Goal: Task Accomplishment & Management: Use online tool/utility

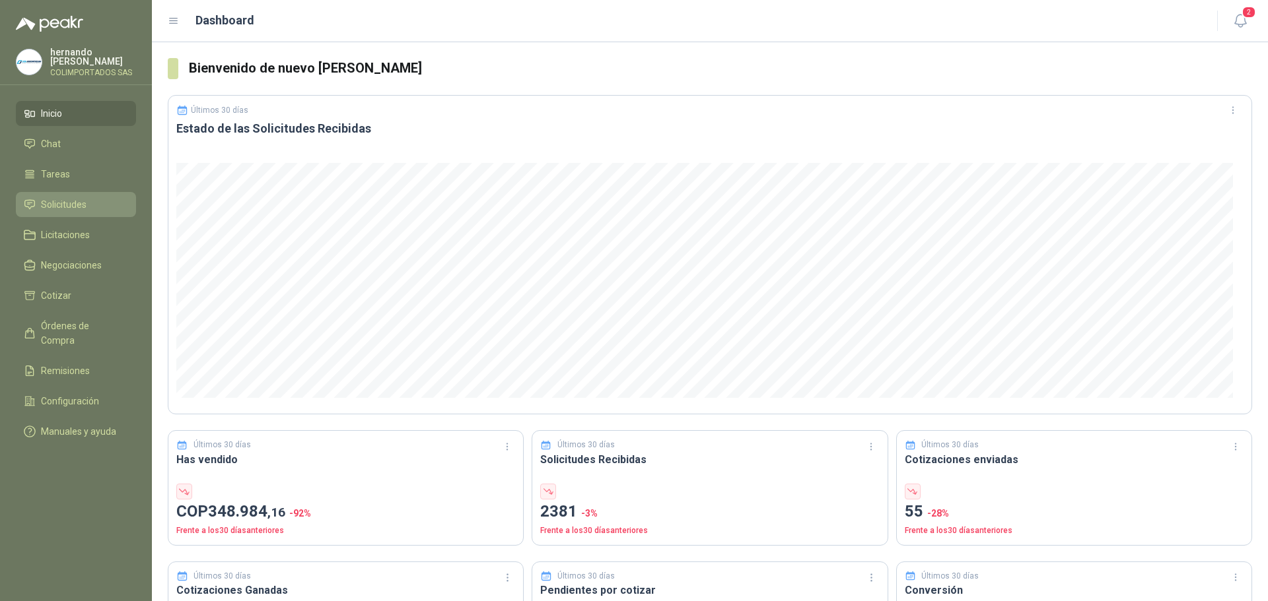
click at [90, 208] on li "Solicitudes" at bounding box center [76, 204] width 104 height 15
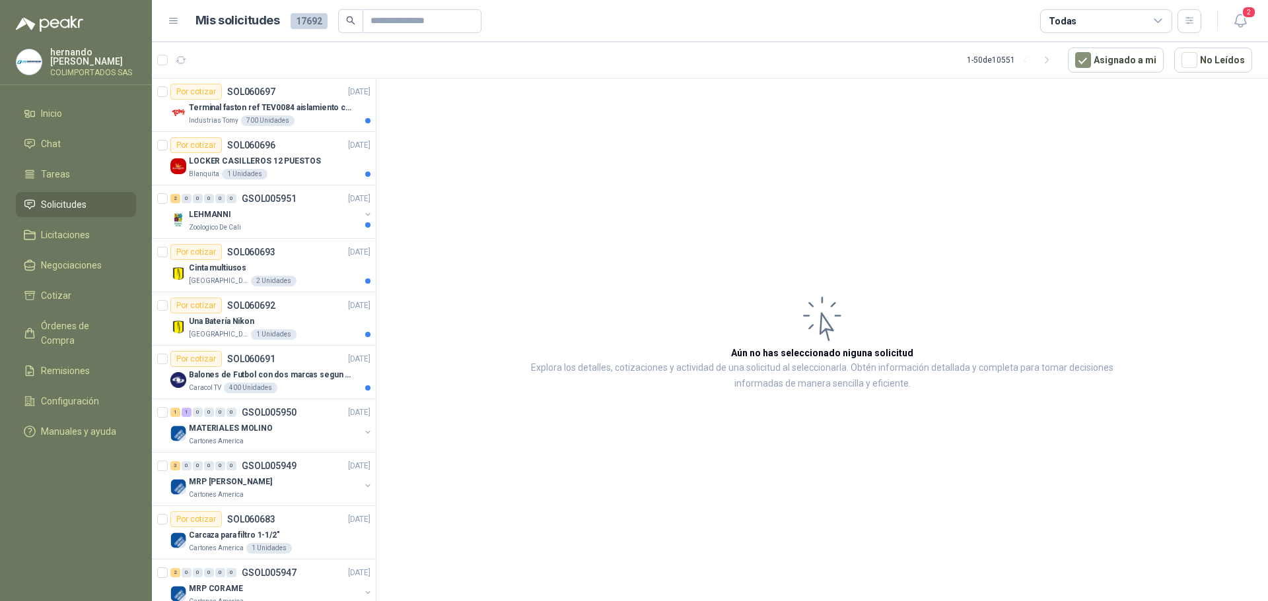
click at [1163, 18] on icon at bounding box center [1158, 21] width 12 height 12
click at [652, 154] on article "Aún no has seleccionado niguna solicitud Explora los detalles, cotizaciones y a…" at bounding box center [821, 342] width 891 height 527
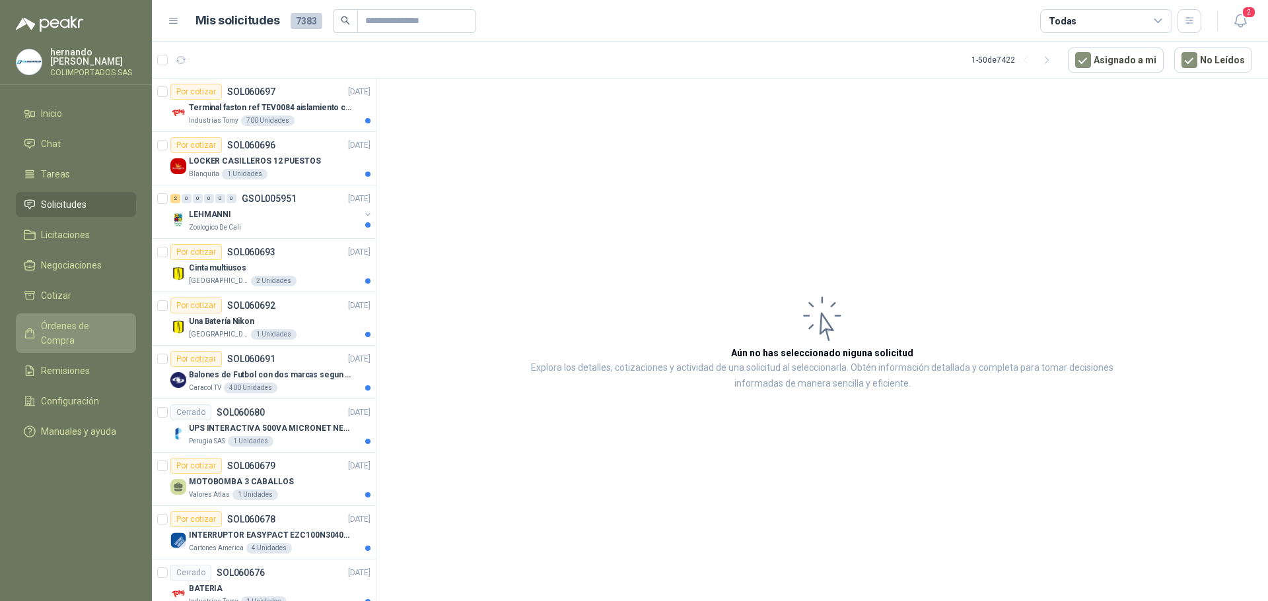
click at [108, 328] on span "Órdenes de Compra" at bounding box center [82, 333] width 83 height 29
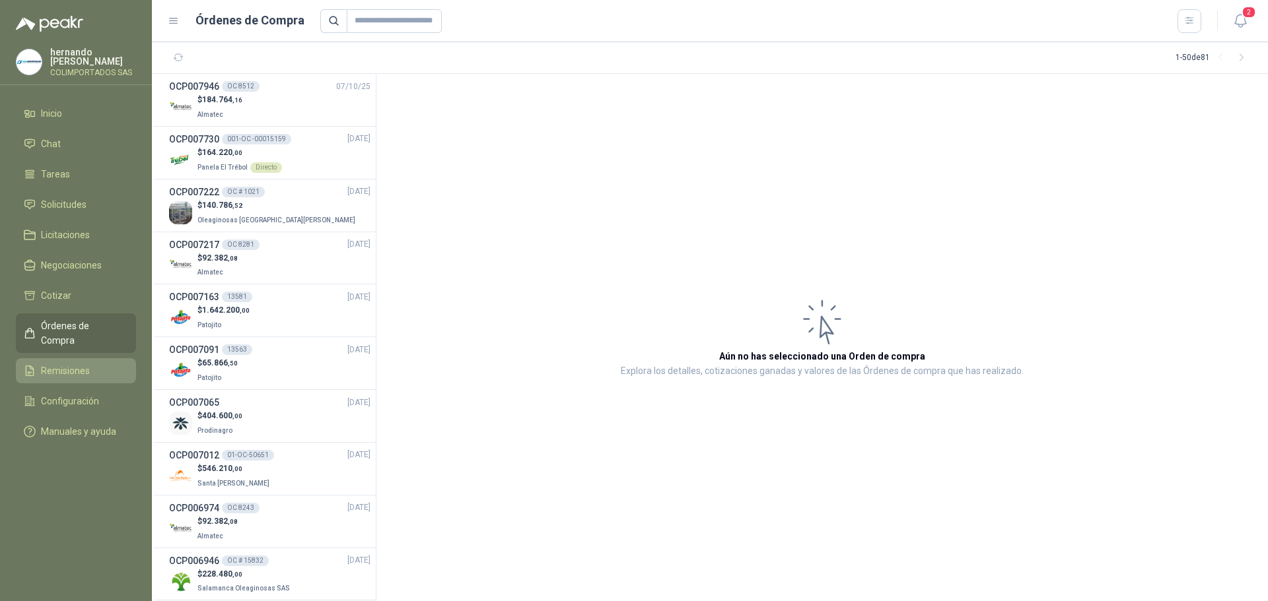
click at [100, 364] on li "Remisiones" at bounding box center [76, 371] width 104 height 15
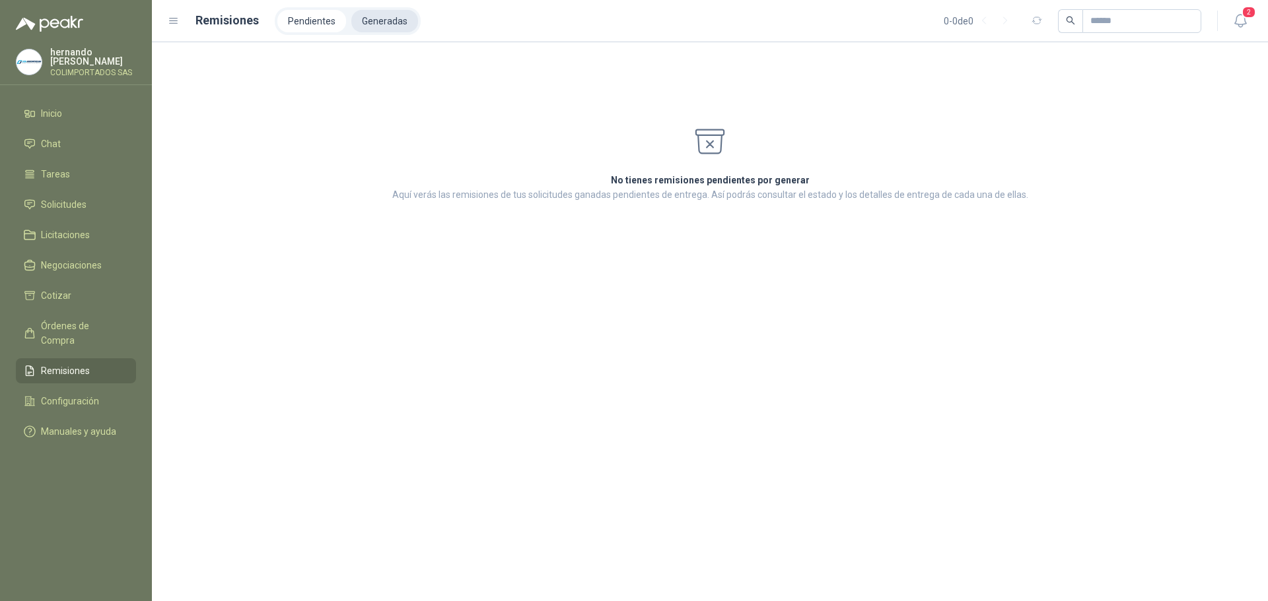
click at [385, 23] on li "Generadas" at bounding box center [384, 21] width 67 height 22
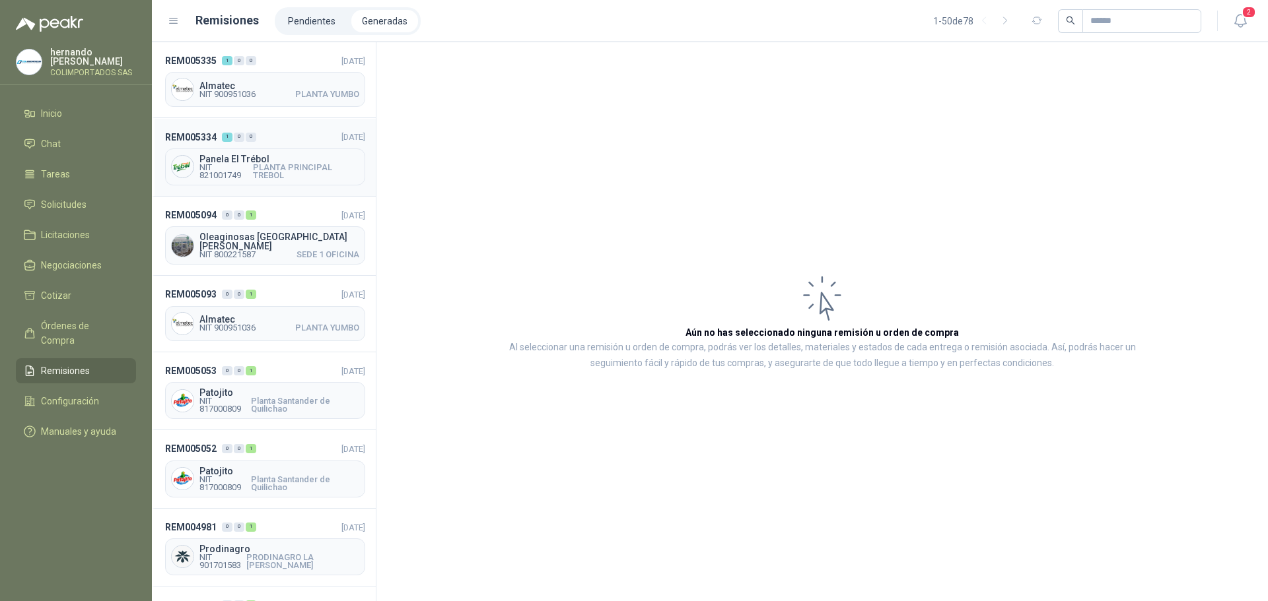
click at [284, 142] on header "REM005334 1 0 0 [DATE]" at bounding box center [265, 136] width 200 height 15
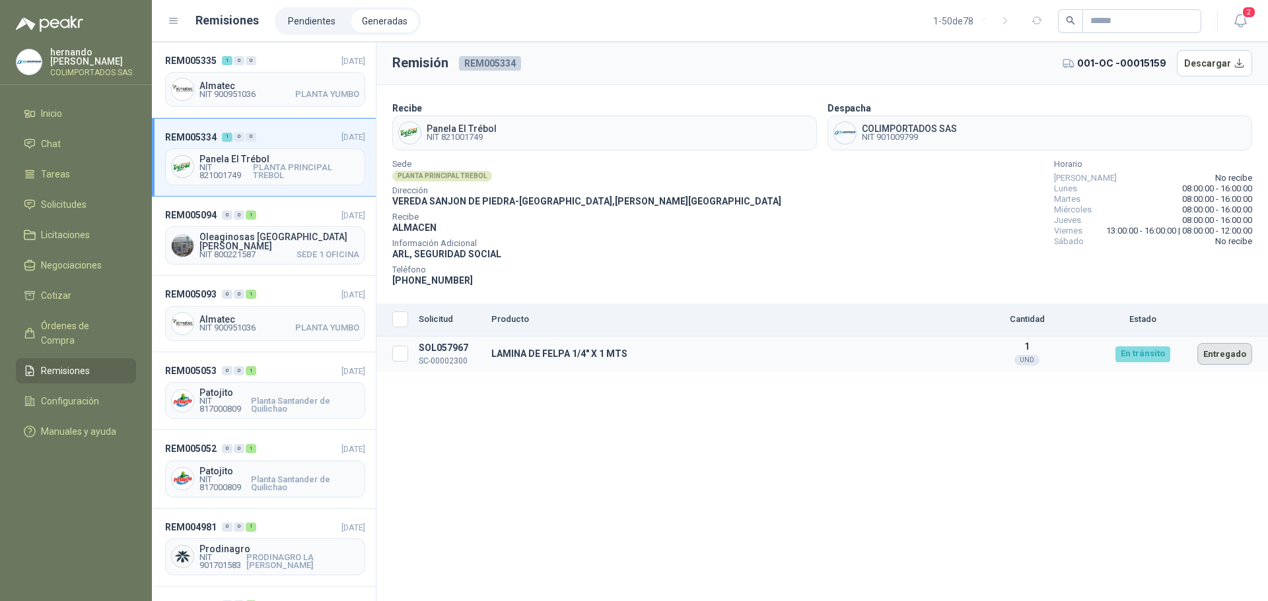
click at [1227, 357] on button "Entregado" at bounding box center [1224, 354] width 55 height 22
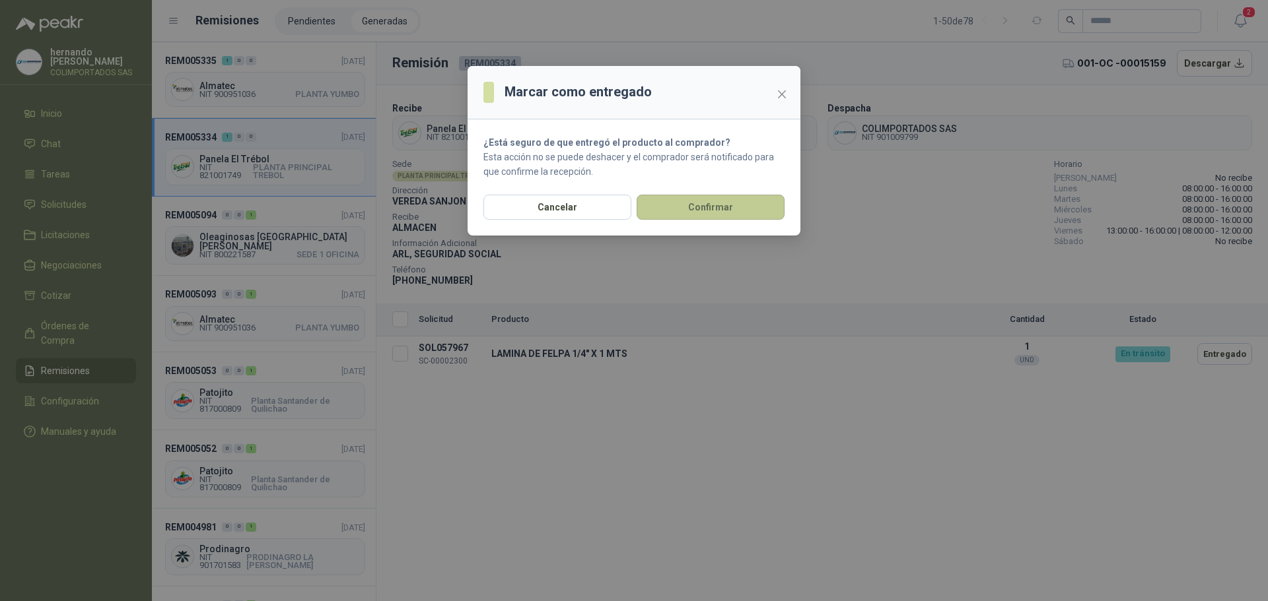
click at [735, 208] on button "Confirmar" at bounding box center [710, 207] width 148 height 25
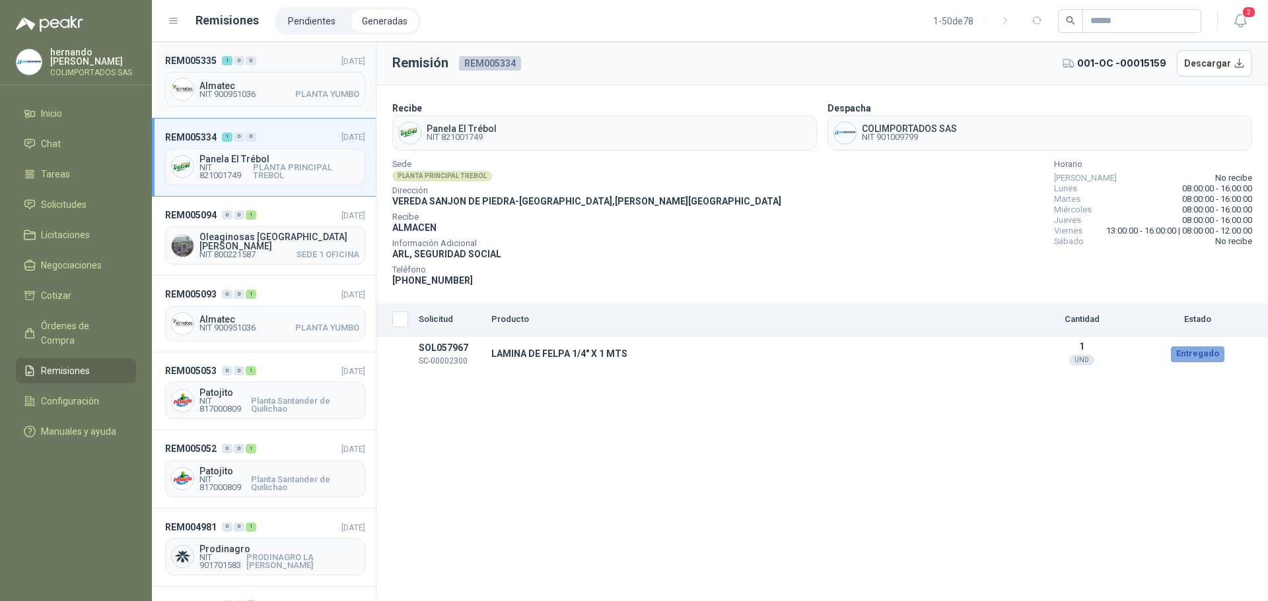
click at [279, 68] on div "REM005335 1 0 0 [DATE] Almatec NIT 900951036 PLANTA YUMBO" at bounding box center [264, 80] width 224 height 76
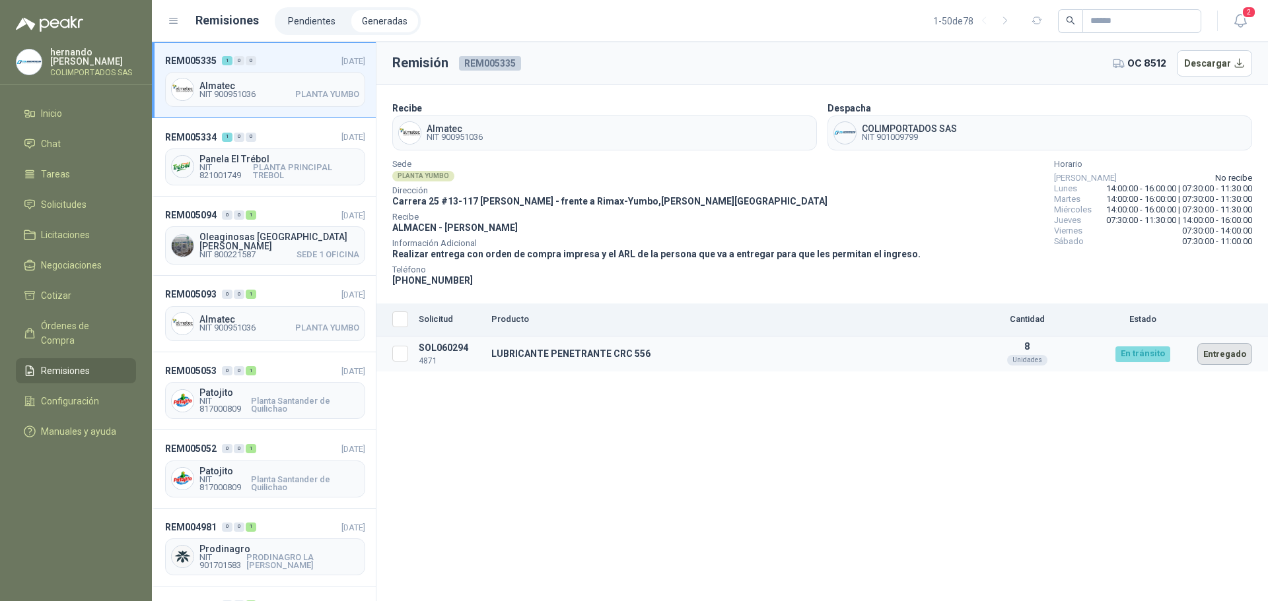
click at [1218, 352] on button "Entregado" at bounding box center [1224, 354] width 55 height 22
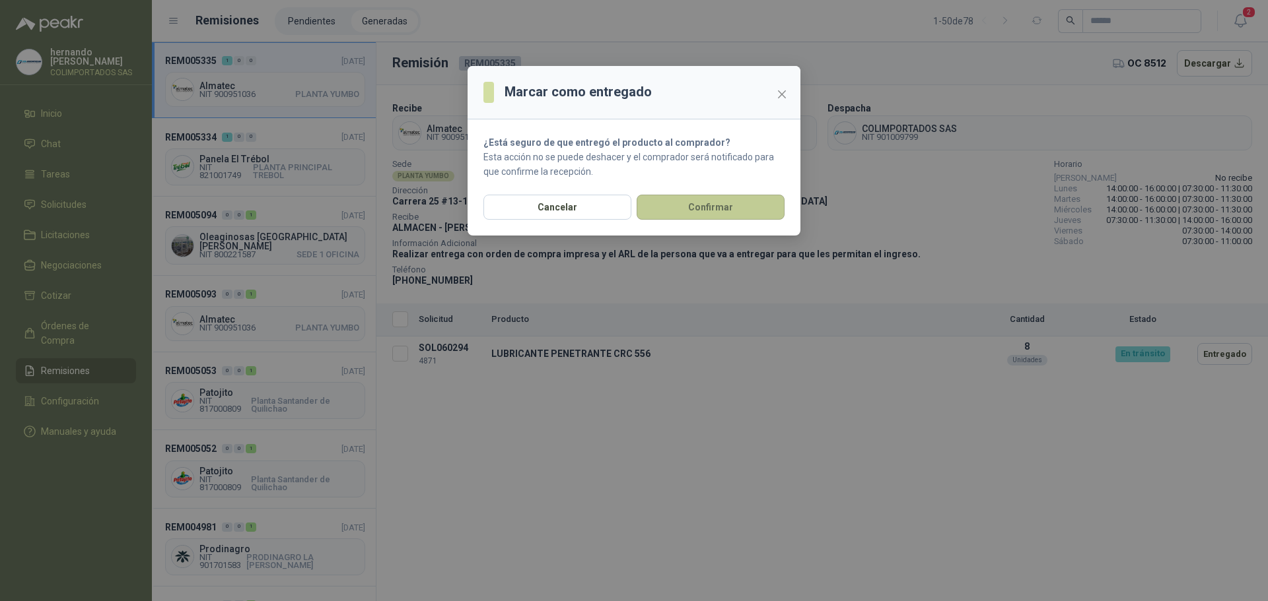
click at [700, 217] on button "Confirmar" at bounding box center [710, 207] width 148 height 25
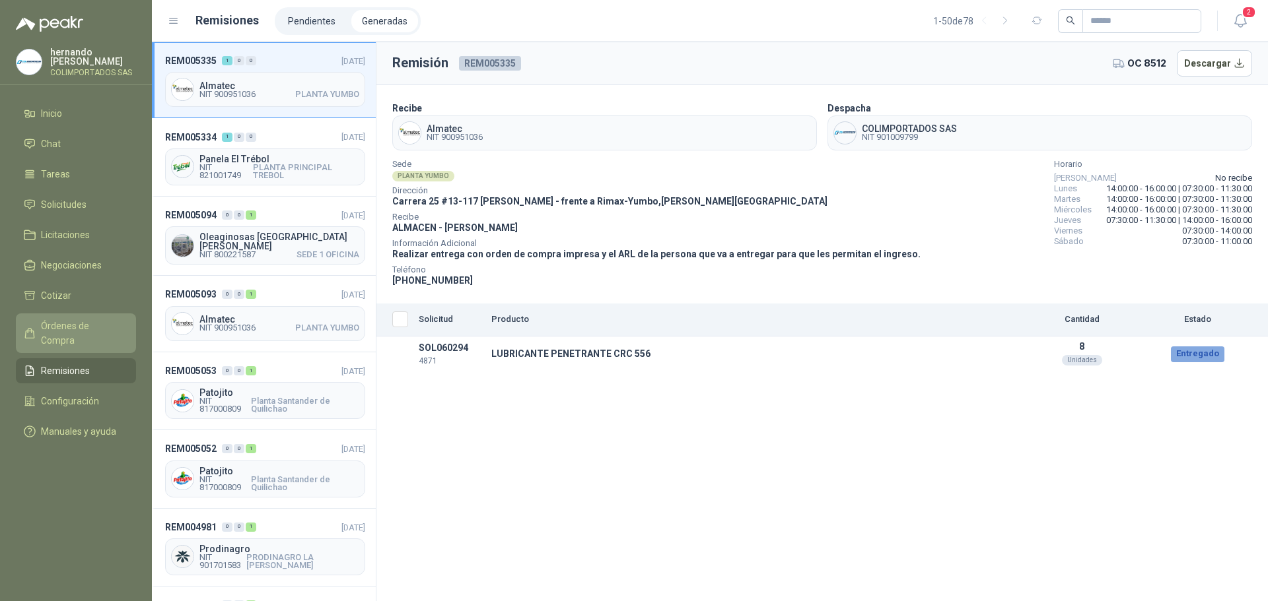
click at [83, 325] on span "Órdenes de Compra" at bounding box center [82, 333] width 83 height 29
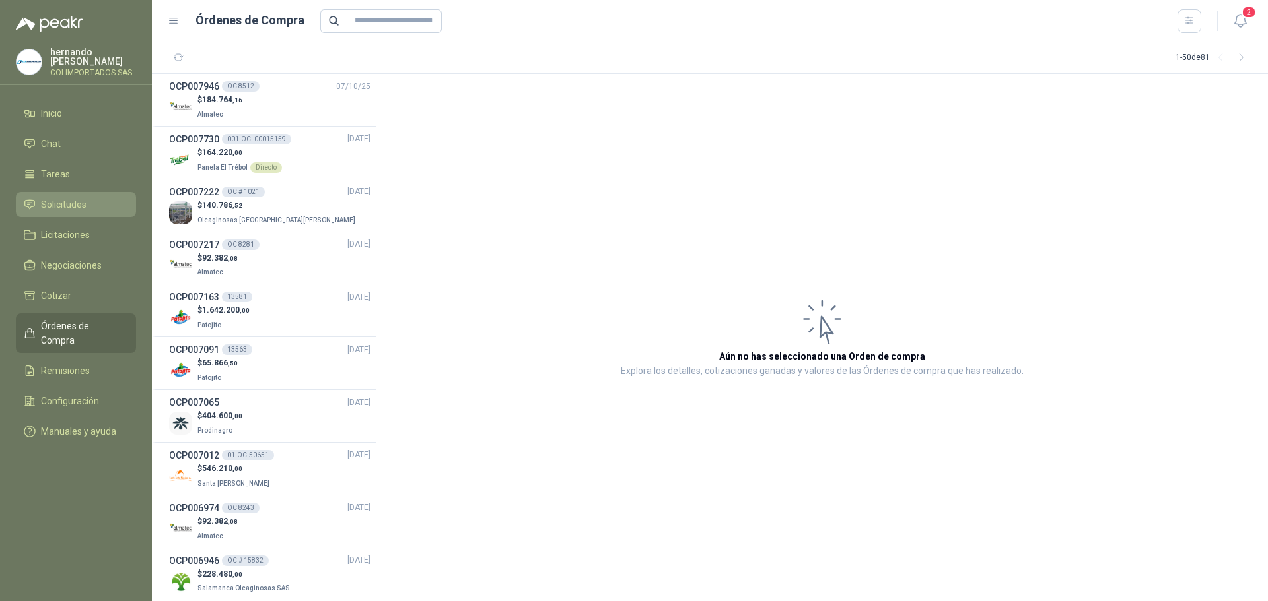
click at [100, 203] on li "Solicitudes" at bounding box center [76, 204] width 104 height 15
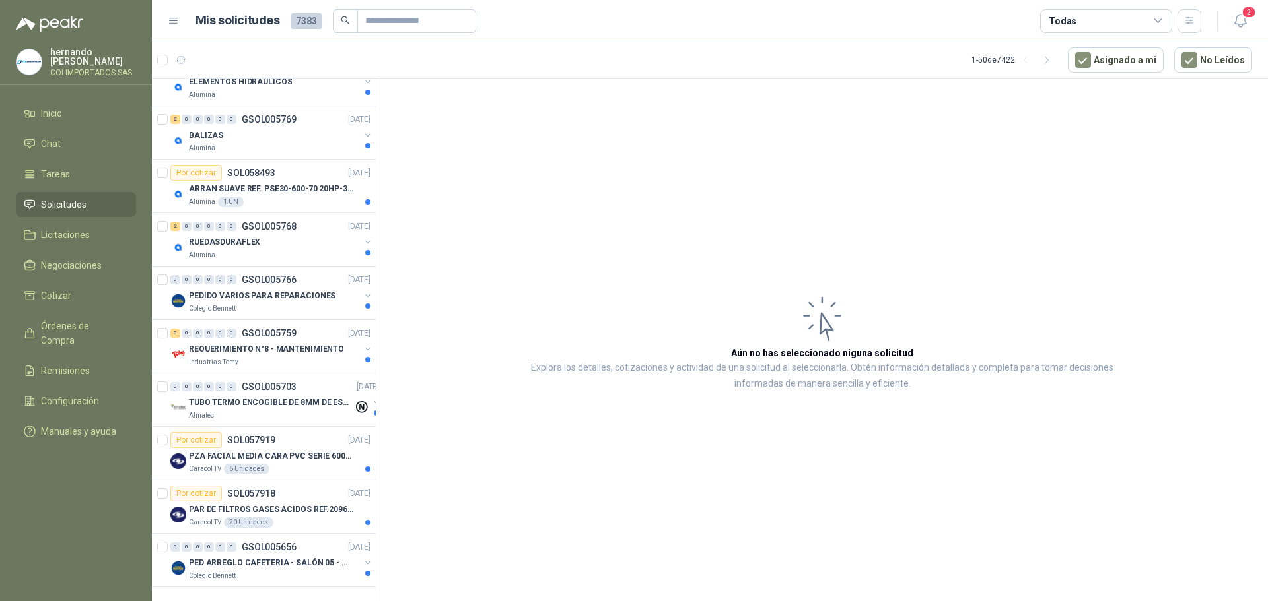
scroll to position [2175, 0]
click at [266, 557] on p "PED ARREGLO CAFETERIA - SALÓN 05 - MATERIAL CARP." at bounding box center [271, 563] width 164 height 13
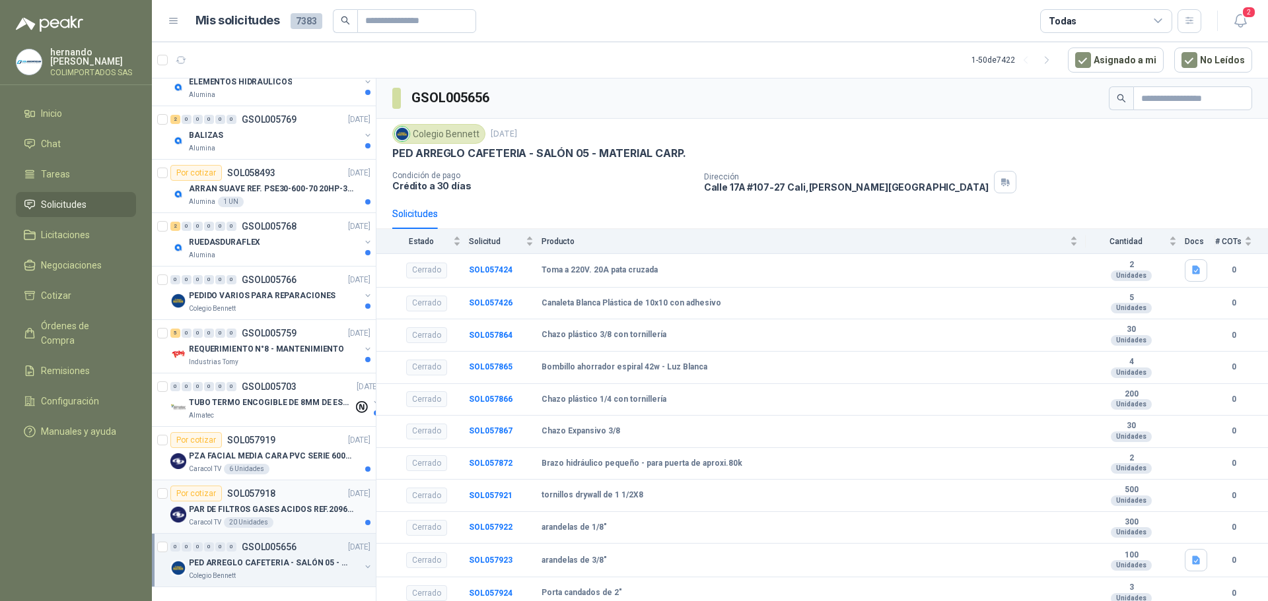
click at [297, 518] on div "Caracol TV 20 Unidades" at bounding box center [280, 523] width 182 height 11
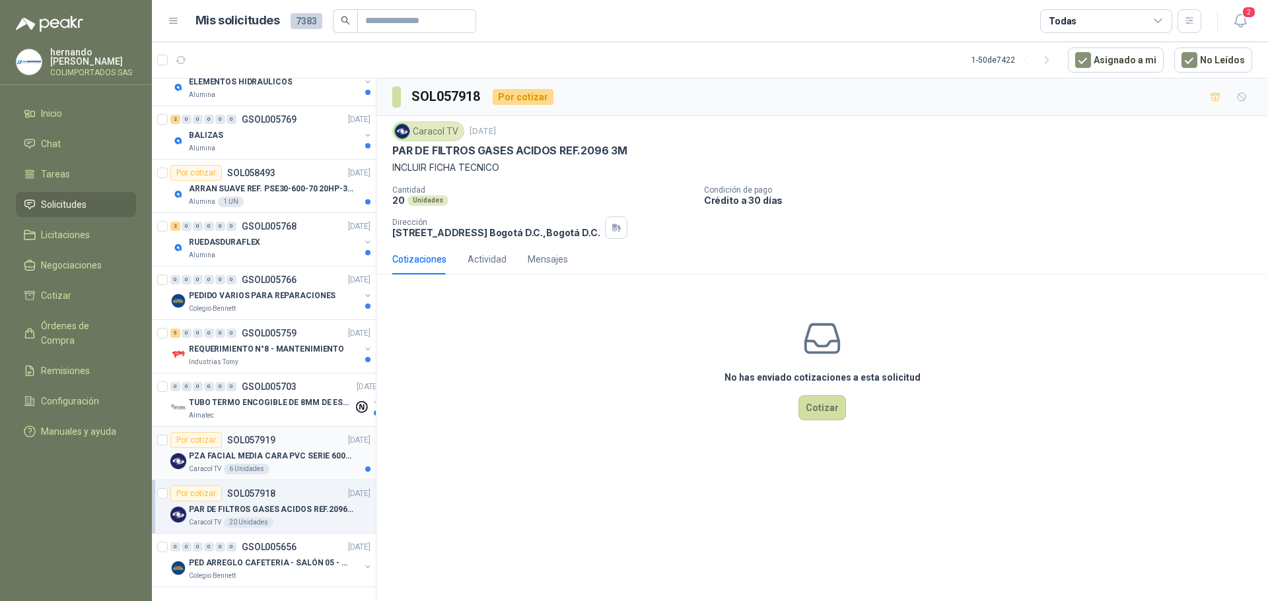
click at [277, 464] on div "Caracol TV 6 Unidades" at bounding box center [280, 469] width 182 height 11
click at [274, 344] on p "REQUERIMIENTO N°8 - MANTENIMIENTO" at bounding box center [266, 349] width 155 height 13
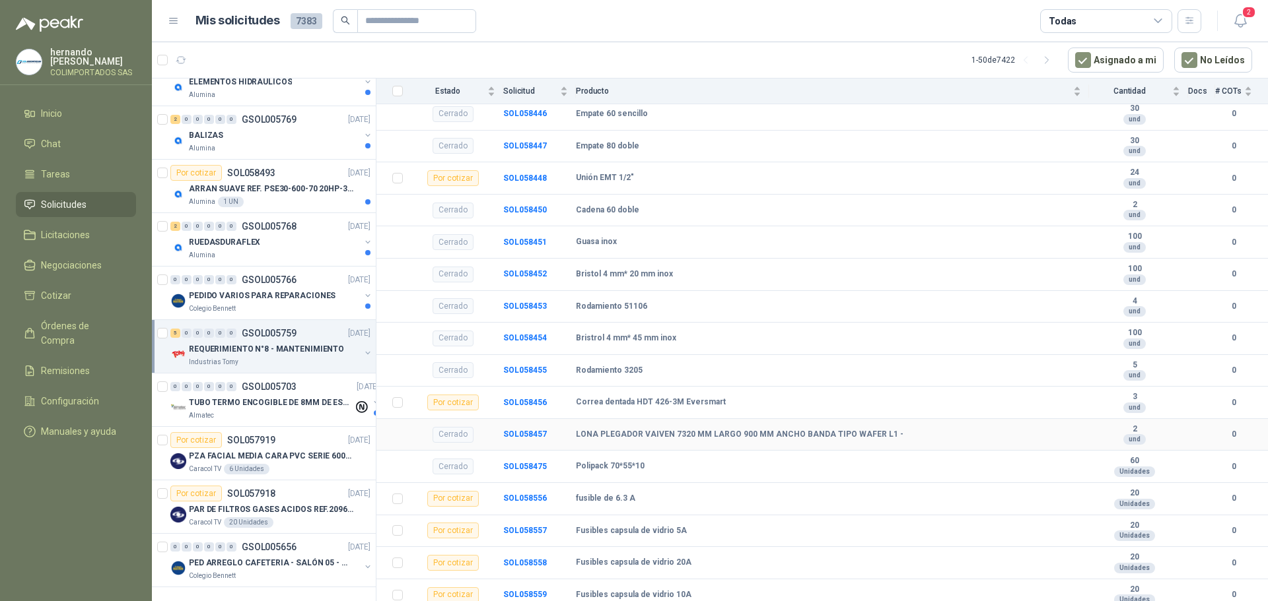
scroll to position [1093, 0]
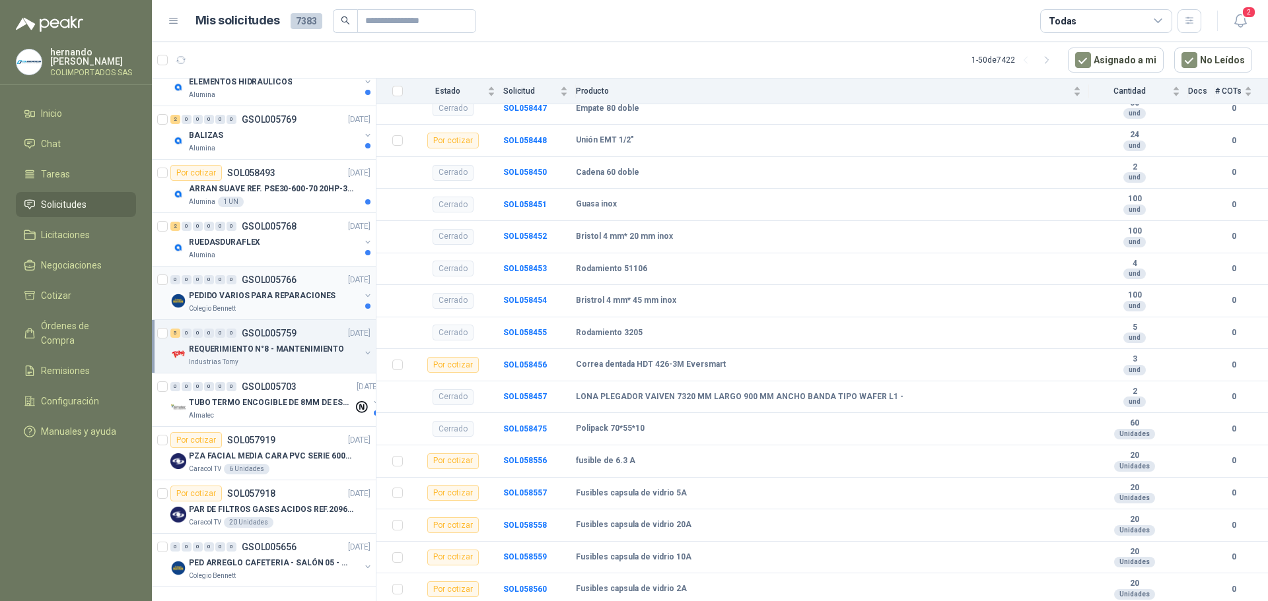
click at [273, 304] on div "Colegio Bennett" at bounding box center [274, 309] width 171 height 11
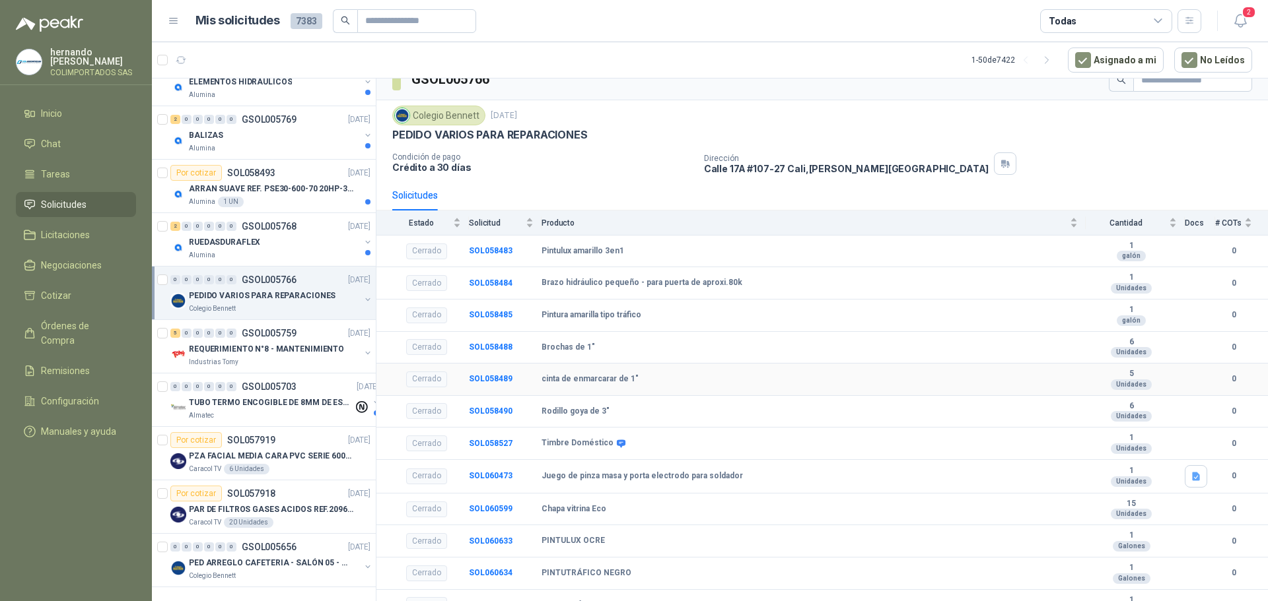
scroll to position [34, 0]
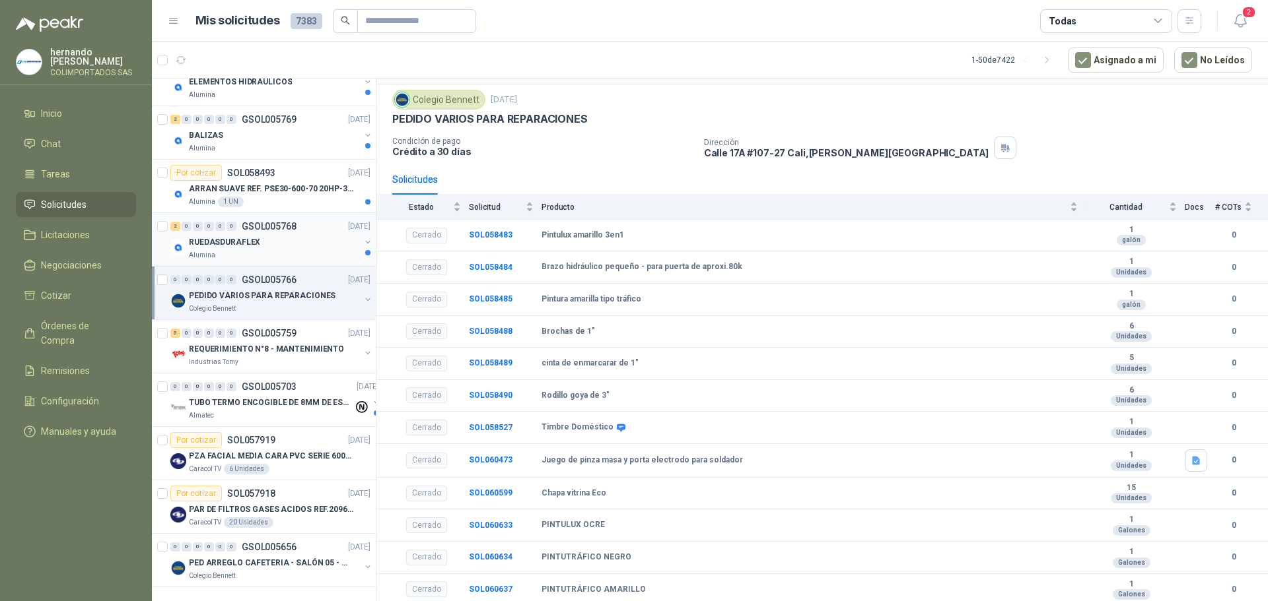
click at [273, 250] on div "Alumina" at bounding box center [274, 255] width 171 height 11
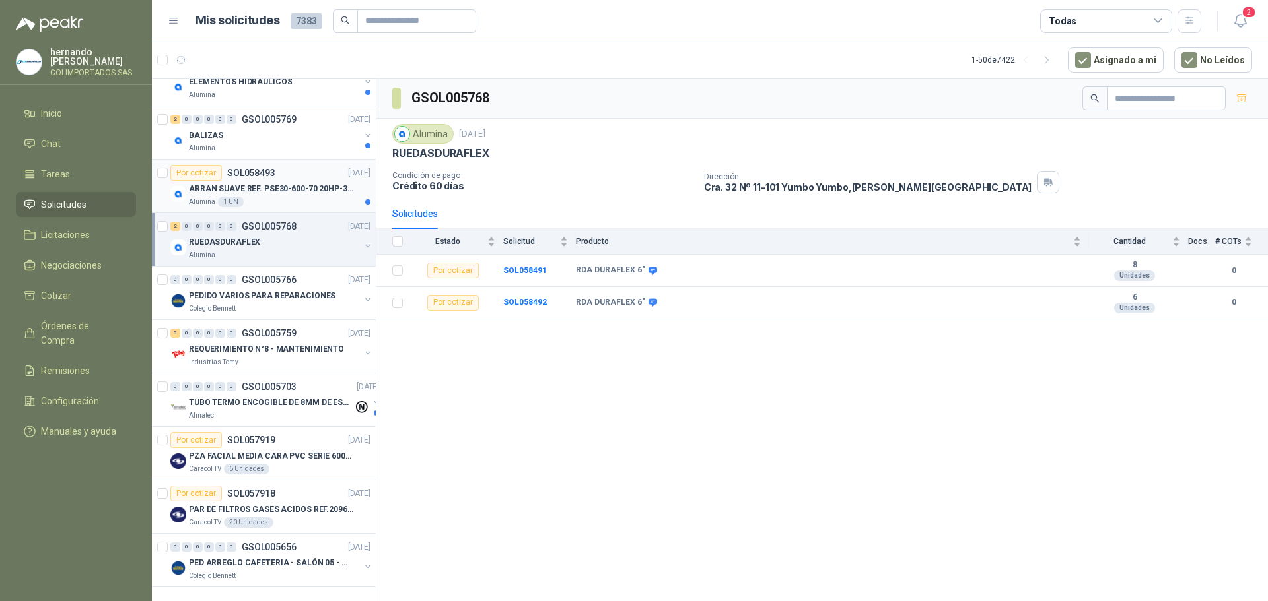
click at [289, 197] on div "Alumina 1 UN" at bounding box center [280, 202] width 182 height 11
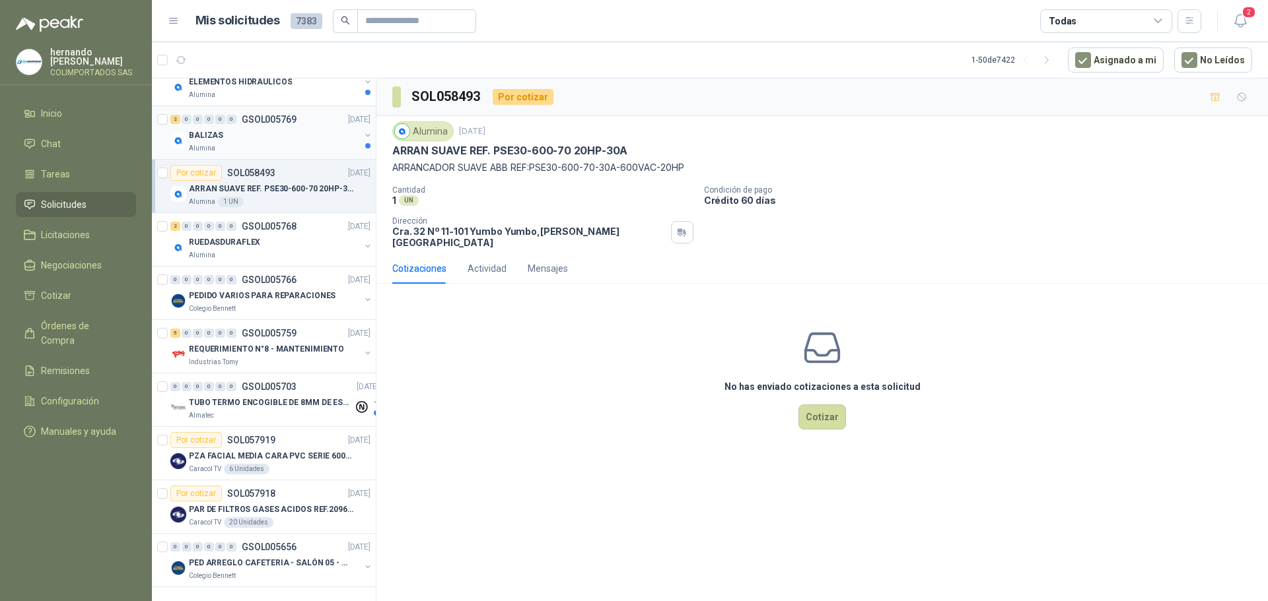
click at [266, 143] on div "Alumina" at bounding box center [274, 148] width 171 height 11
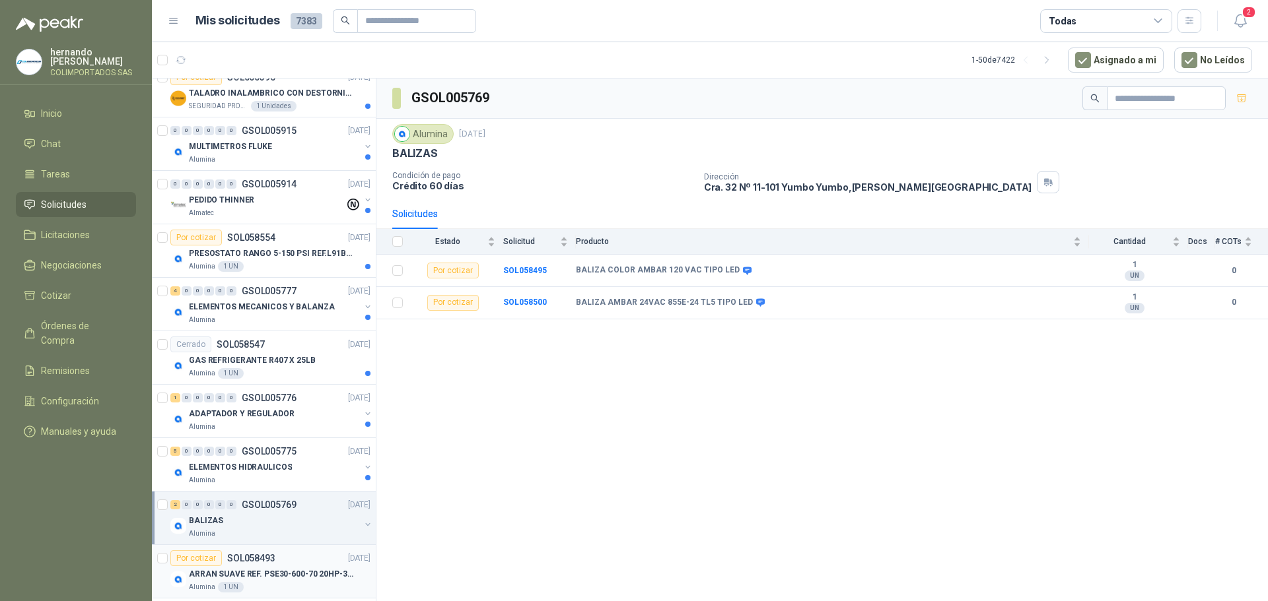
scroll to position [1713, 0]
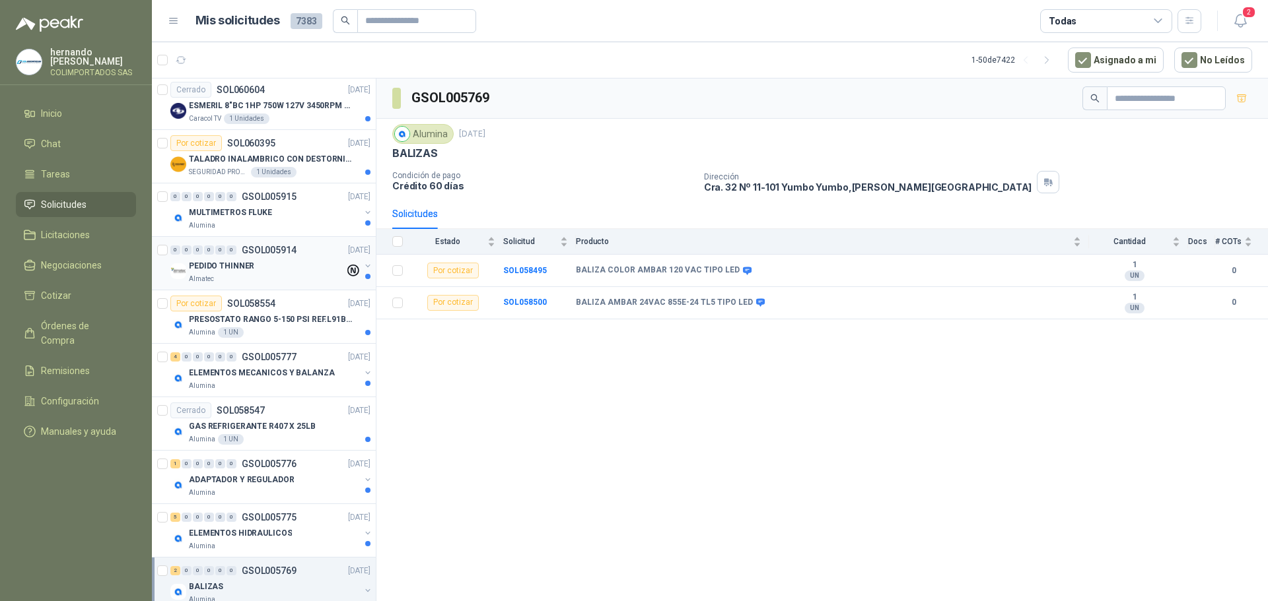
click at [268, 272] on div "PEDIDO THINNER" at bounding box center [267, 266] width 156 height 16
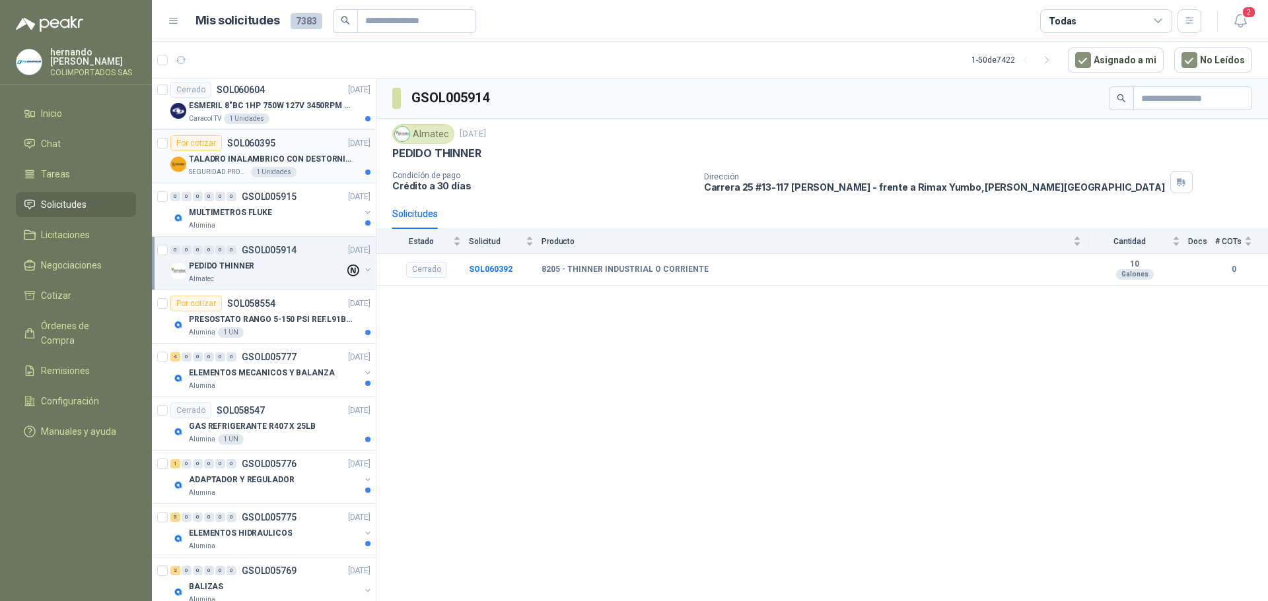
click at [311, 168] on div "SEGURIDAD PROVISER LTDA 1 Unidades" at bounding box center [280, 172] width 182 height 11
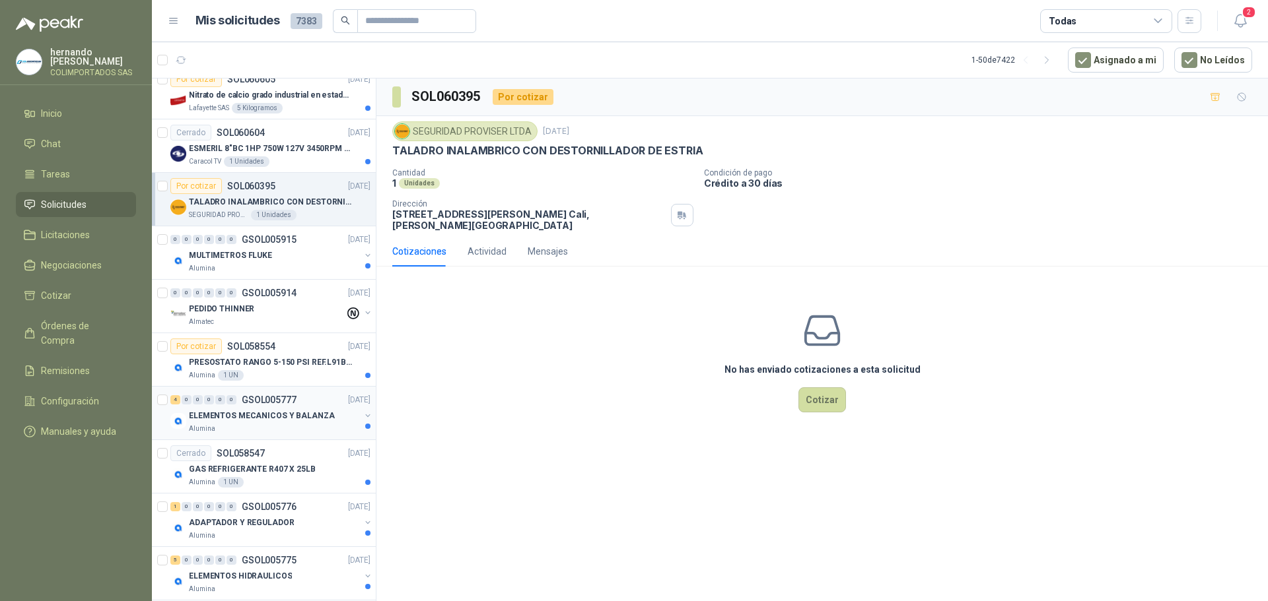
scroll to position [1647, 0]
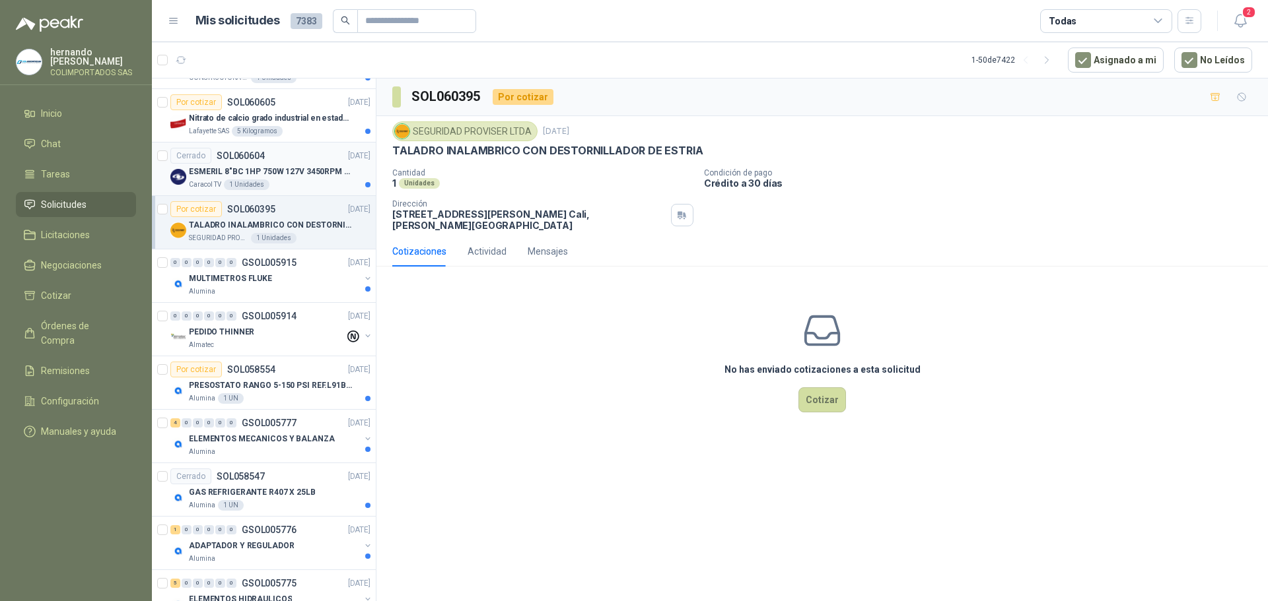
click at [290, 180] on div "Caracol TV 1 Unidades" at bounding box center [280, 185] width 182 height 11
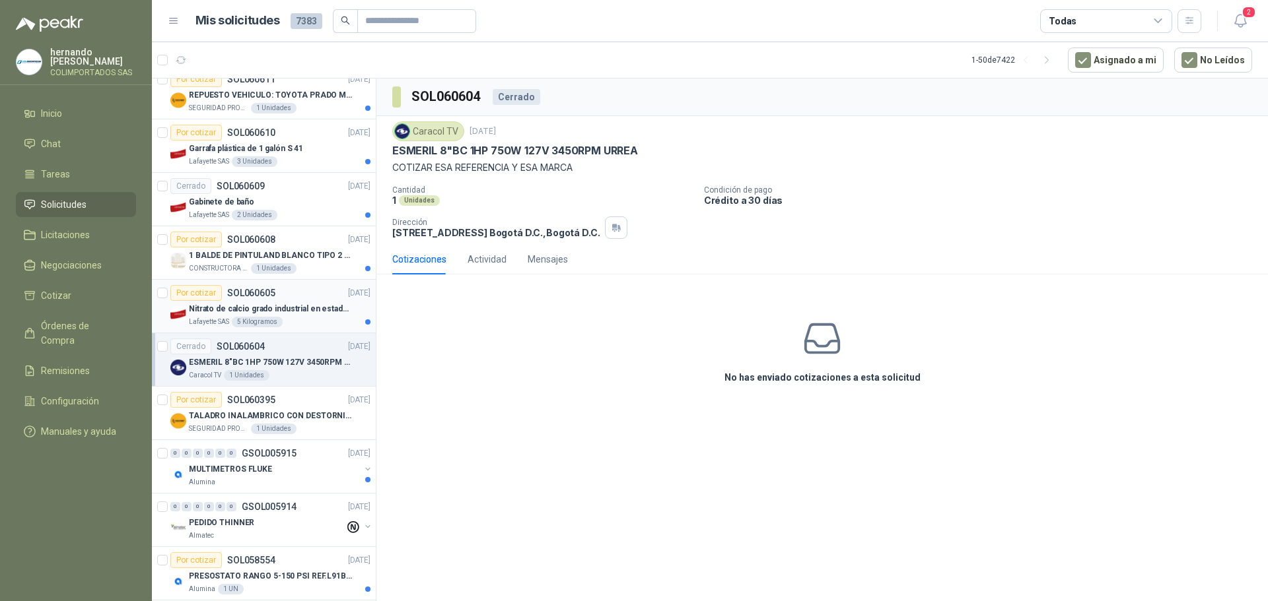
scroll to position [1449, 0]
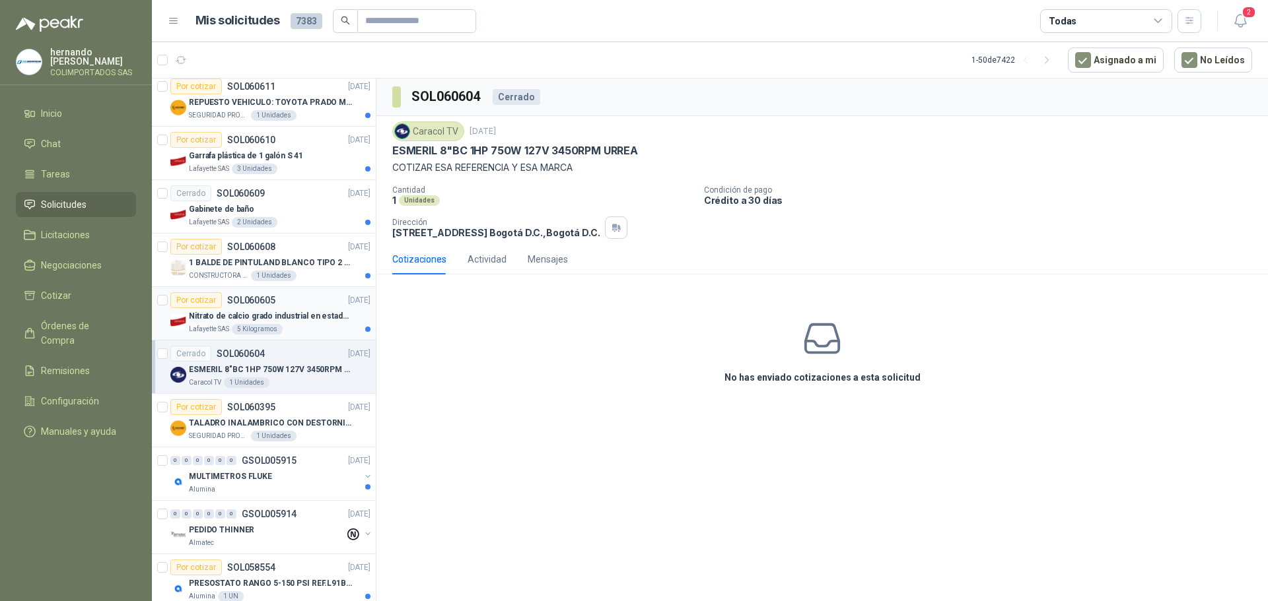
click at [303, 328] on div "Lafayette SAS 5 Kilogramos" at bounding box center [280, 329] width 182 height 11
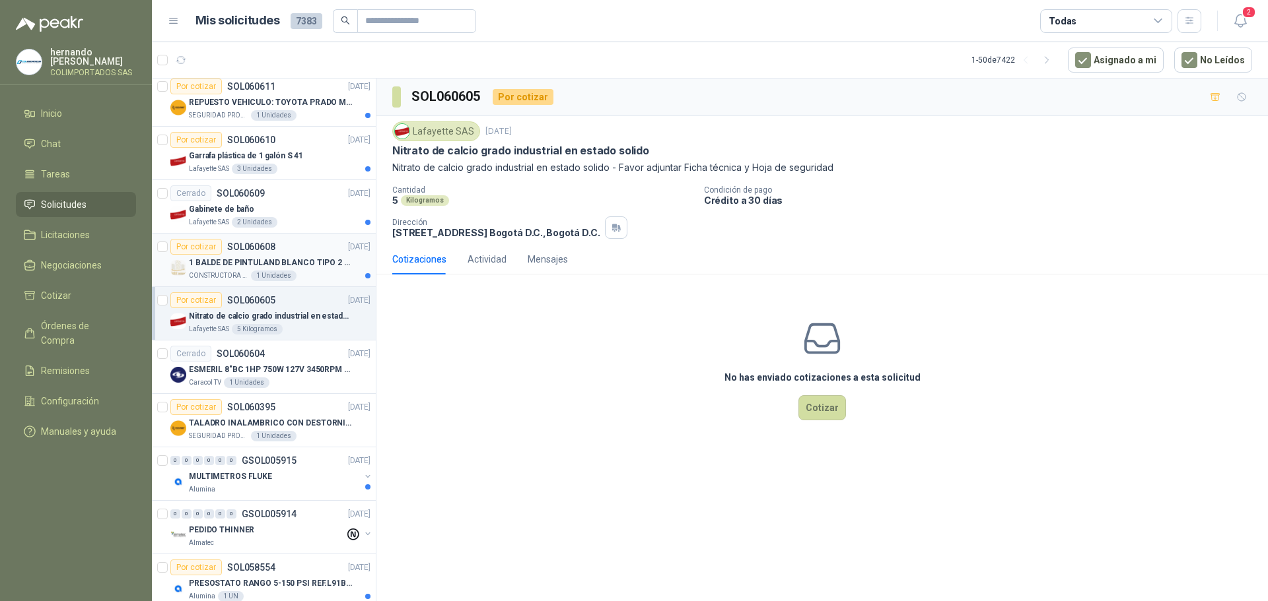
click at [308, 274] on div "CONSTRUCTORA GRUPO FIP 1 Unidades" at bounding box center [280, 276] width 182 height 11
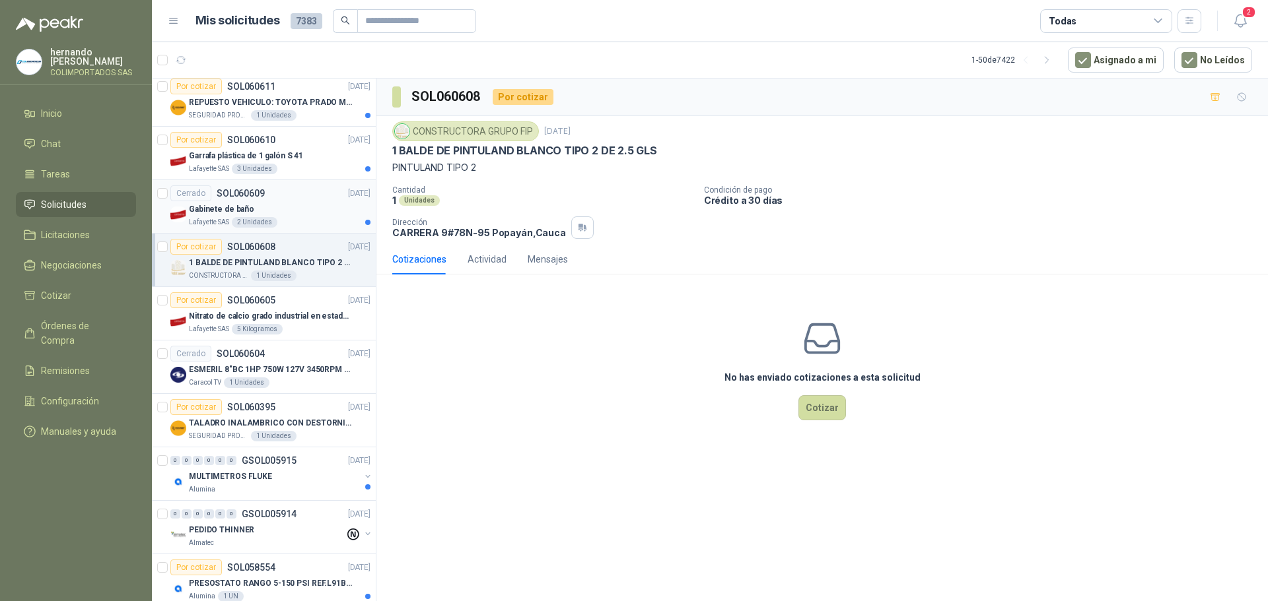
click at [300, 215] on div "Gabinete de baño" at bounding box center [280, 209] width 182 height 16
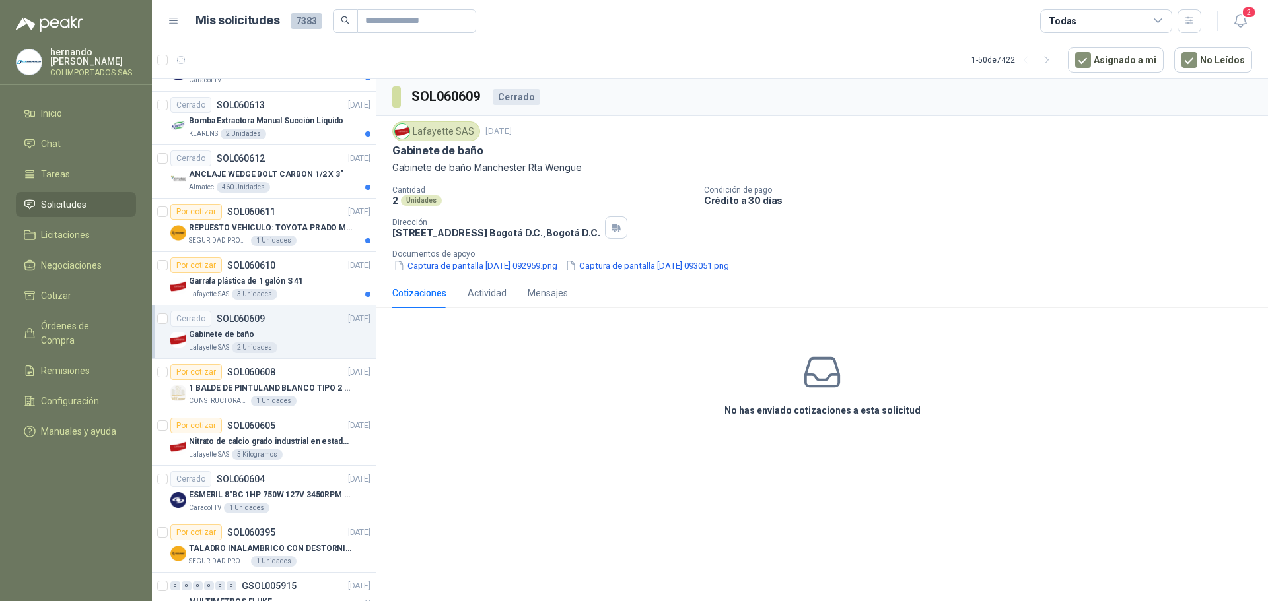
scroll to position [1317, 0]
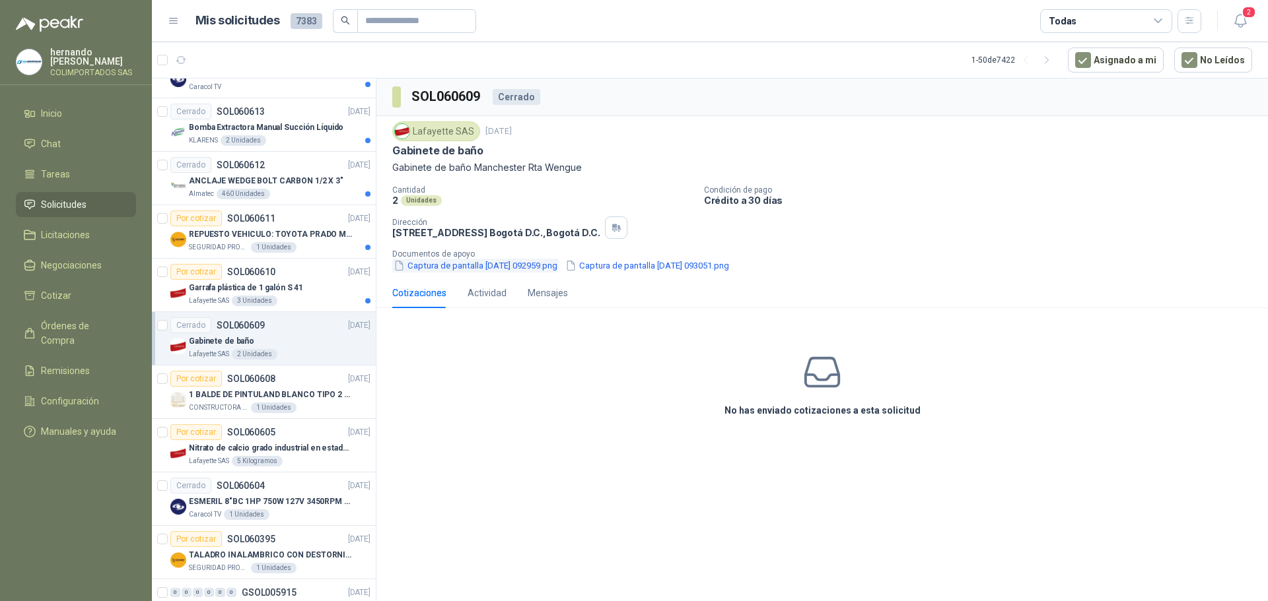
click at [487, 270] on button "Captura de pantalla [DATE] 092959.png" at bounding box center [475, 266] width 166 height 14
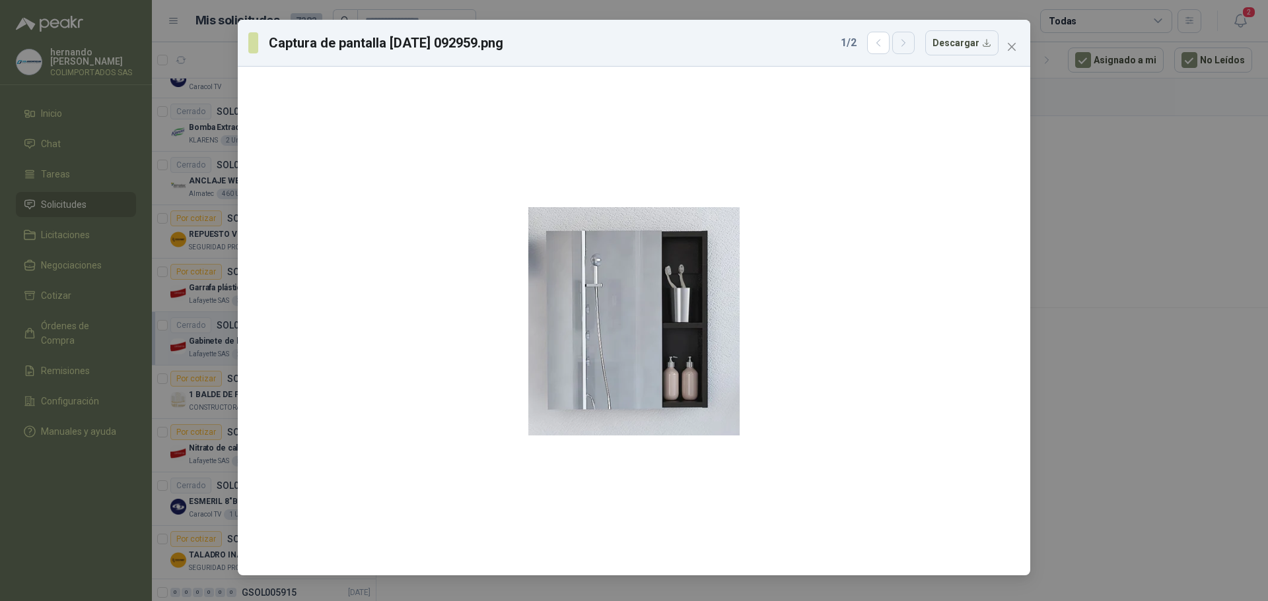
click at [909, 46] on icon "button" at bounding box center [903, 43] width 11 height 11
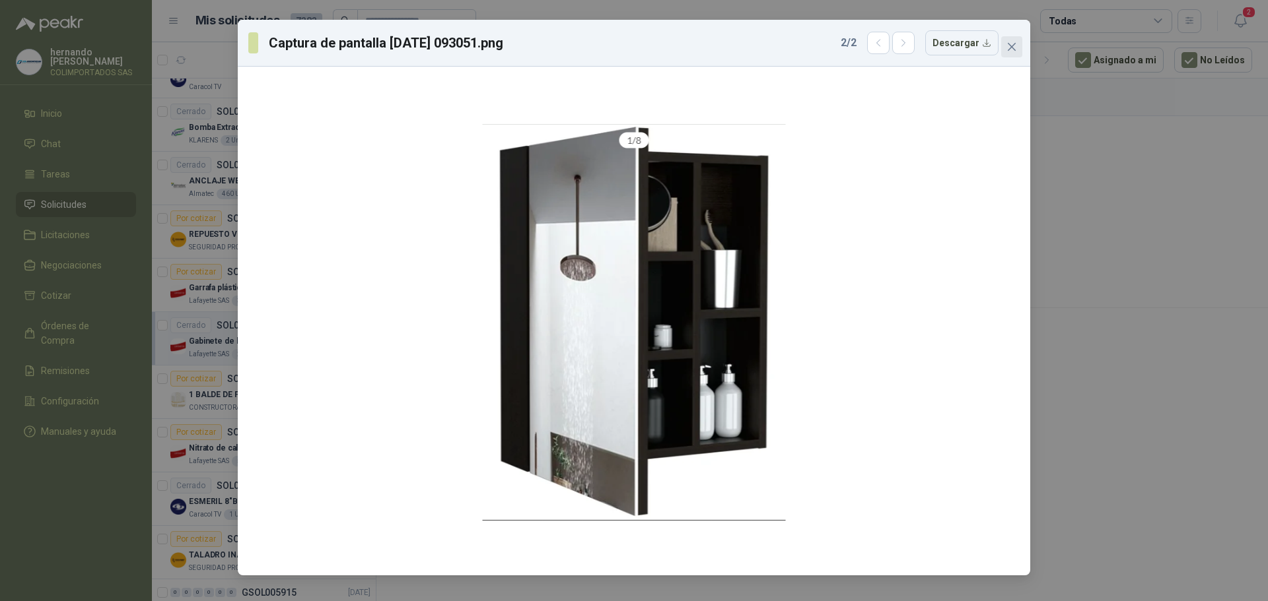
click at [1015, 45] on icon "close" at bounding box center [1011, 47] width 11 height 11
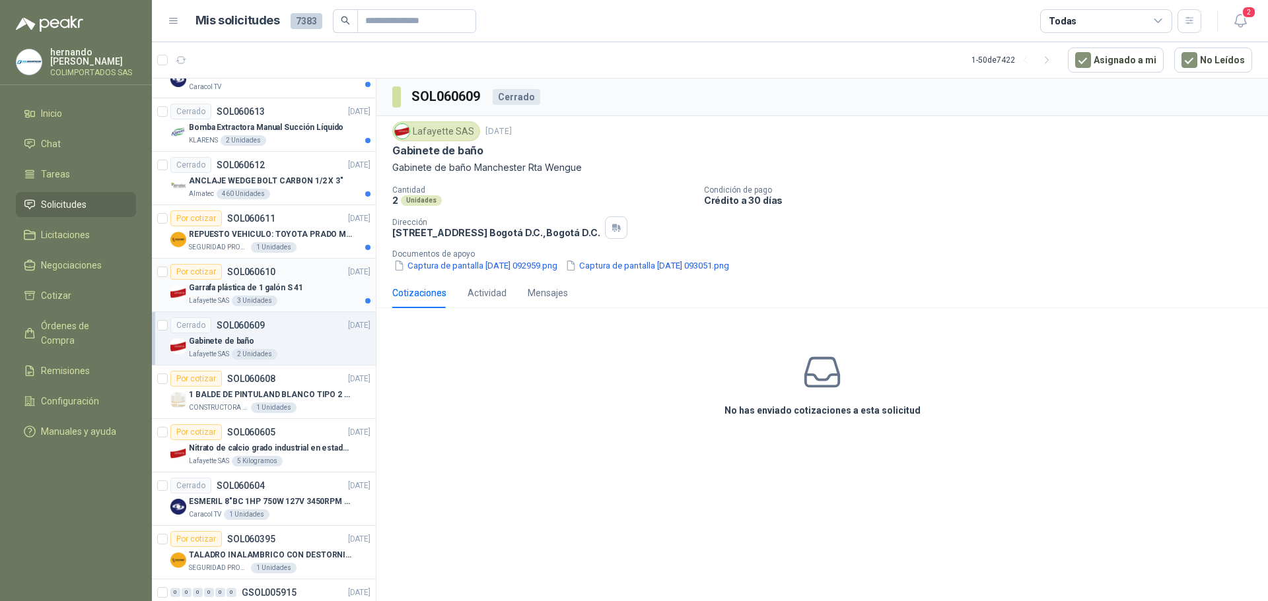
click at [315, 295] on div "Garrafa plástica de 1 galón S 41" at bounding box center [280, 288] width 182 height 16
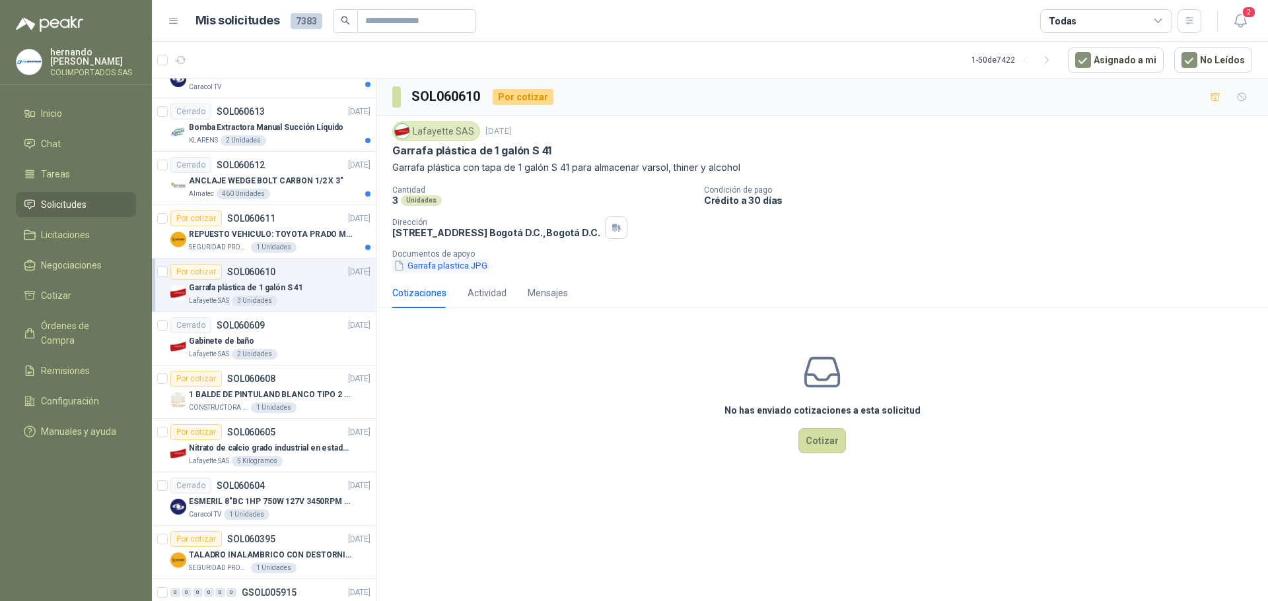
click at [437, 264] on button "Garrafa plastica.JPG" at bounding box center [440, 266] width 96 height 14
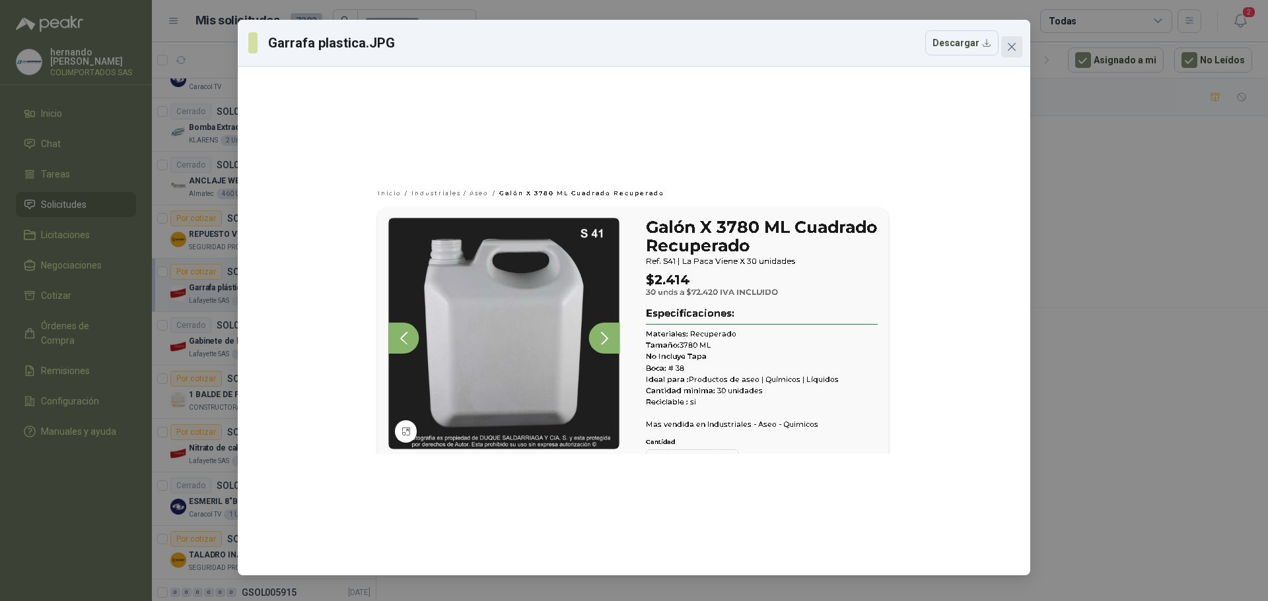
click at [1011, 44] on icon "close" at bounding box center [1011, 47] width 11 height 11
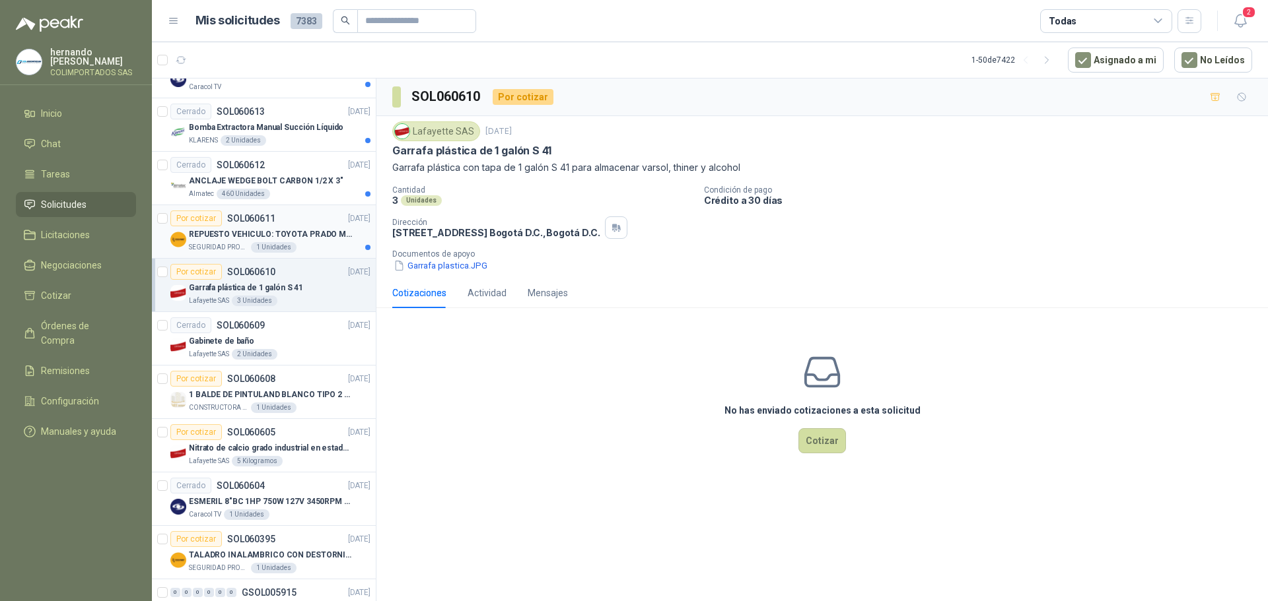
click at [308, 242] on div "REPUESTO VEHICULO: TOYOTA PRADO MODELO 2013, CILINDRAJE 2982" at bounding box center [280, 234] width 182 height 16
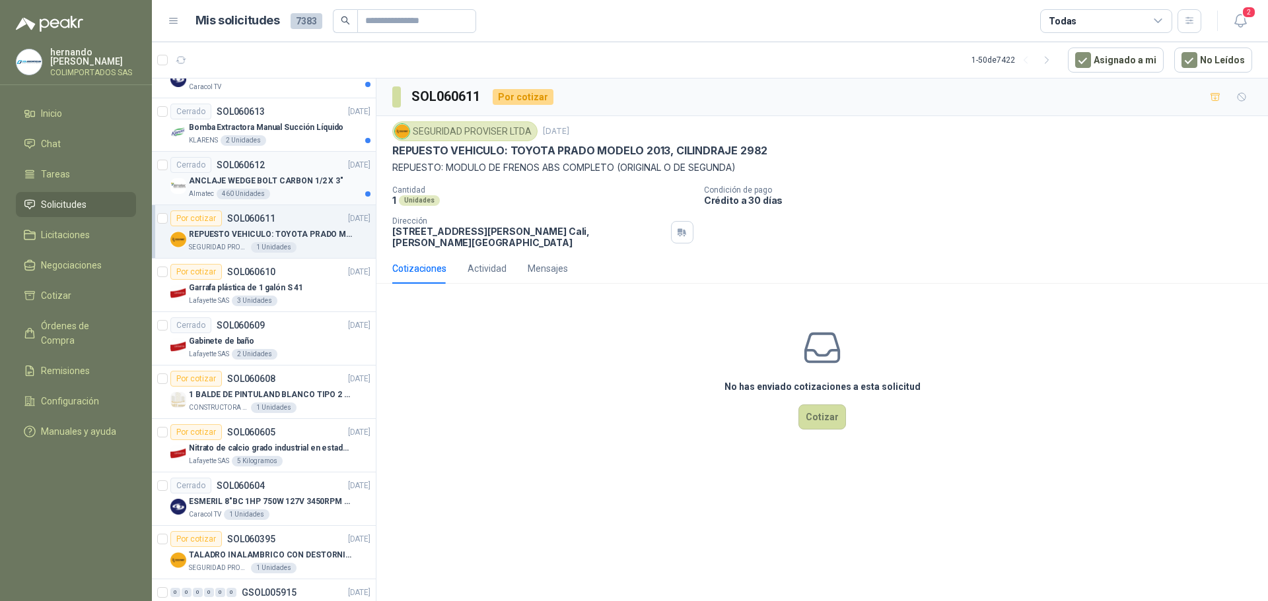
click at [297, 191] on div "Almatec 460 Unidades" at bounding box center [280, 194] width 182 height 11
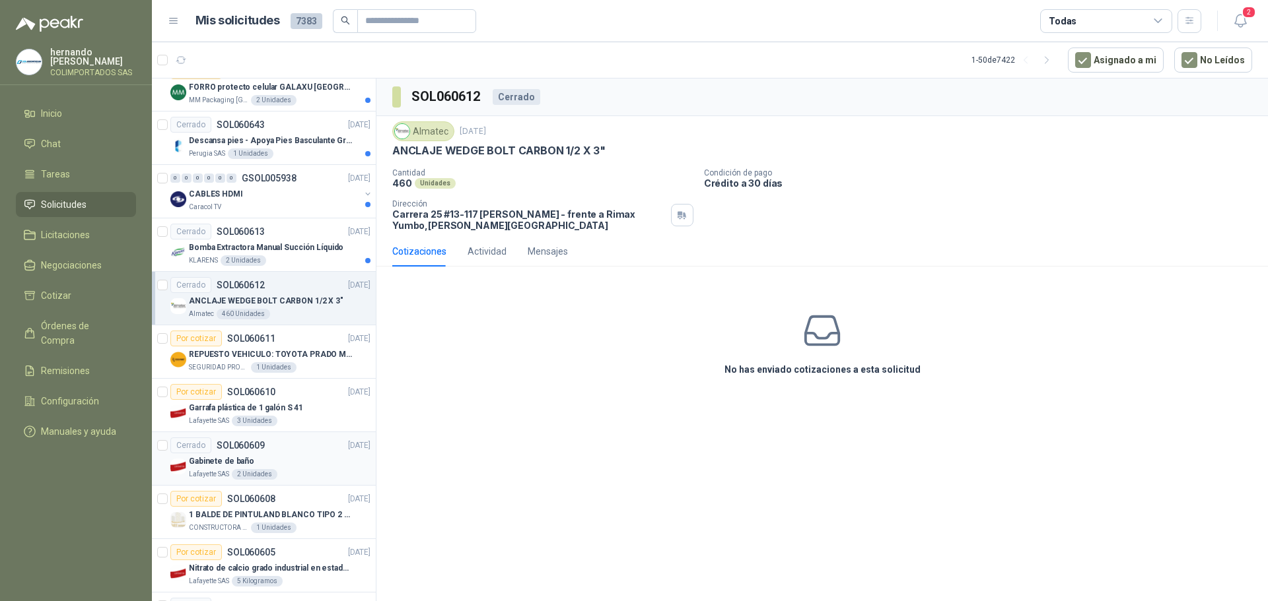
scroll to position [1119, 0]
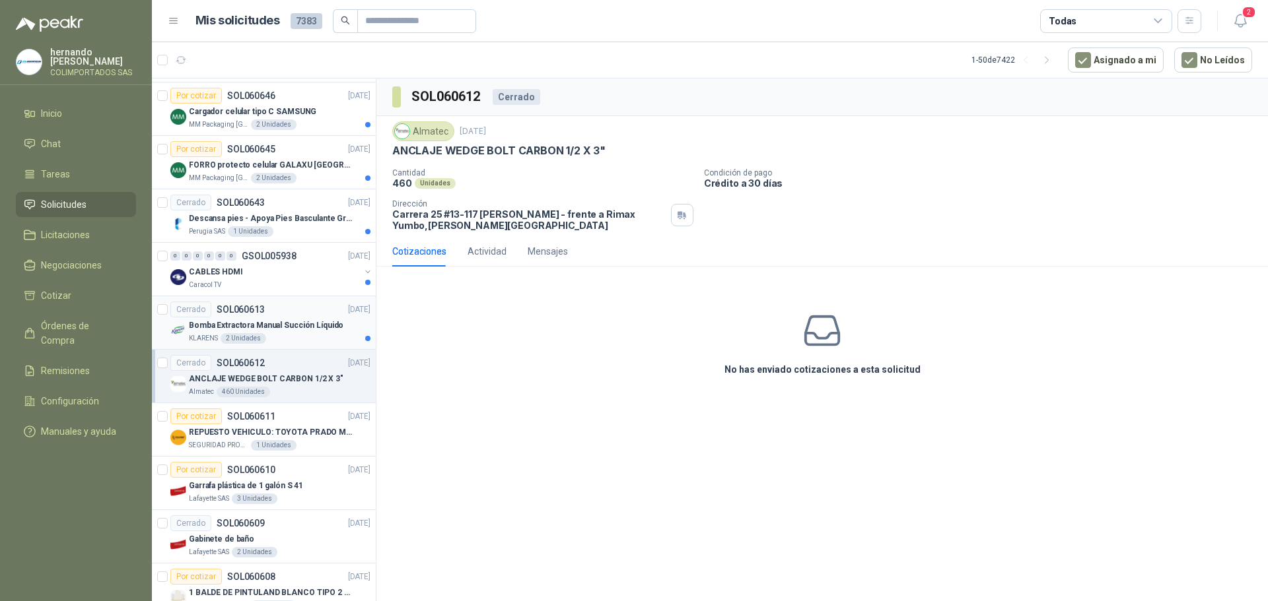
click at [283, 335] on div "KLARENS 2 Unidades" at bounding box center [280, 338] width 182 height 11
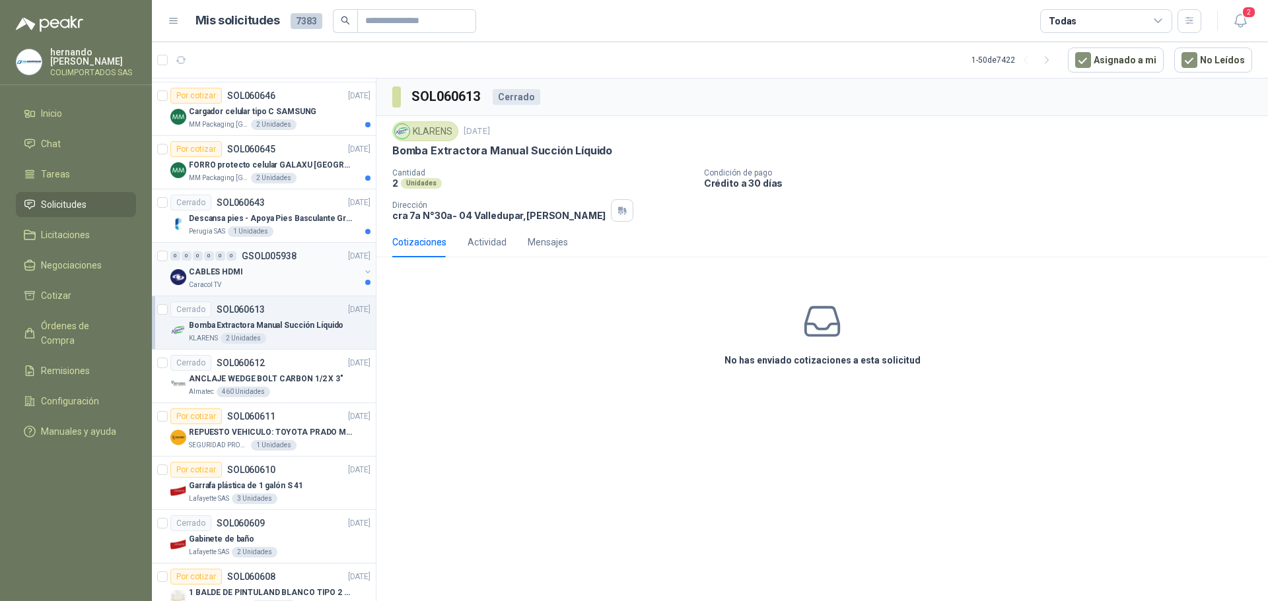
click at [293, 282] on div "Caracol TV" at bounding box center [274, 285] width 171 height 11
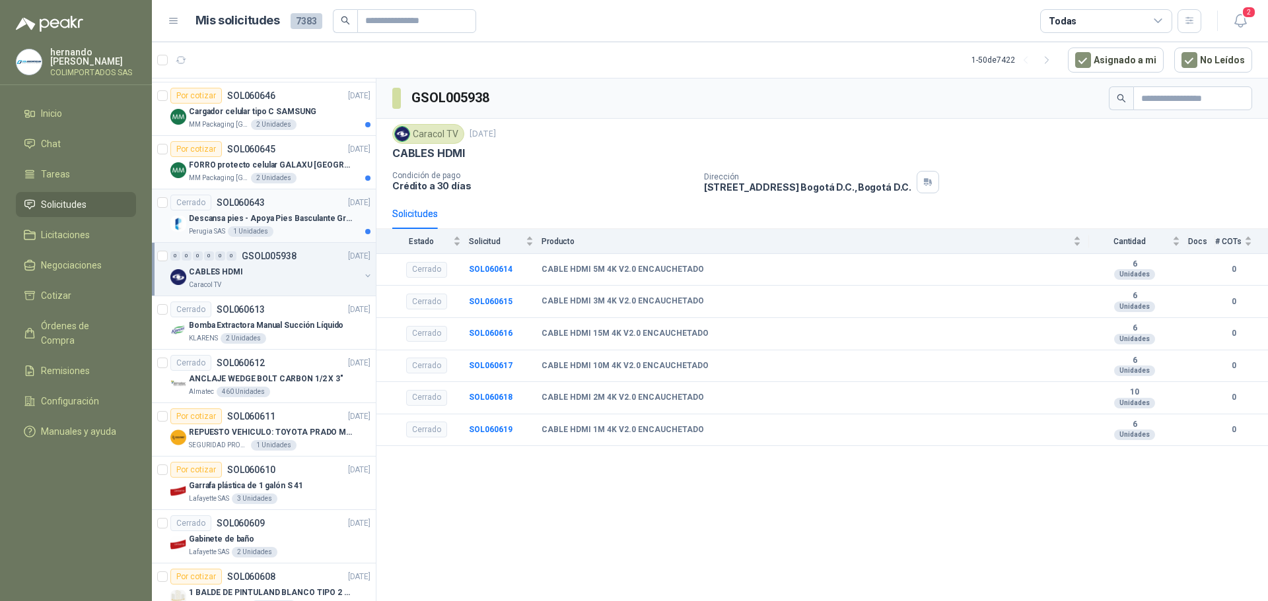
click at [292, 226] on div "Descansa pies - Apoya Pies Basculante Graduable Ergonómico" at bounding box center [280, 219] width 182 height 16
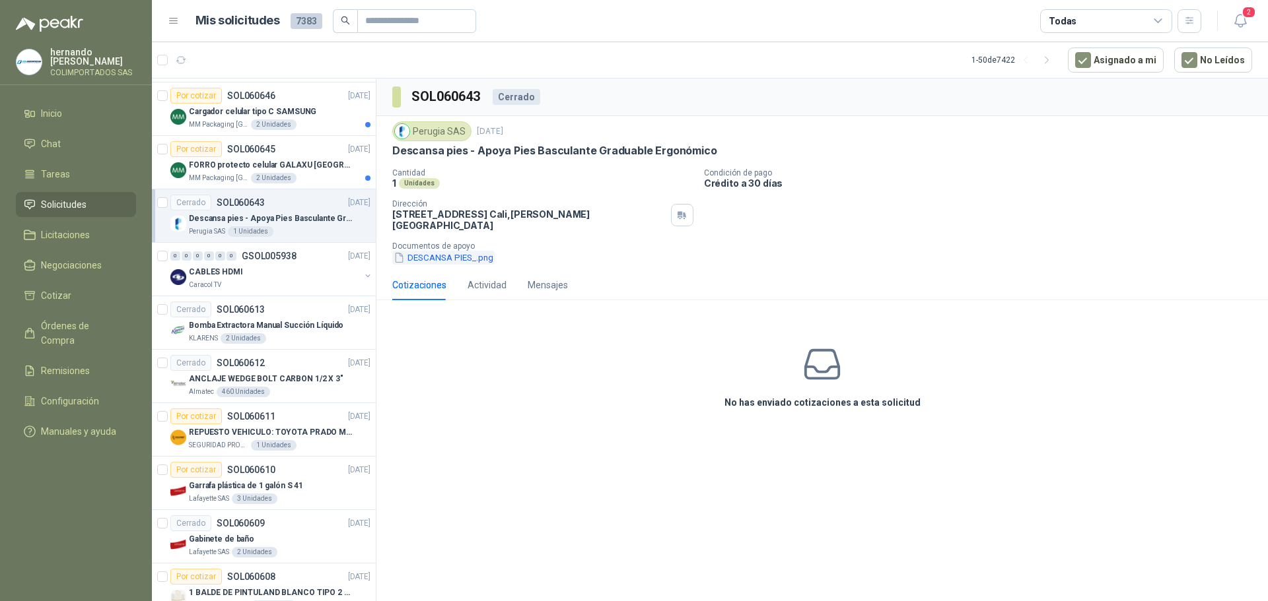
click at [449, 251] on button "DESCANSA PIES_.png" at bounding box center [443, 258] width 102 height 14
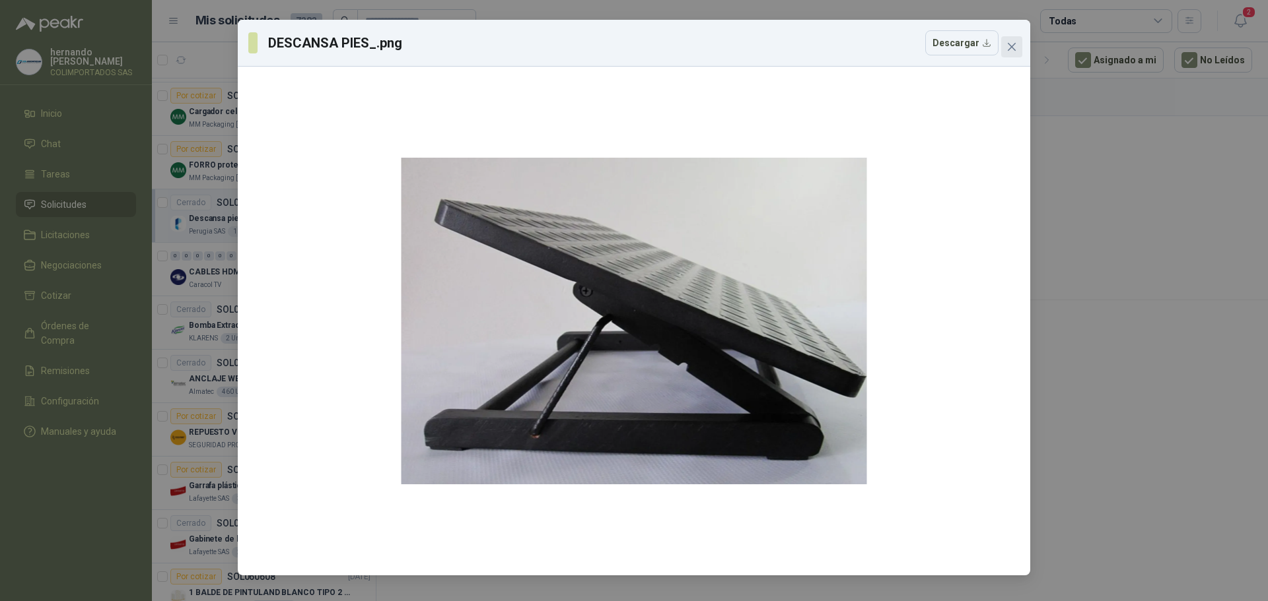
click at [1013, 46] on icon "close" at bounding box center [1011, 47] width 8 height 8
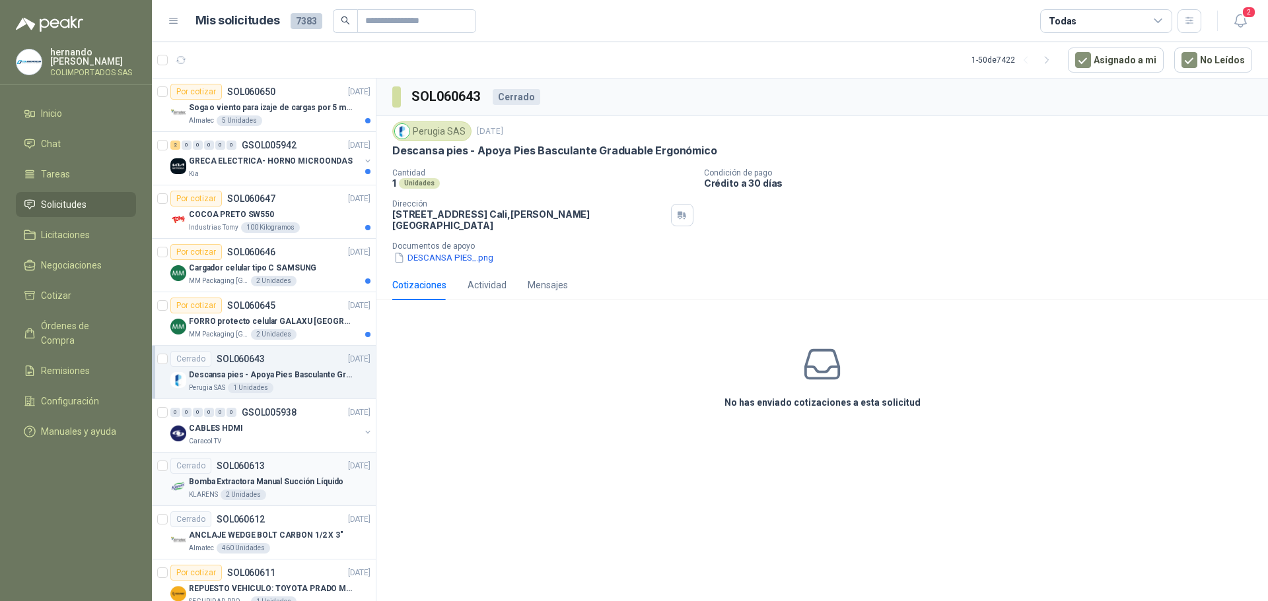
scroll to position [921, 0]
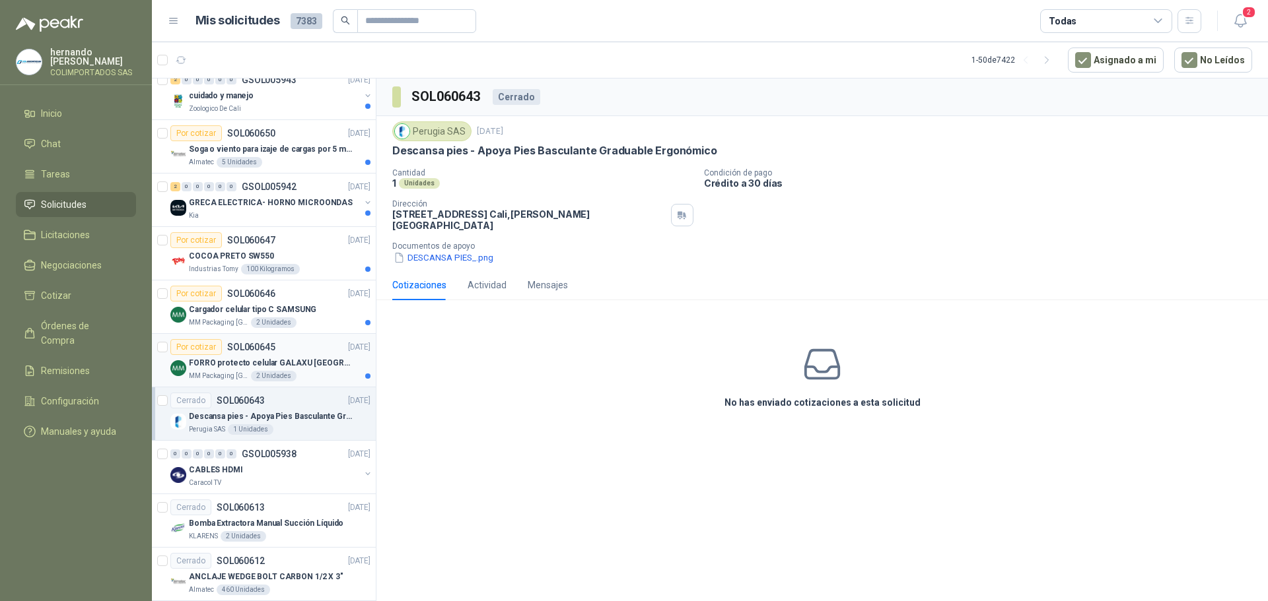
click at [309, 370] on div "FORRO protecto celular GALAXU [GEOGRAPHIC_DATA] A16 5G" at bounding box center [280, 363] width 182 height 16
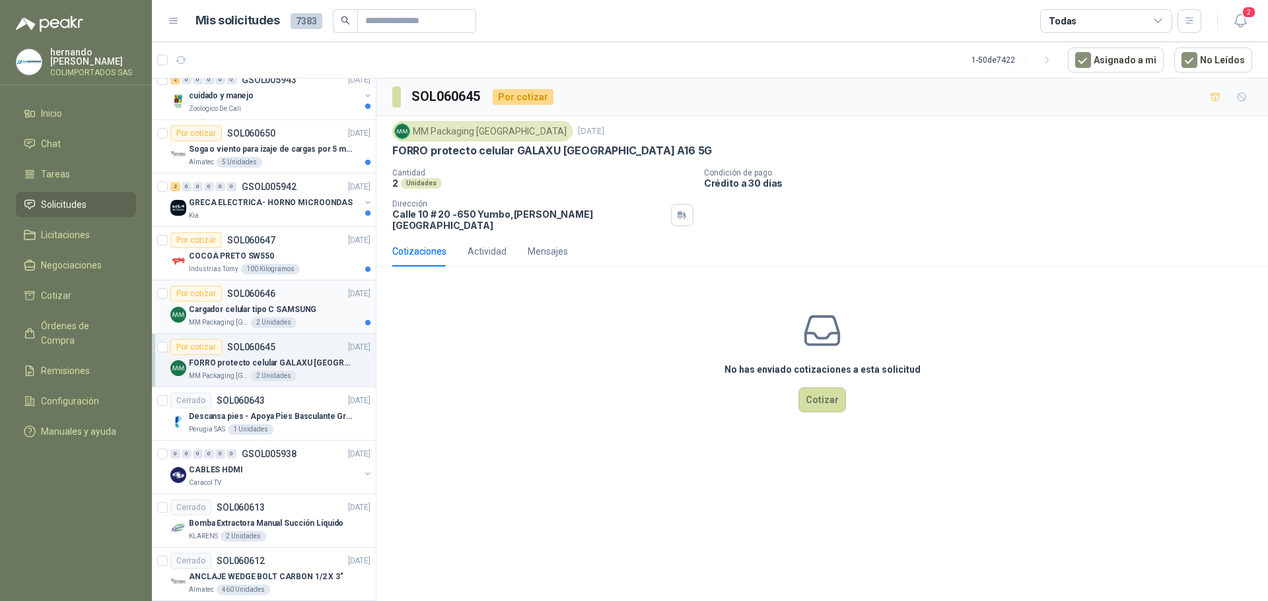
click at [308, 312] on p "Cargador celular tipo C SAMSUNG" at bounding box center [252, 310] width 127 height 13
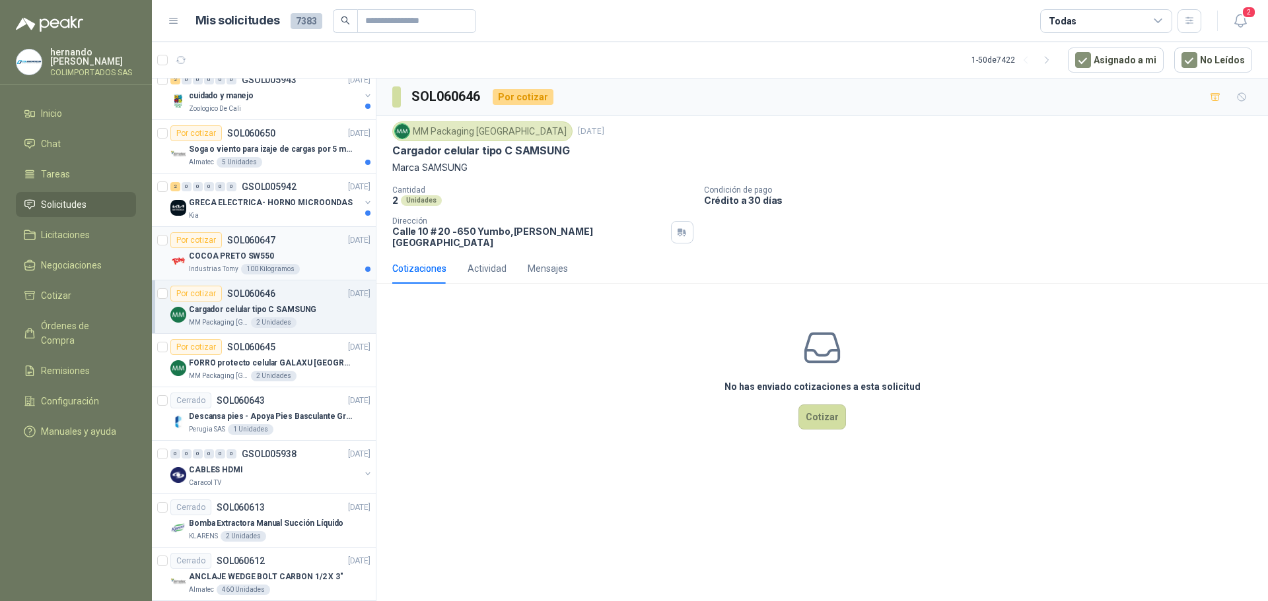
click at [312, 254] on div "COCOA PRETO SW550" at bounding box center [280, 256] width 182 height 16
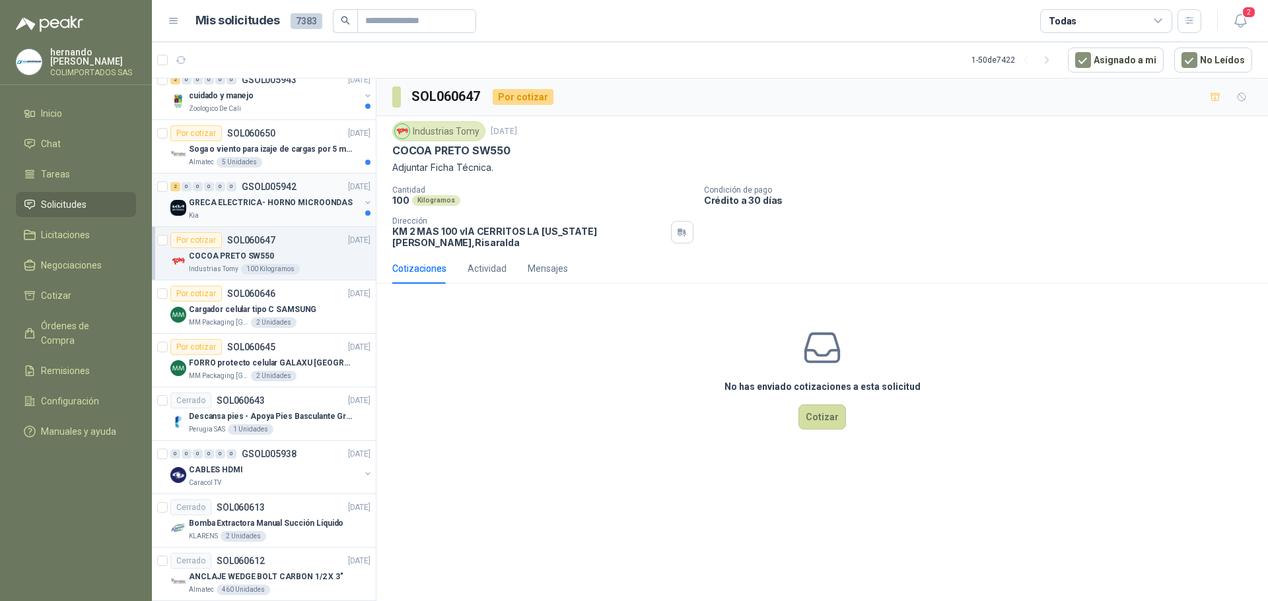
click at [281, 211] on div "Kia" at bounding box center [274, 216] width 171 height 11
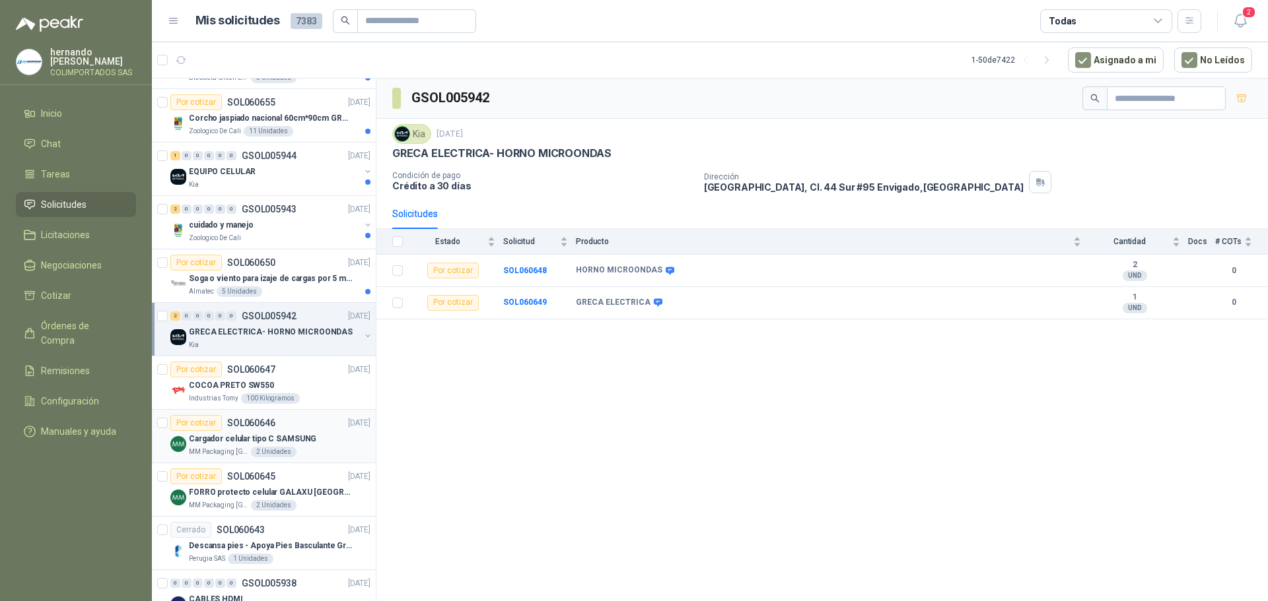
scroll to position [723, 0]
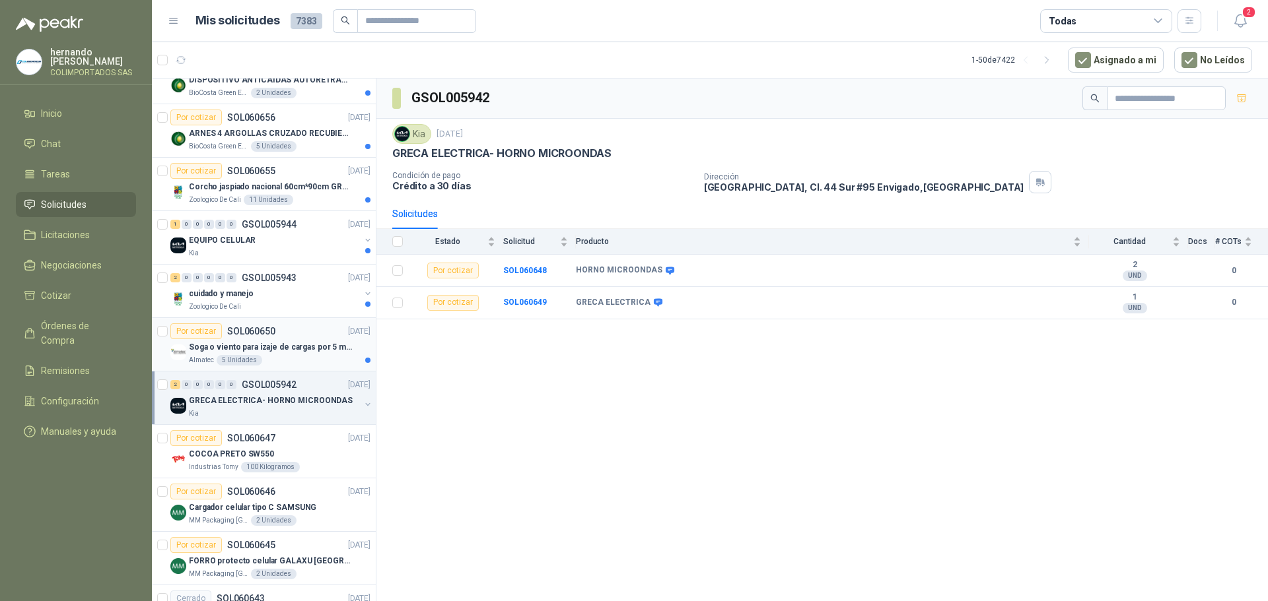
click at [289, 355] on div "Soga o viento para izaje de cargas por 5 metros" at bounding box center [280, 347] width 182 height 16
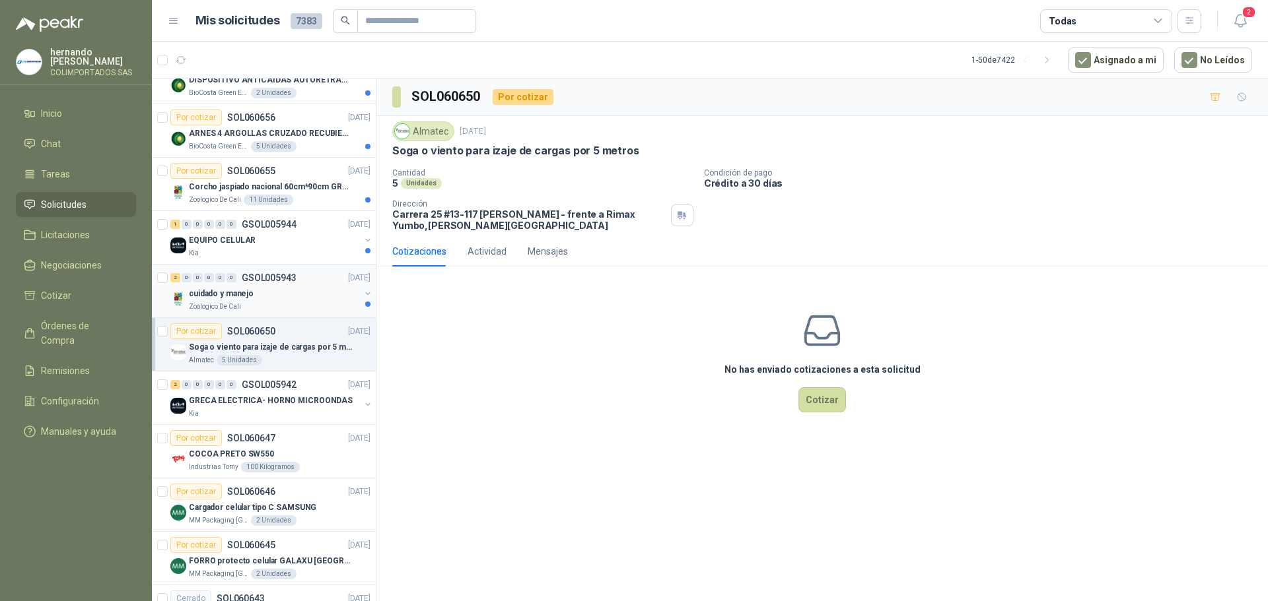
click at [291, 302] on div "Zoologico De Cali" at bounding box center [274, 307] width 171 height 11
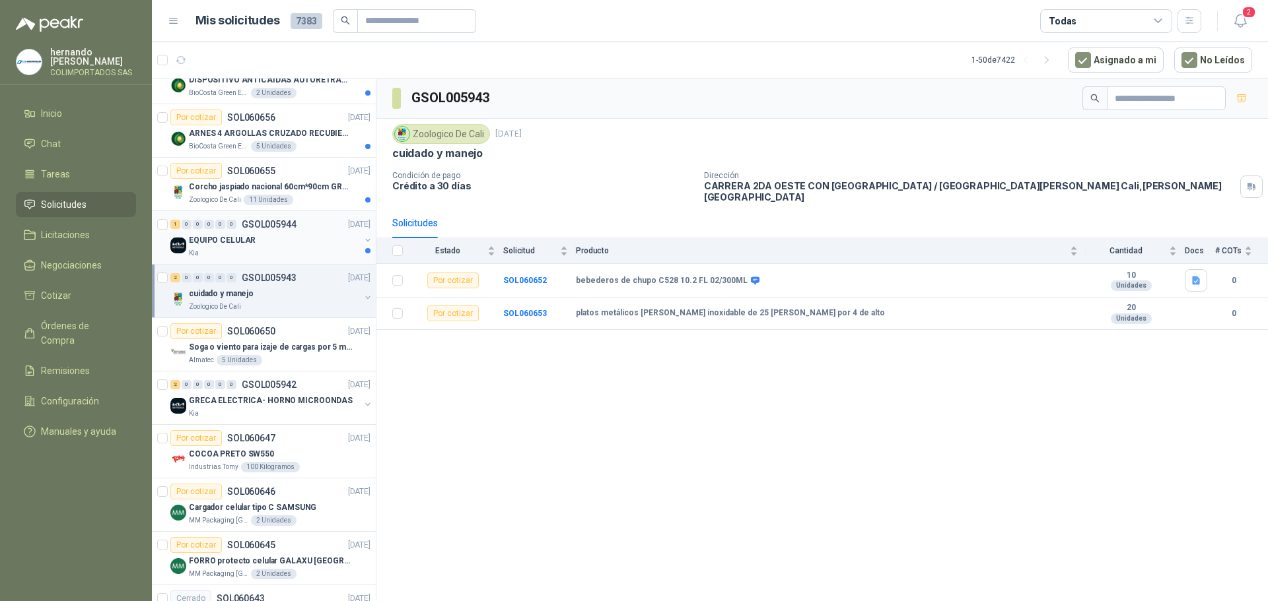
click at [292, 246] on div "EQUIPO CELULAR" at bounding box center [274, 240] width 171 height 16
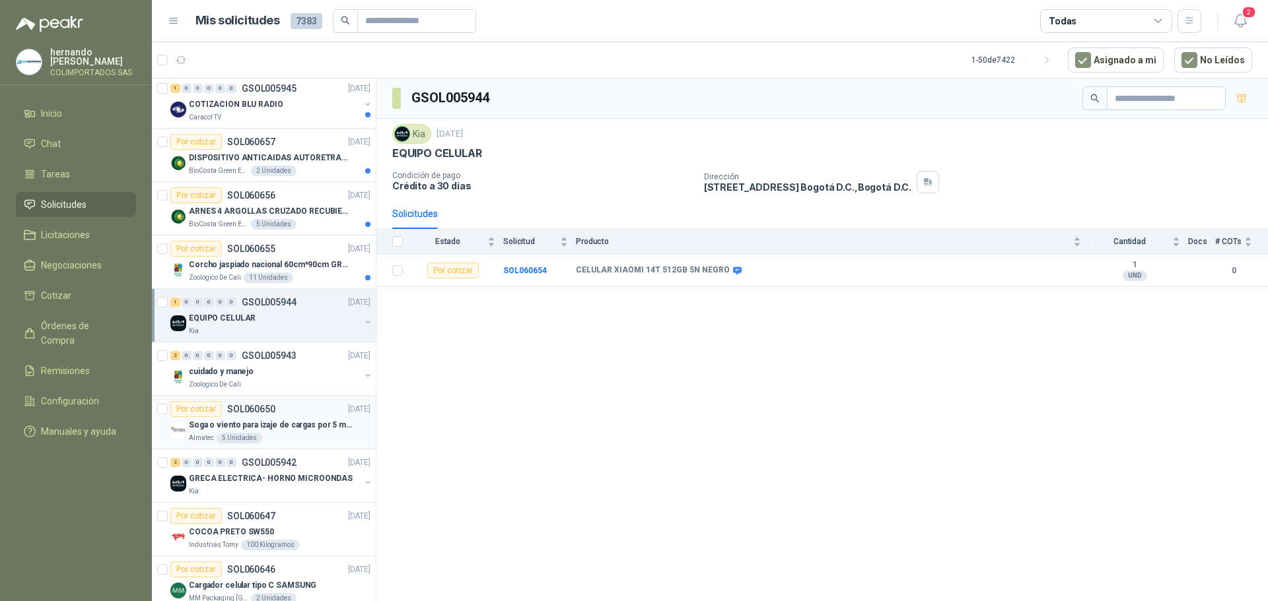
scroll to position [591, 0]
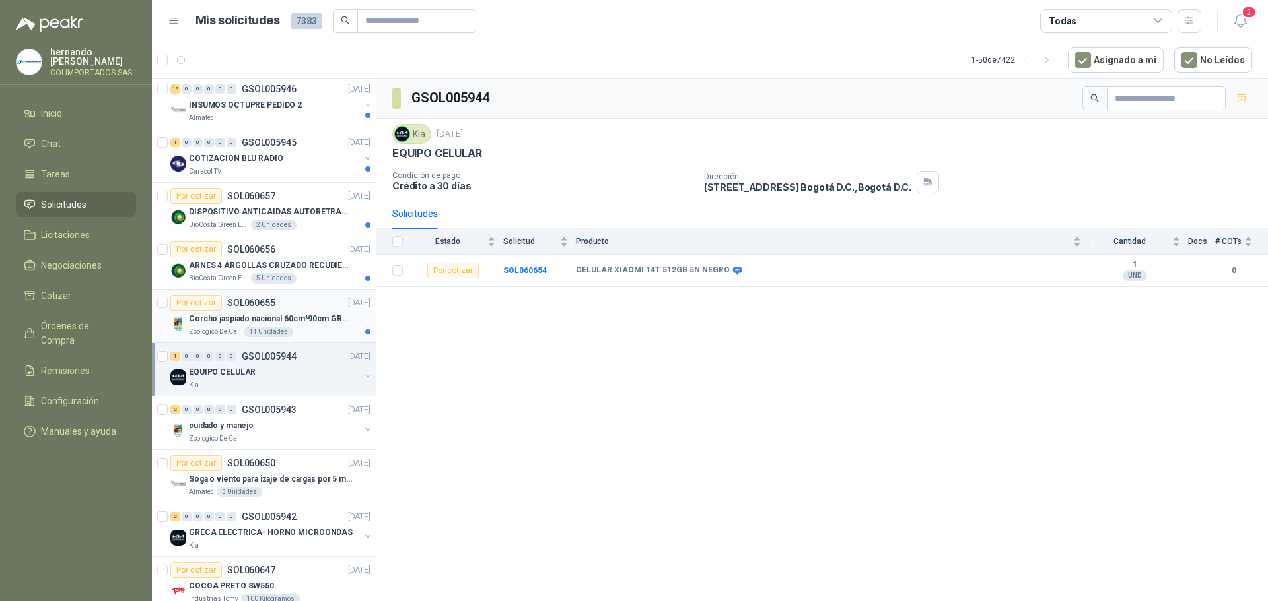
click at [312, 329] on div "Zoologico De Cali 11 Unidades" at bounding box center [280, 332] width 182 height 11
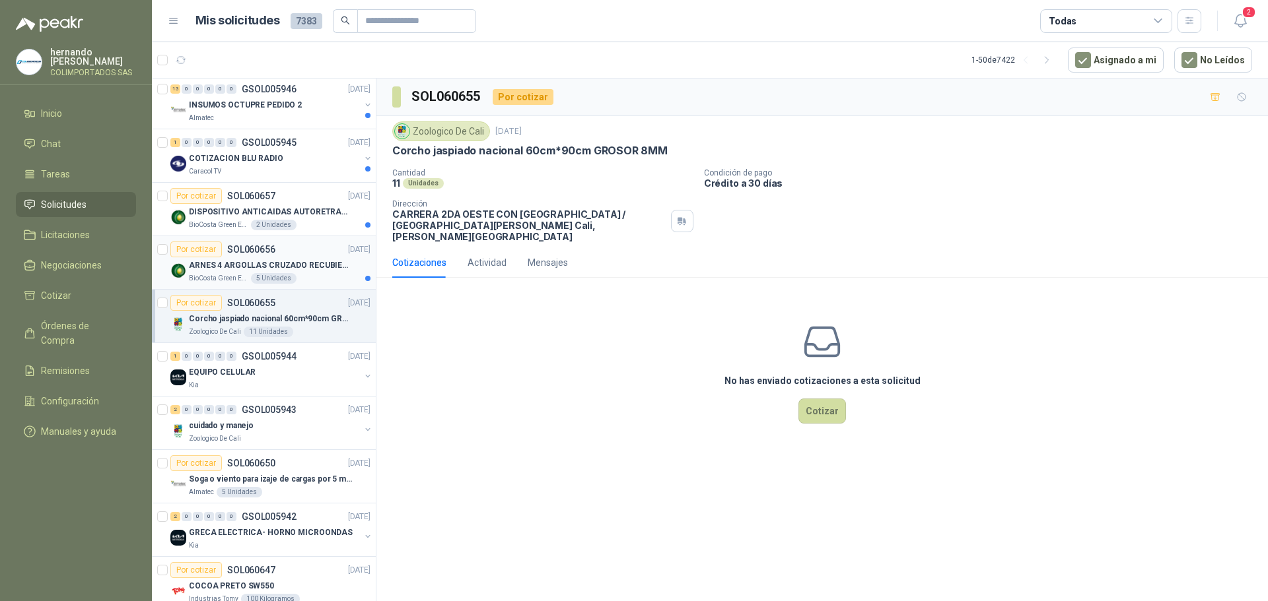
click at [304, 271] on p "ARNES 4 ARGOLLAS CRUZADO RECUBIERTO PVC" at bounding box center [271, 265] width 164 height 13
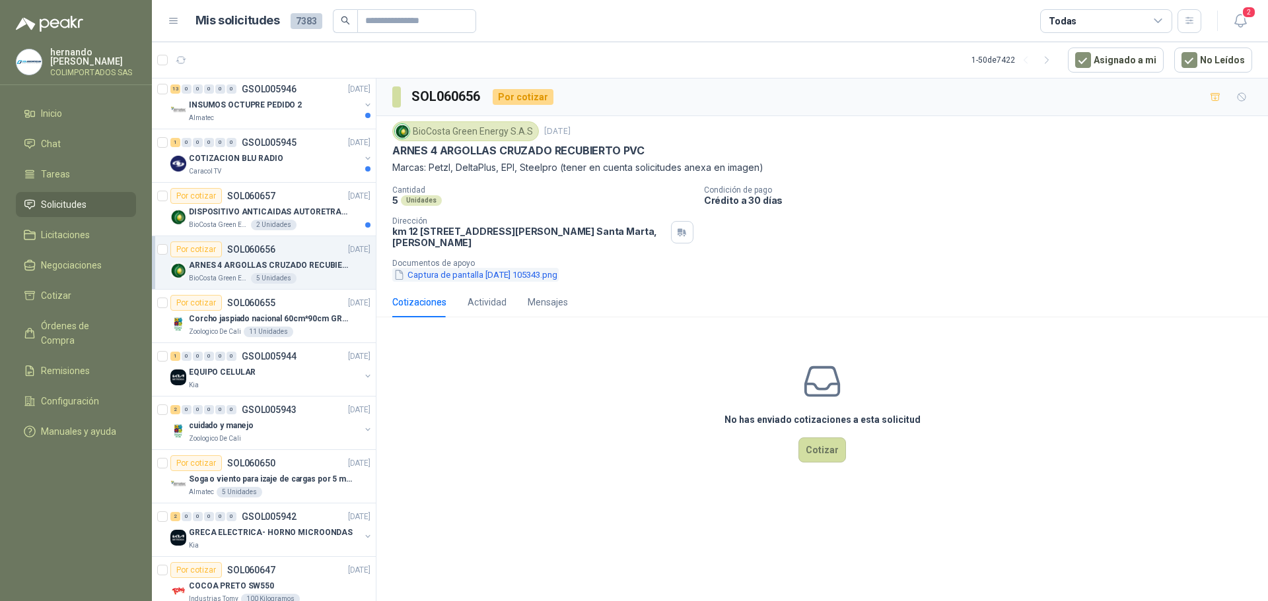
click at [461, 280] on button "Captura de pantalla [DATE] 105343.png" at bounding box center [475, 275] width 166 height 14
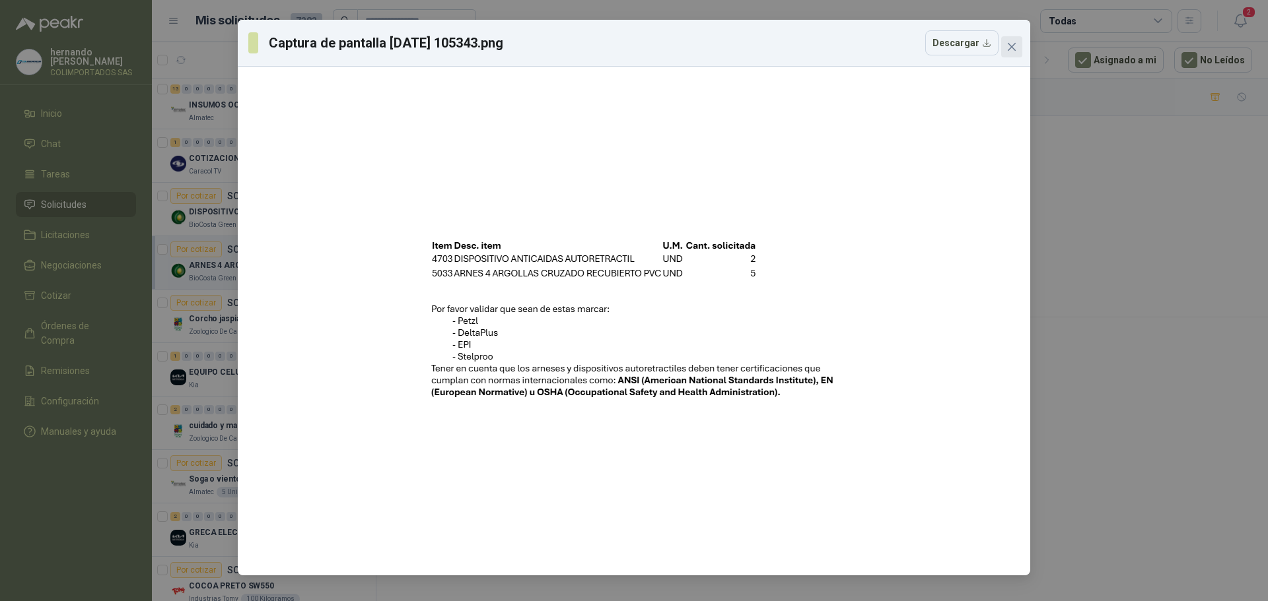
click at [1012, 46] on icon "close" at bounding box center [1011, 47] width 8 height 8
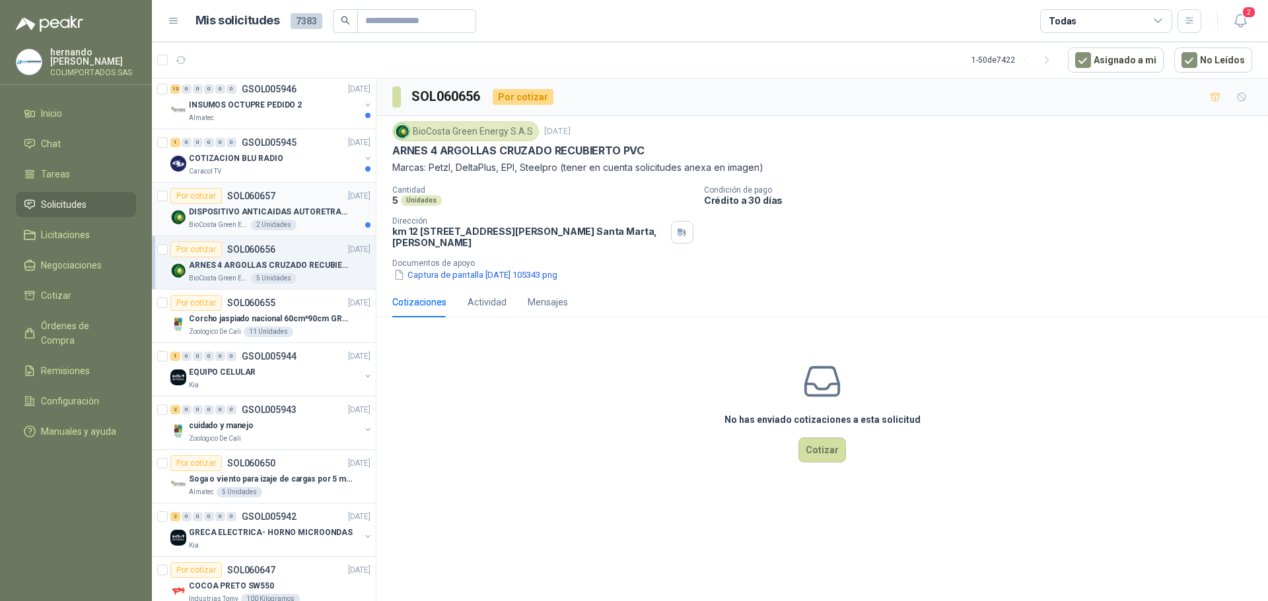
click at [310, 218] on p "DISPOSITIVO ANTICAIDAS AUTORETRACTIL" at bounding box center [271, 212] width 164 height 13
click at [477, 276] on button "Captura de pantalla [DATE] 105343.png" at bounding box center [475, 275] width 166 height 14
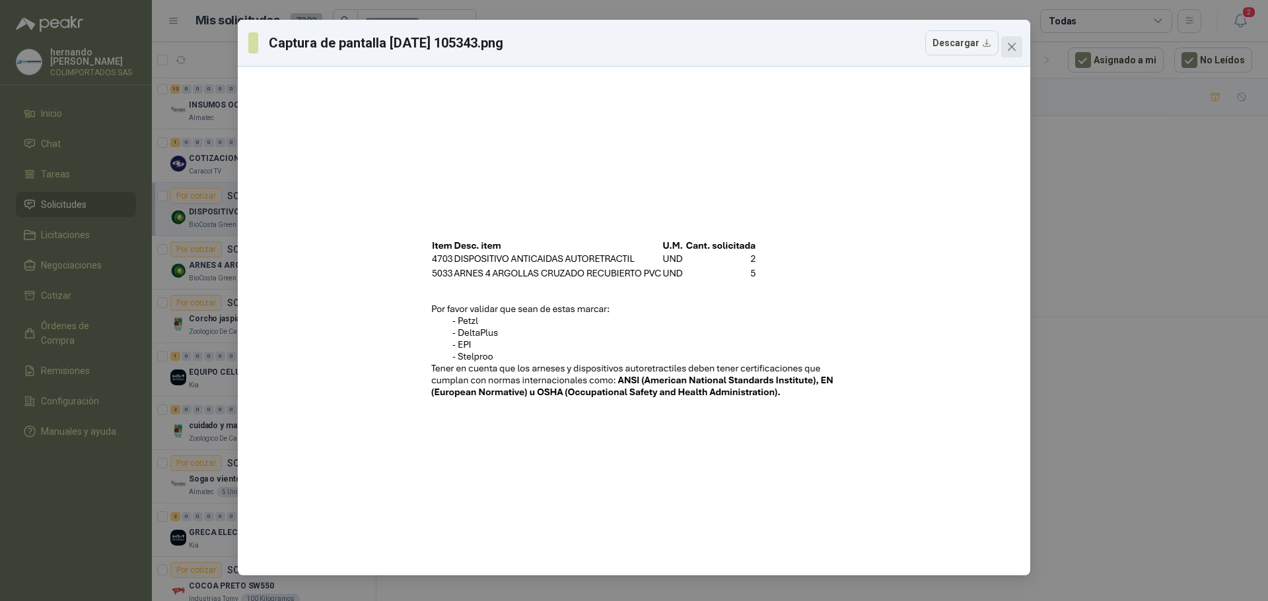
click at [1010, 48] on icon "close" at bounding box center [1011, 47] width 8 height 8
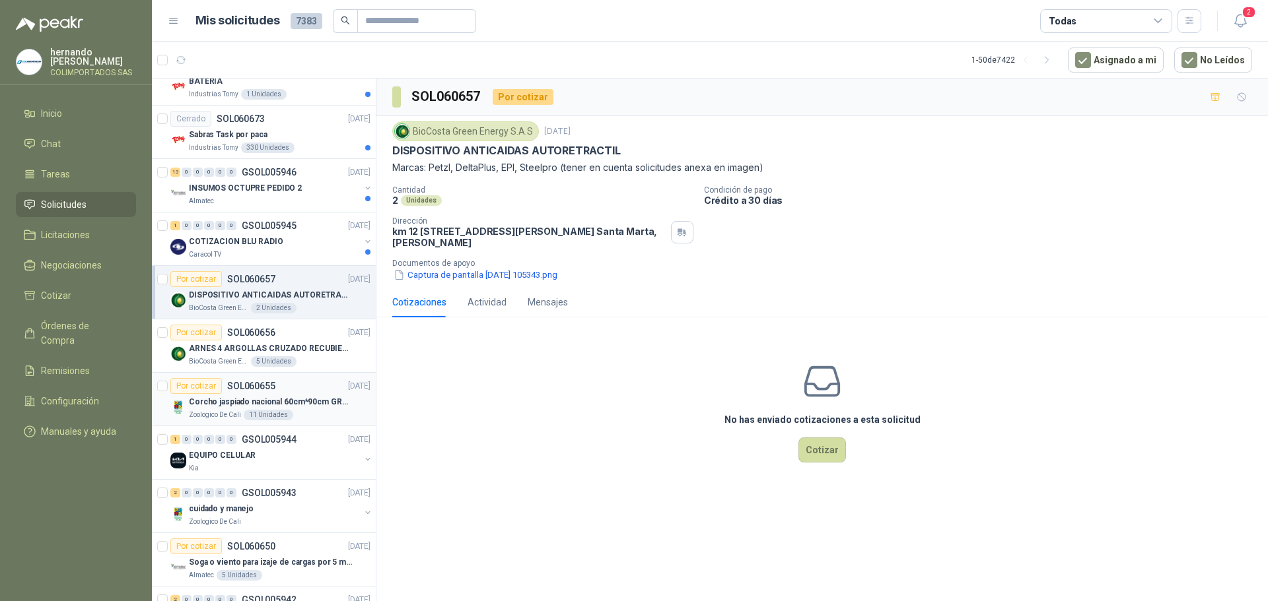
scroll to position [459, 0]
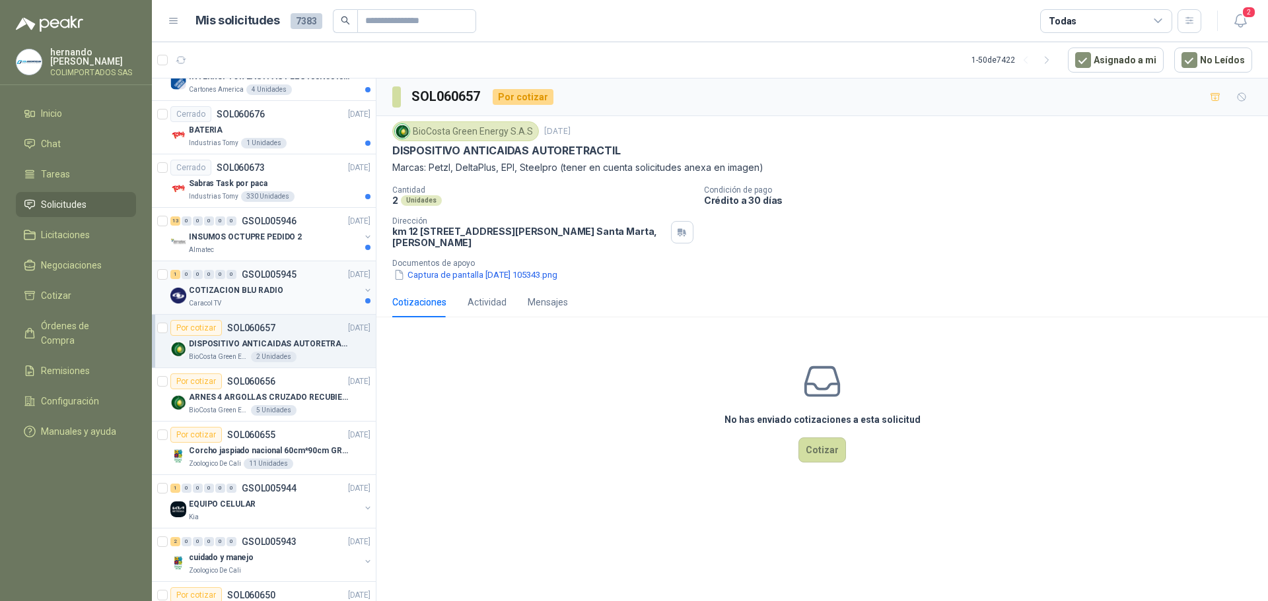
click at [298, 302] on div "Caracol TV" at bounding box center [274, 303] width 171 height 11
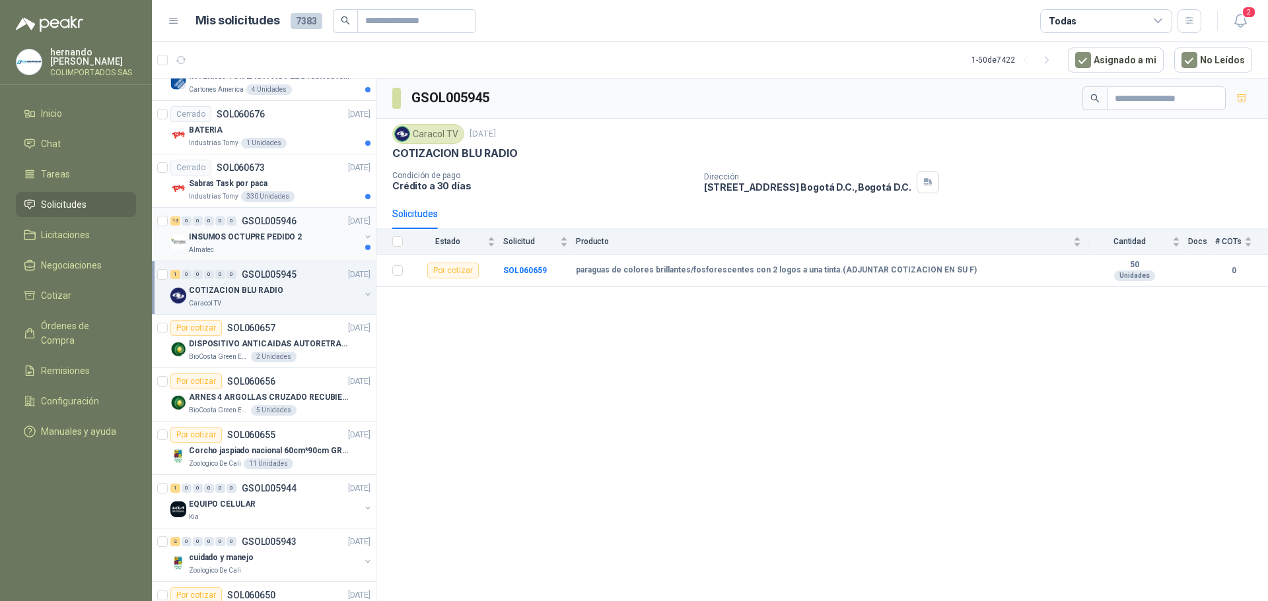
click at [301, 252] on div "Almatec" at bounding box center [274, 250] width 171 height 11
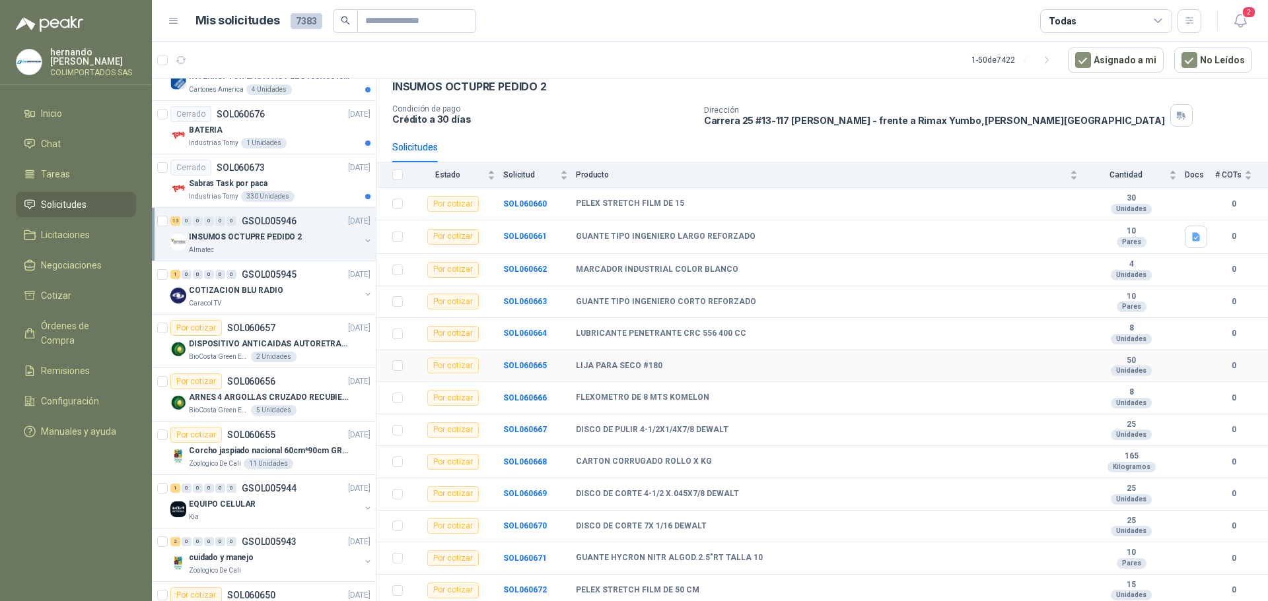
scroll to position [67, 0]
click at [85, 325] on span "Órdenes de Compra" at bounding box center [82, 333] width 83 height 29
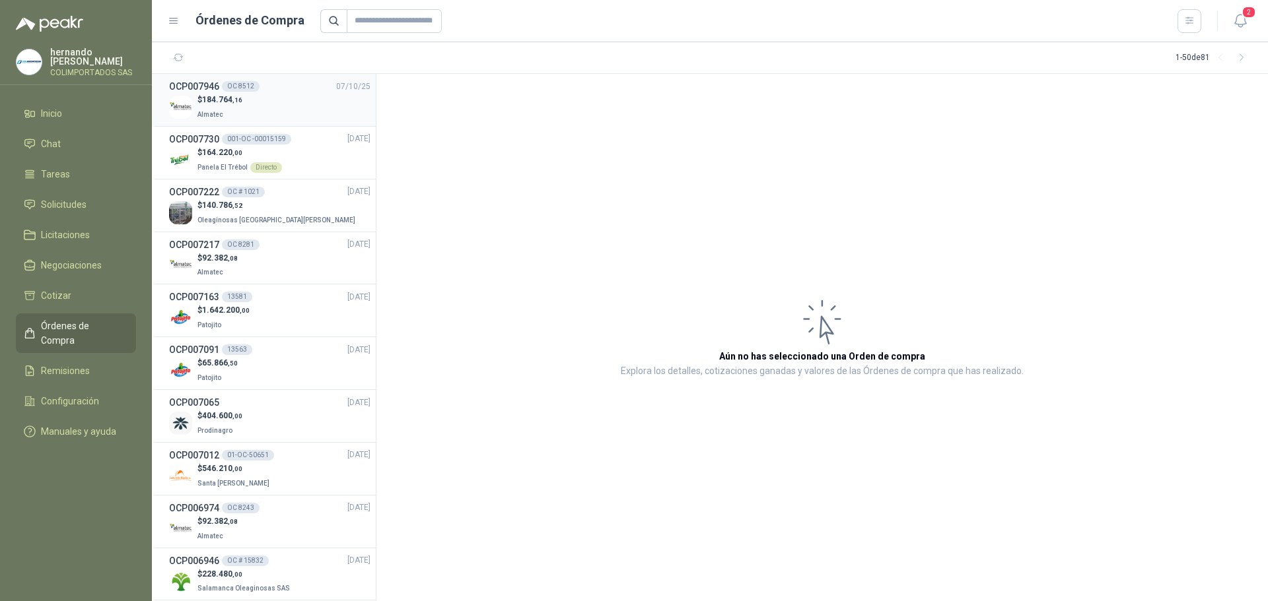
click at [275, 109] on div "$ 184.764 ,16 Almatec" at bounding box center [269, 107] width 201 height 27
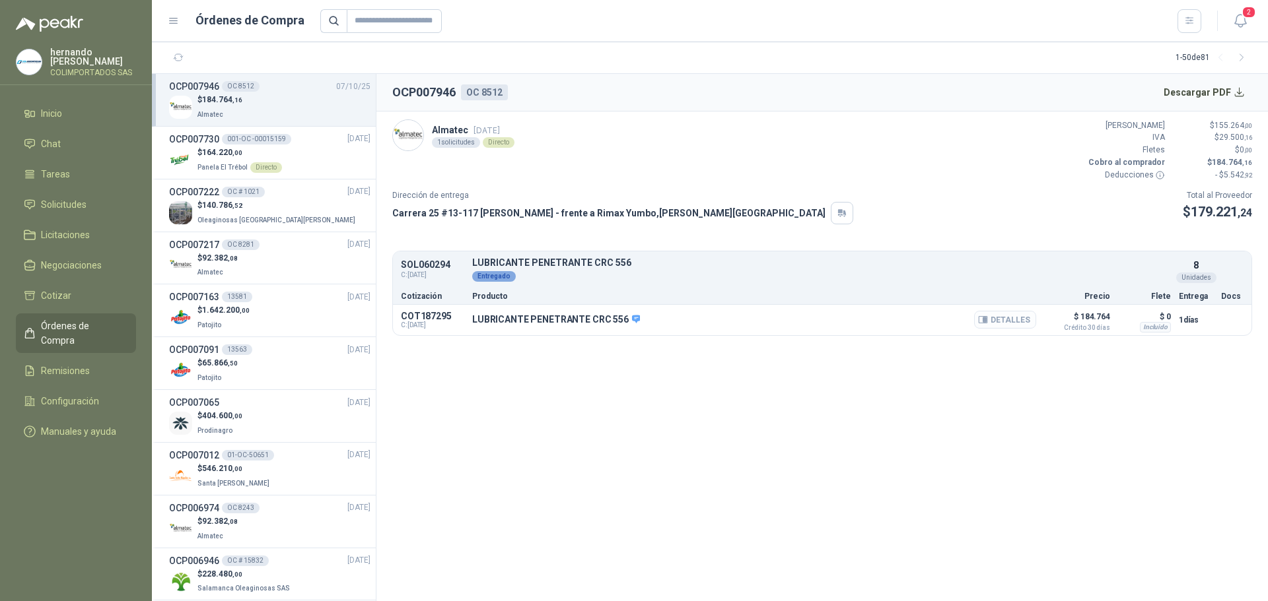
click at [1013, 322] on button "Detalles" at bounding box center [1005, 320] width 62 height 18
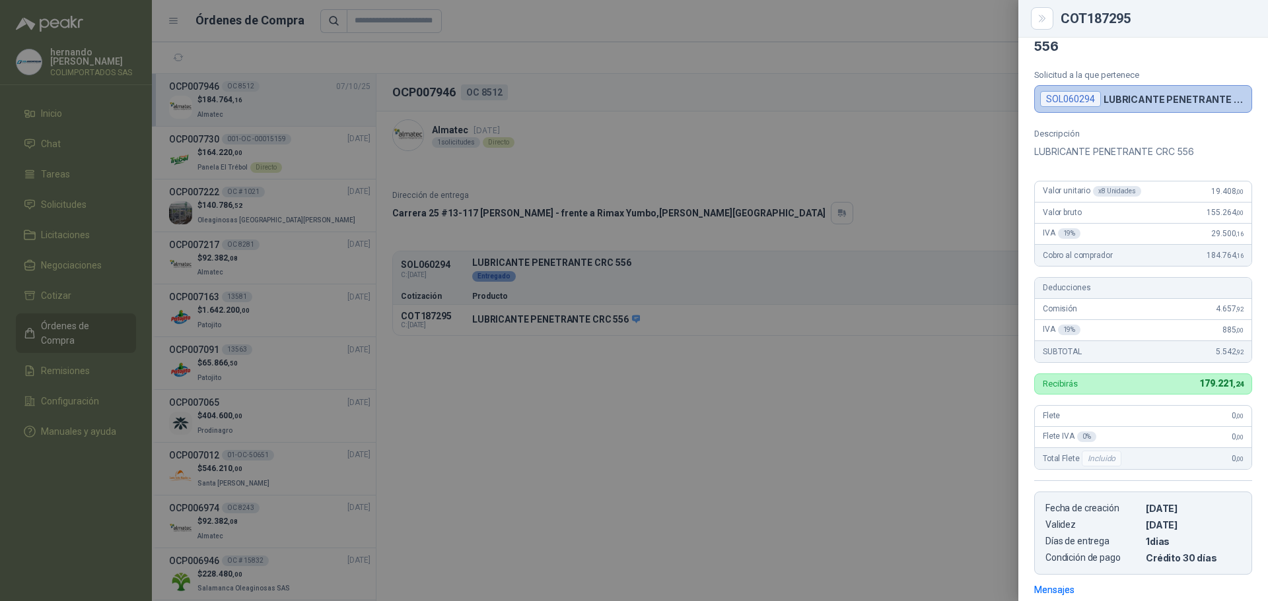
scroll to position [19, 0]
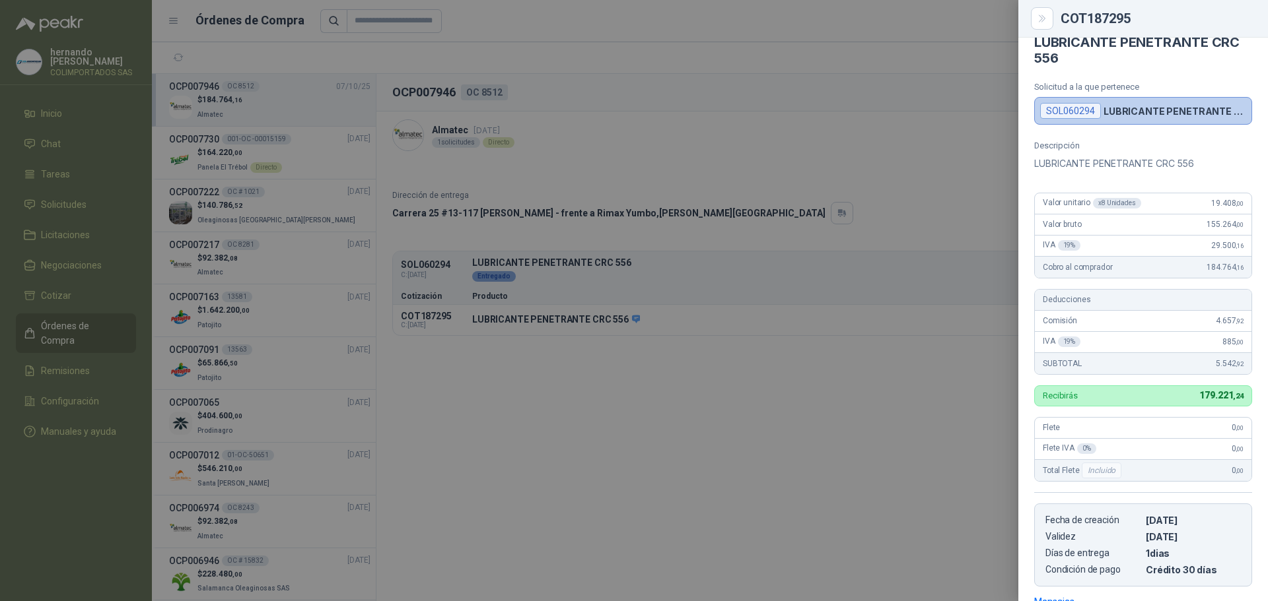
click at [748, 447] on div at bounding box center [634, 300] width 1268 height 601
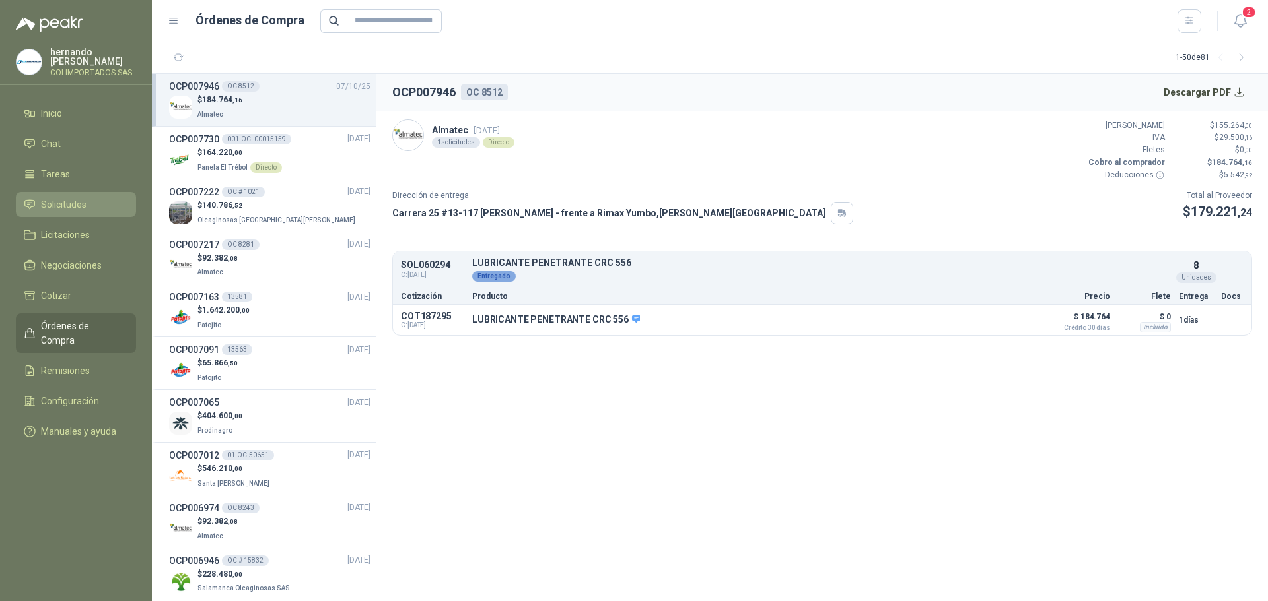
click at [94, 202] on li "Solicitudes" at bounding box center [76, 204] width 104 height 15
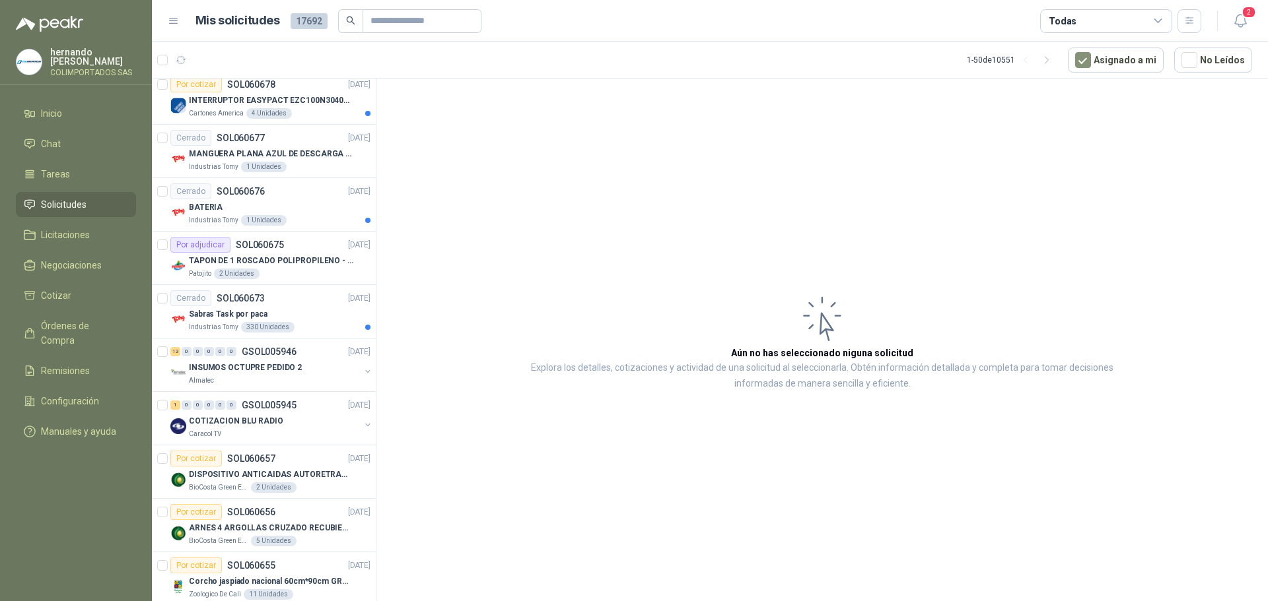
scroll to position [660, 0]
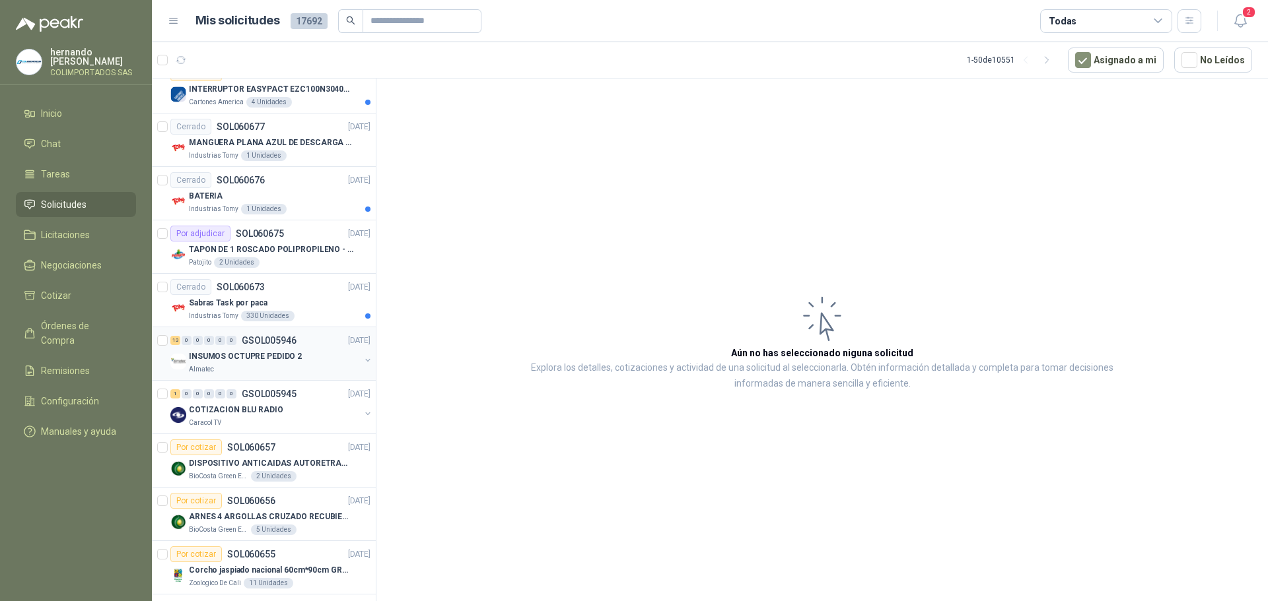
click at [284, 360] on p "INSUMOS OCTUPRE PEDIDO 2" at bounding box center [245, 357] width 113 height 13
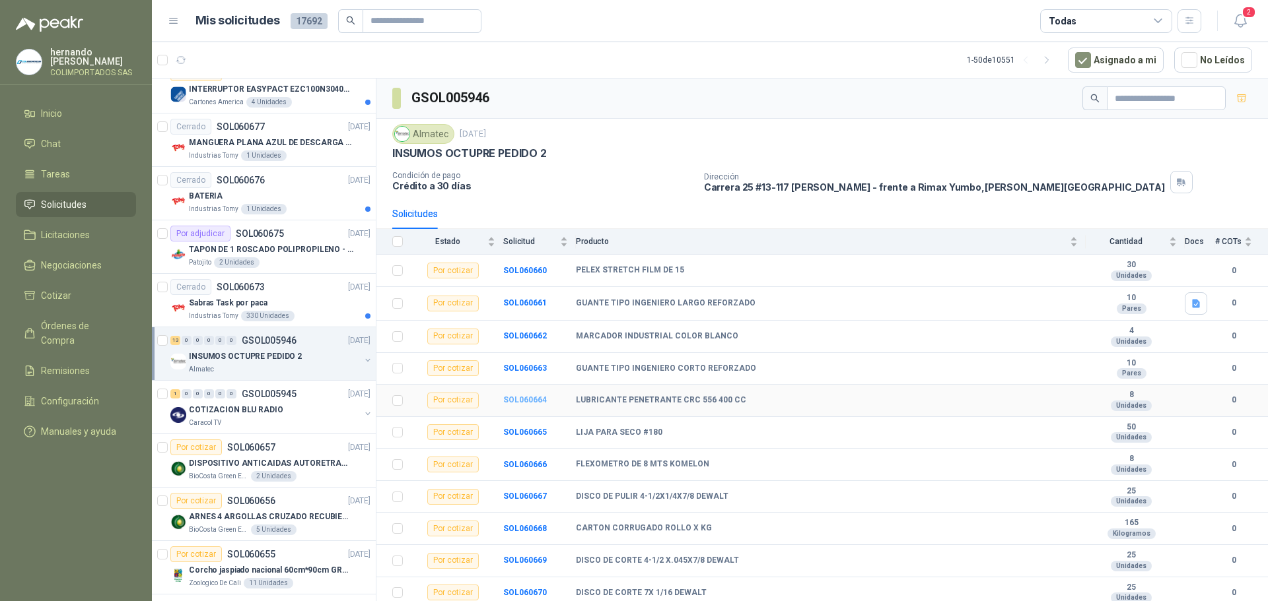
click at [530, 397] on b "SOL060664" at bounding box center [525, 399] width 44 height 9
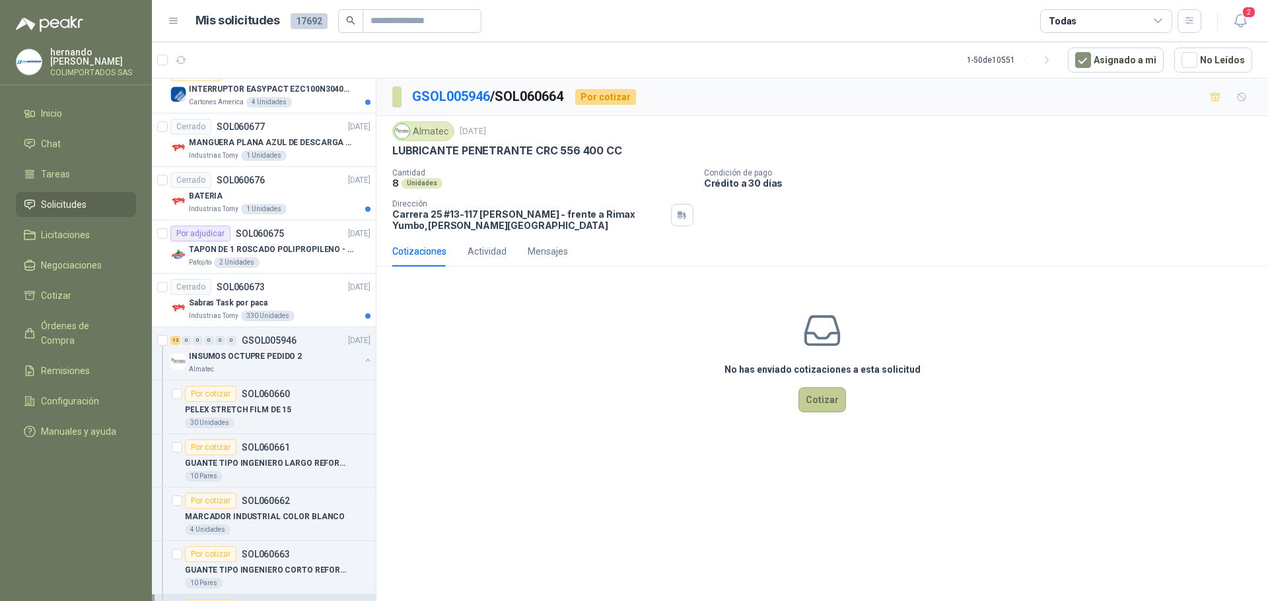
click at [821, 405] on button "Cotizar" at bounding box center [822, 400] width 48 height 25
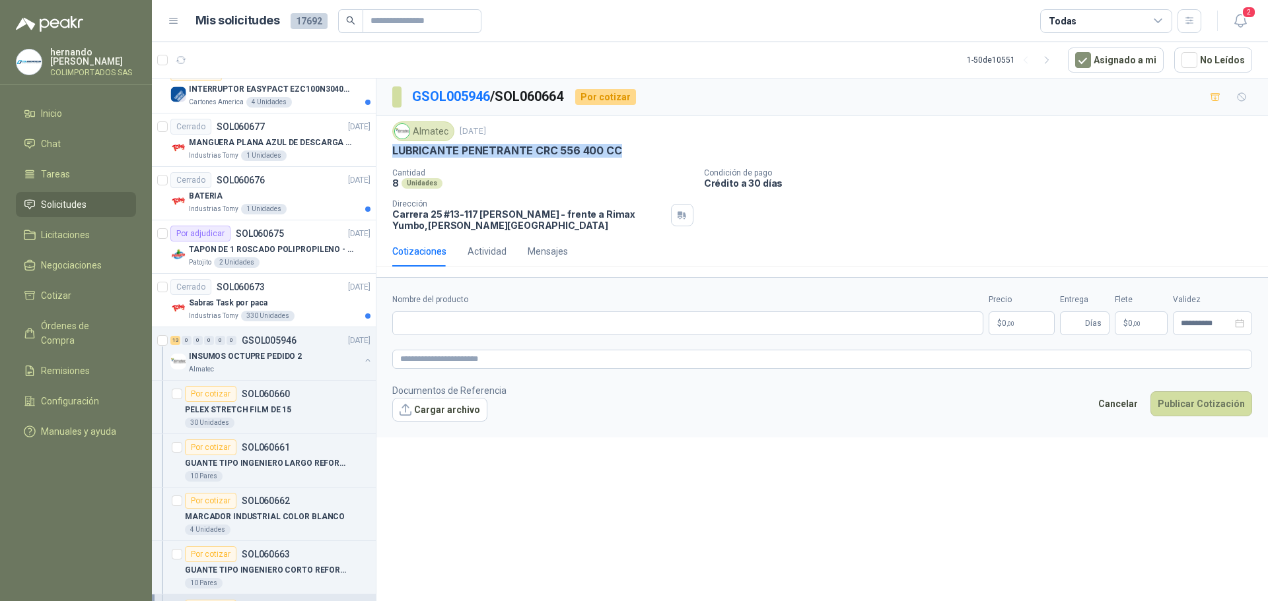
drag, startPoint x: 625, startPoint y: 151, endPoint x: 391, endPoint y: 156, distance: 234.4
click at [391, 156] on div "Almatec [DATE] LUBRICANTE PENETRANTE CRC 556 400 CC Cantidad 8 Unidades Condici…" at bounding box center [821, 176] width 891 height 120
copy p "LUBRICANTE PENETRANTE CRC 556 400 CC"
click at [502, 320] on input "Nombre del producto" at bounding box center [687, 324] width 591 height 24
paste input "**********"
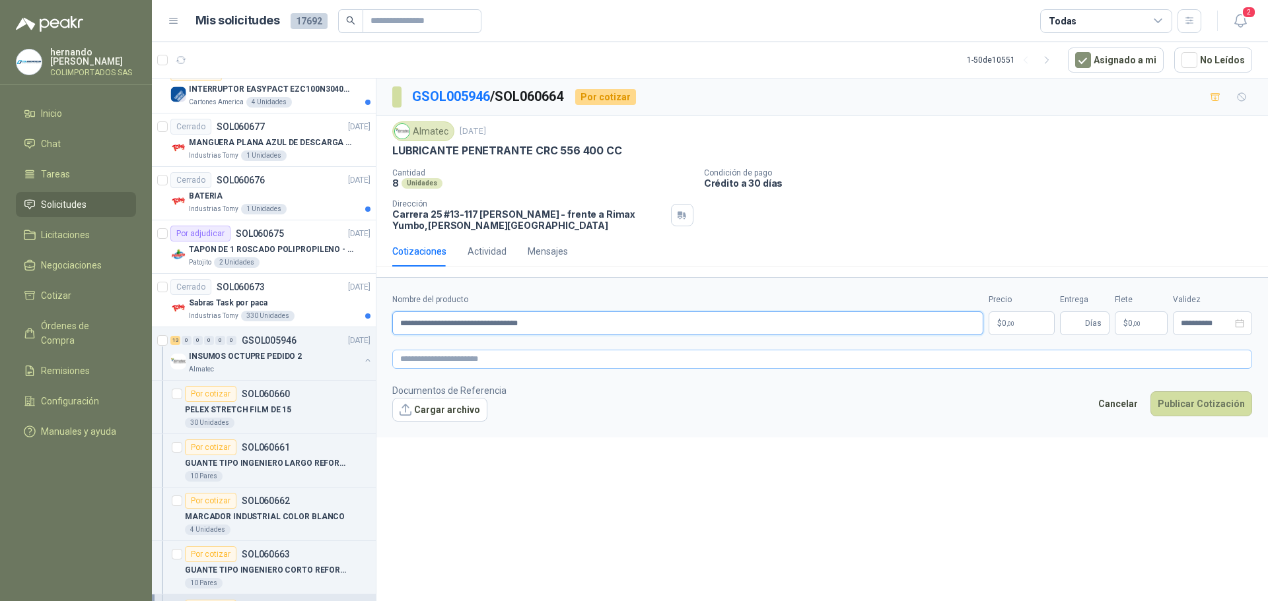
type input "**********"
click at [442, 360] on textarea at bounding box center [822, 359] width 860 height 19
paste textarea "**********"
type textarea "**********"
click at [1011, 325] on body "[PERSON_NAME] COLIMPORTADOS SAS Inicio Chat Tareas Solicitudes Licitaciones Neg…" at bounding box center [634, 300] width 1268 height 601
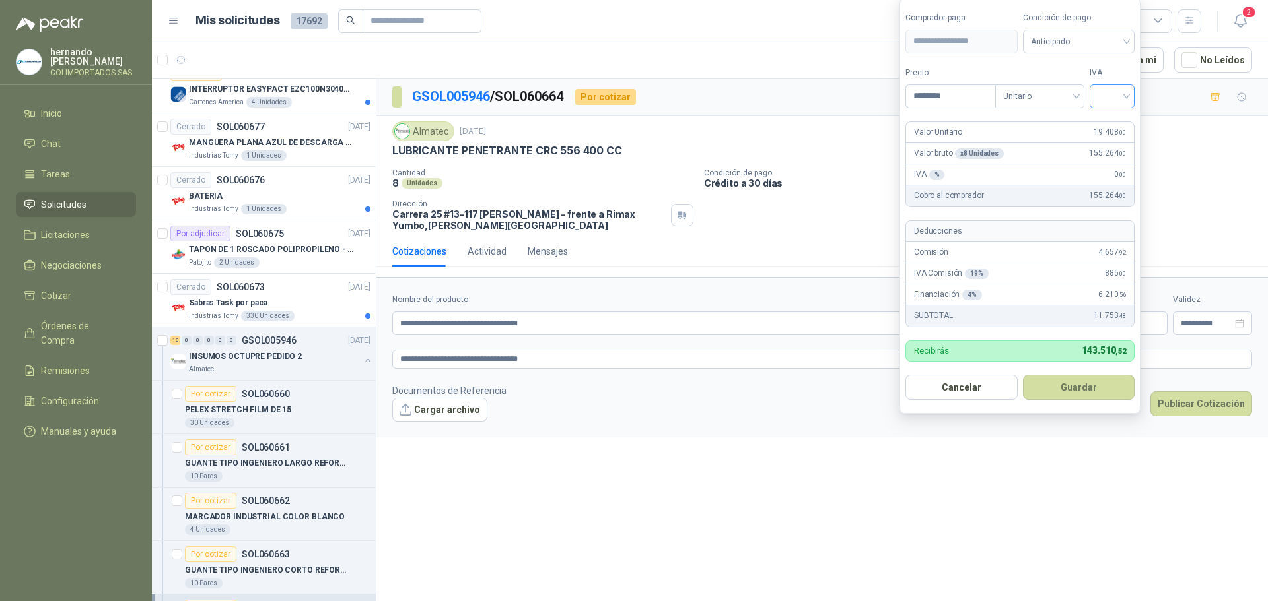
type input "********"
click at [1125, 96] on input "search" at bounding box center [1111, 95] width 29 height 20
click at [1118, 120] on div "19%" at bounding box center [1115, 123] width 24 height 15
click at [1128, 43] on span "Anticipado" at bounding box center [1081, 42] width 98 height 20
click at [1083, 86] on div "Crédito a 30 días" at bounding box center [1081, 90] width 92 height 15
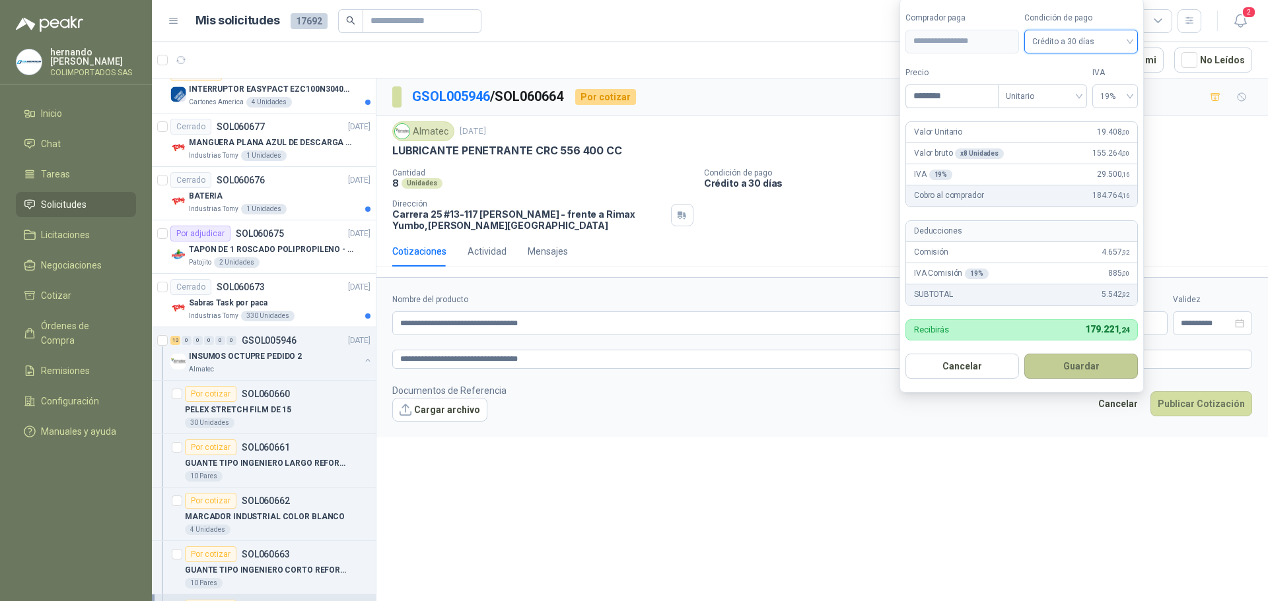
click at [1069, 364] on button "Guardar" at bounding box center [1081, 366] width 114 height 25
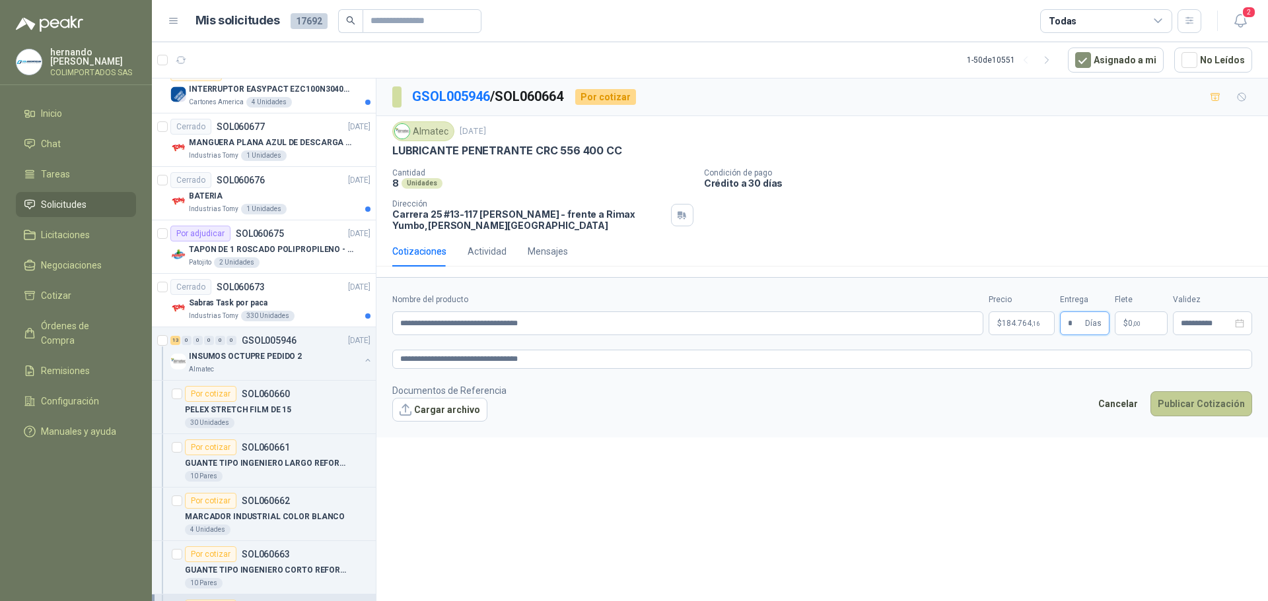
type input "*"
click at [1205, 401] on button "Publicar Cotización" at bounding box center [1201, 403] width 102 height 25
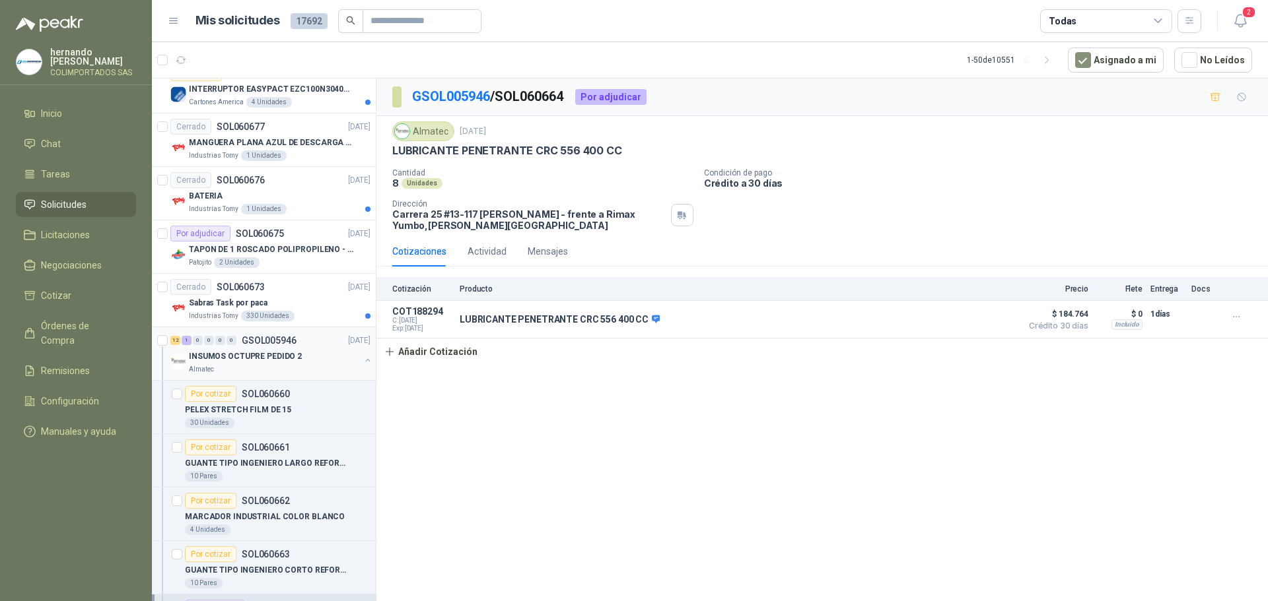
click at [362, 360] on button "button" at bounding box center [367, 360] width 11 height 11
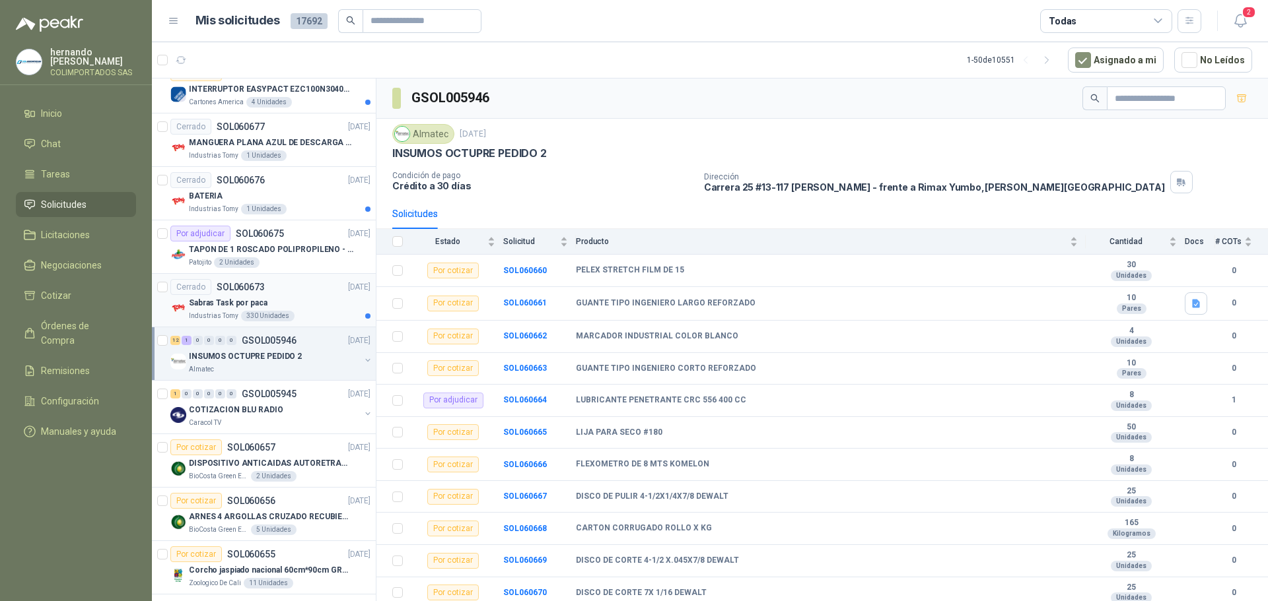
click at [331, 310] on div "Sabras Task por paca" at bounding box center [280, 303] width 182 height 16
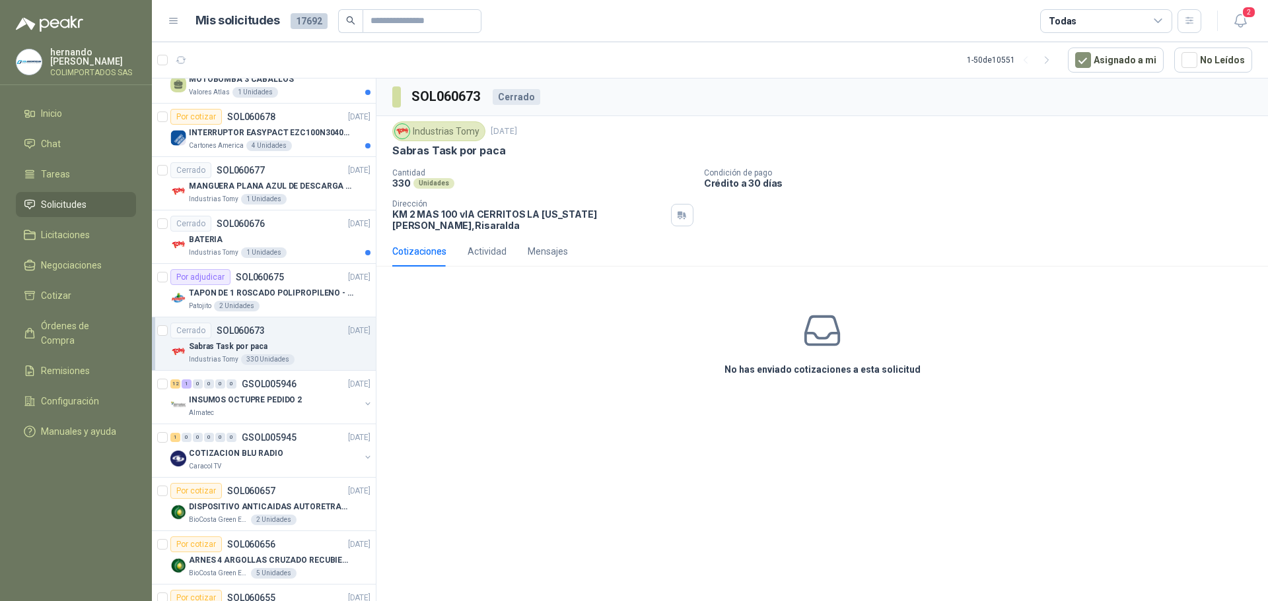
scroll to position [594, 0]
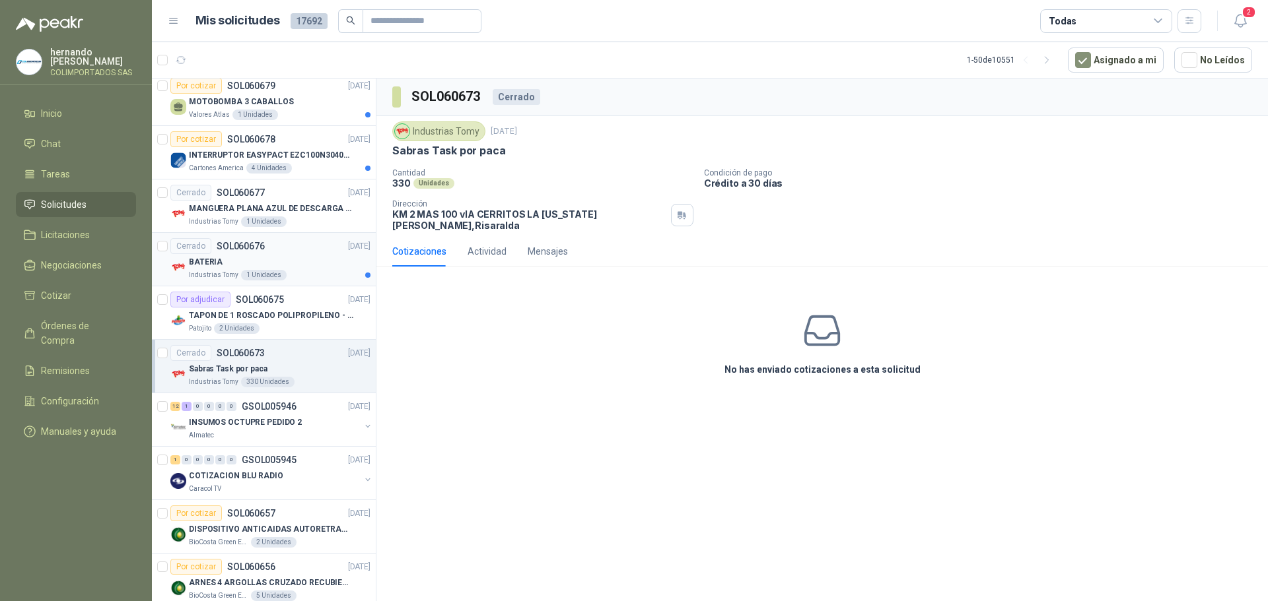
click at [324, 267] on div "BATERIA" at bounding box center [280, 262] width 182 height 16
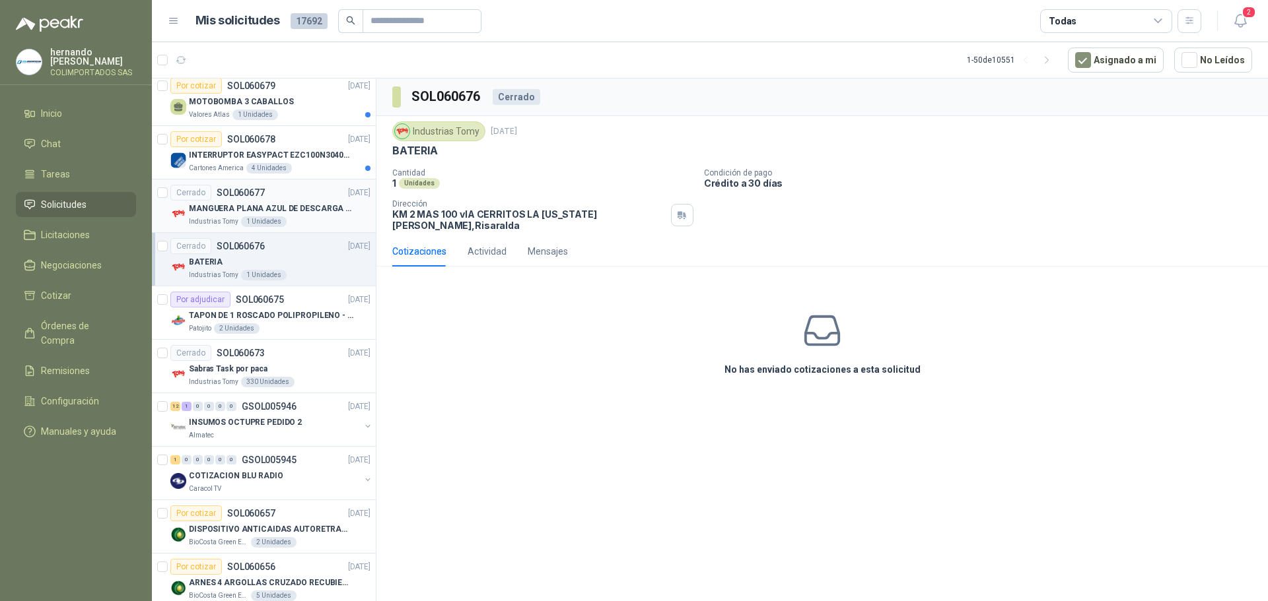
click at [310, 214] on p "MANGUERA PLANA AZUL DE DESCARGA 60 PSI X 20 METROS CON UNION DE 6” MAS ABRAZADE…" at bounding box center [271, 209] width 164 height 13
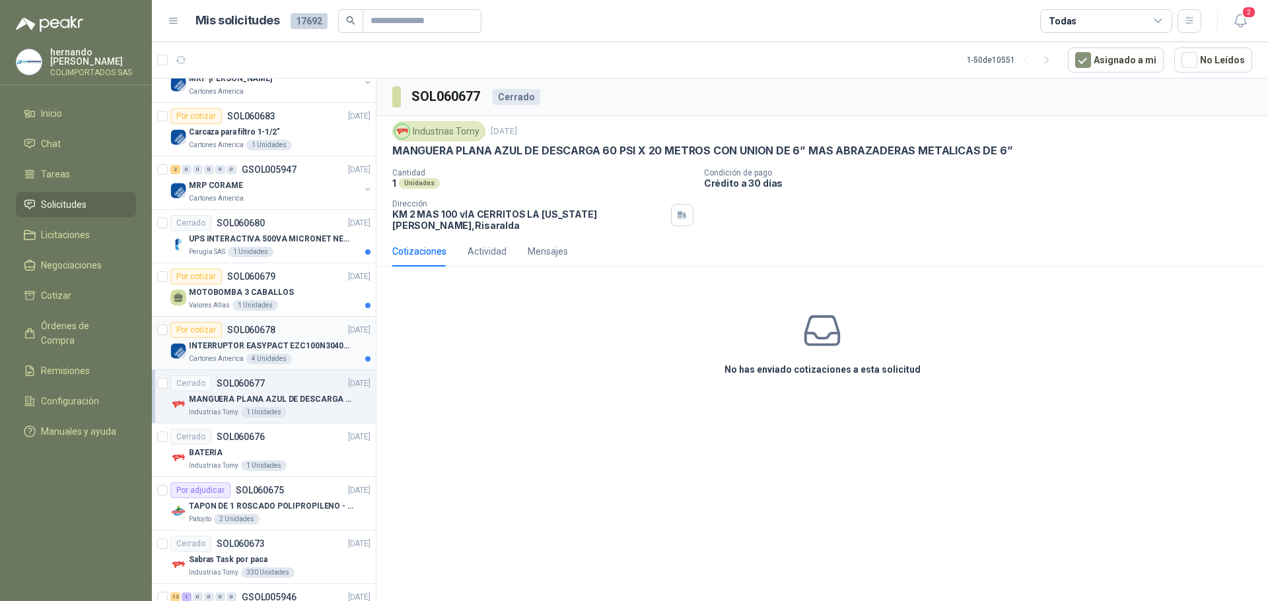
scroll to position [396, 0]
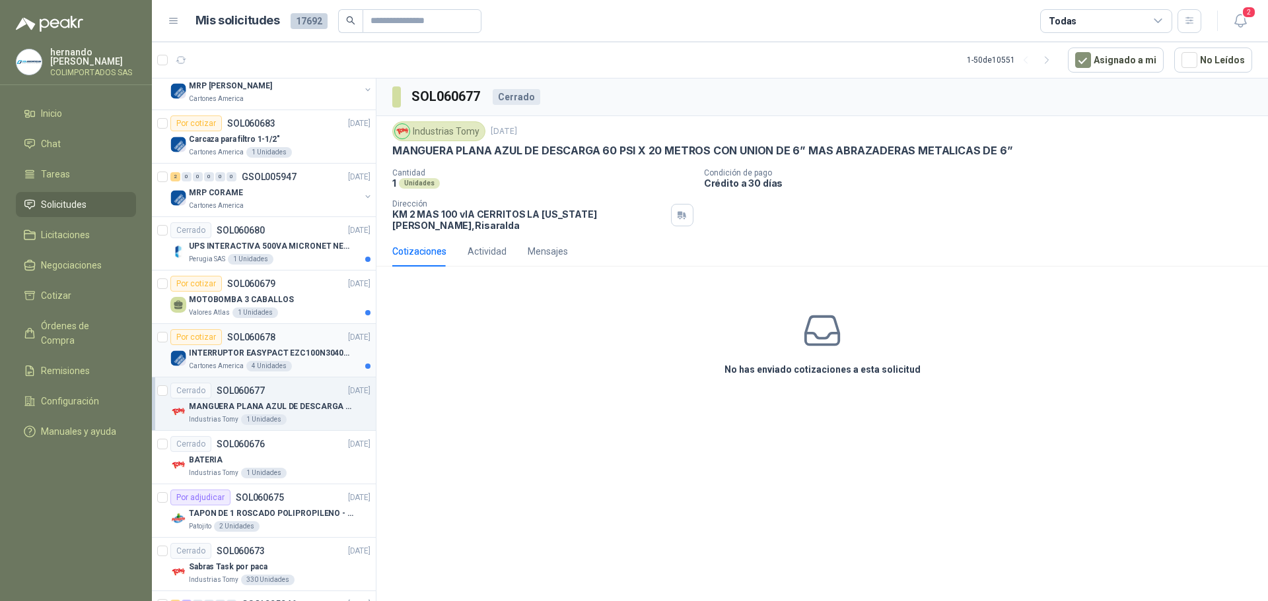
click at [312, 362] on div "Cartones America 4 Unidades" at bounding box center [280, 366] width 182 height 11
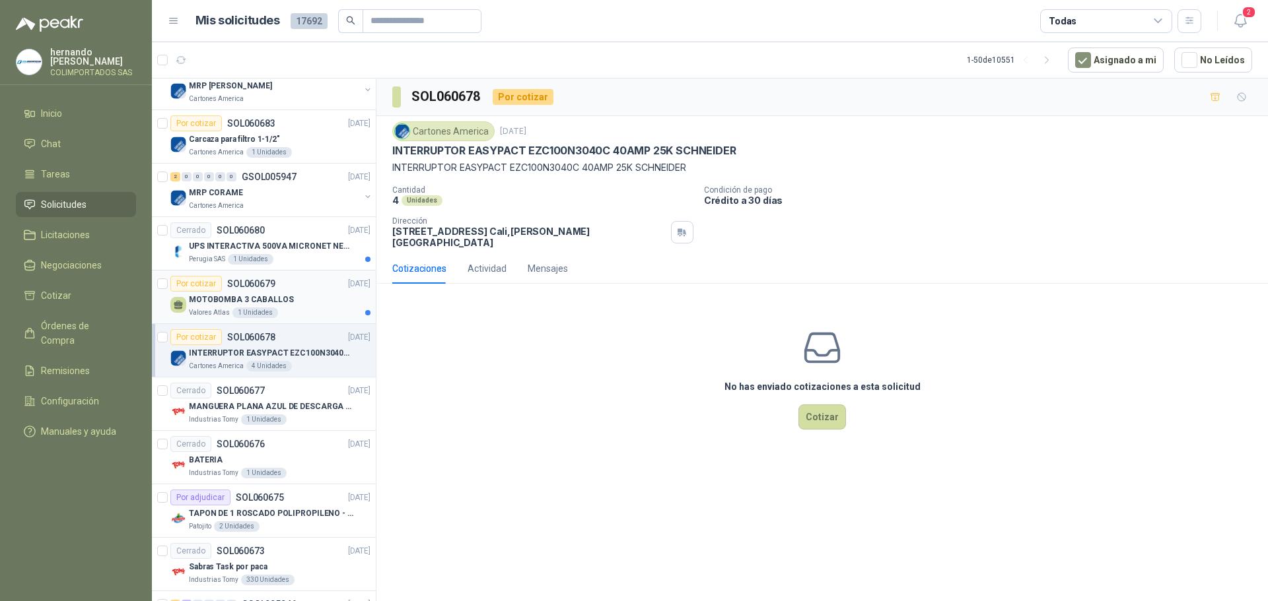
click at [309, 310] on div "Valores Atlas 1 Unidades" at bounding box center [280, 313] width 182 height 11
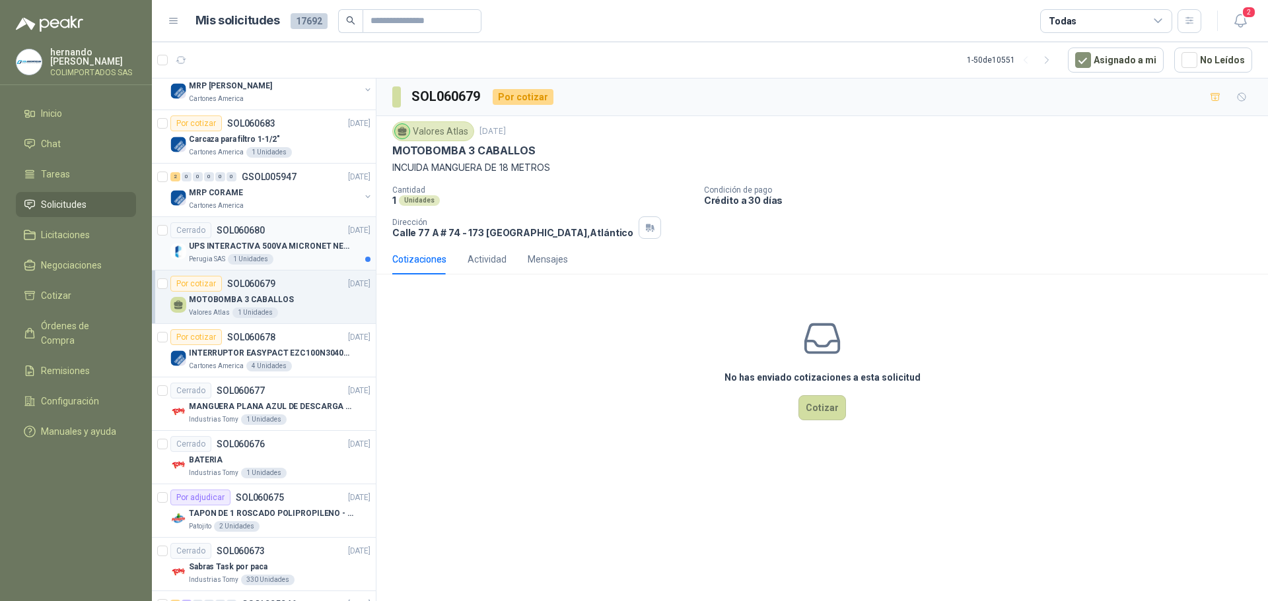
click at [295, 257] on div "Perugia SAS 1 Unidades" at bounding box center [280, 259] width 182 height 11
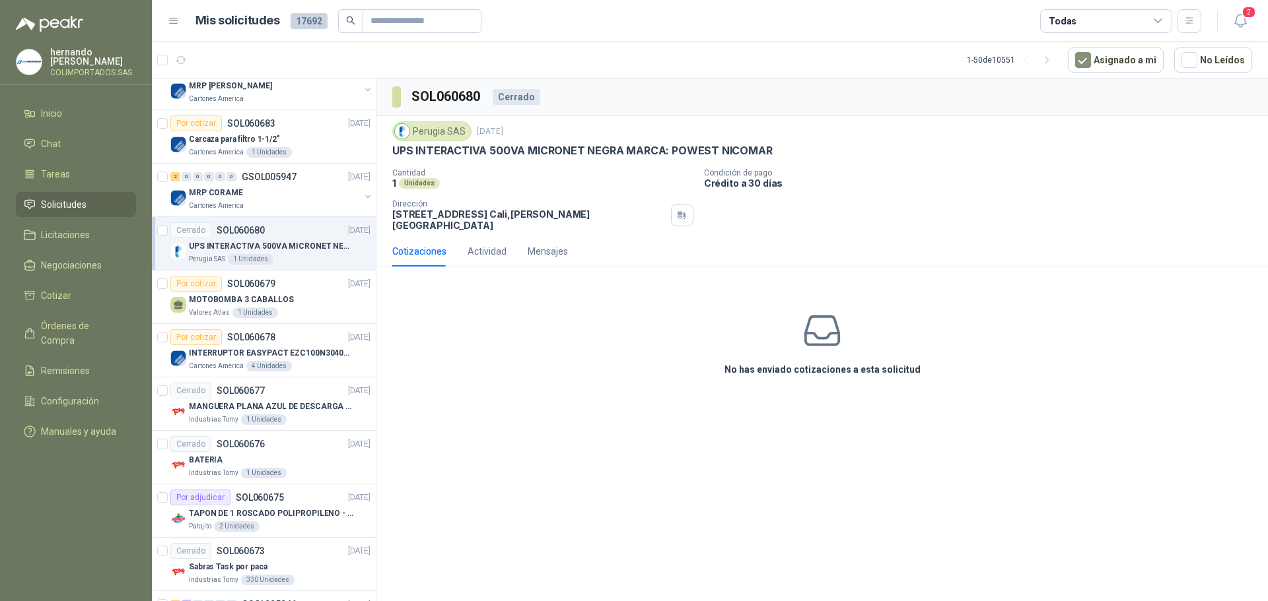
scroll to position [330, 0]
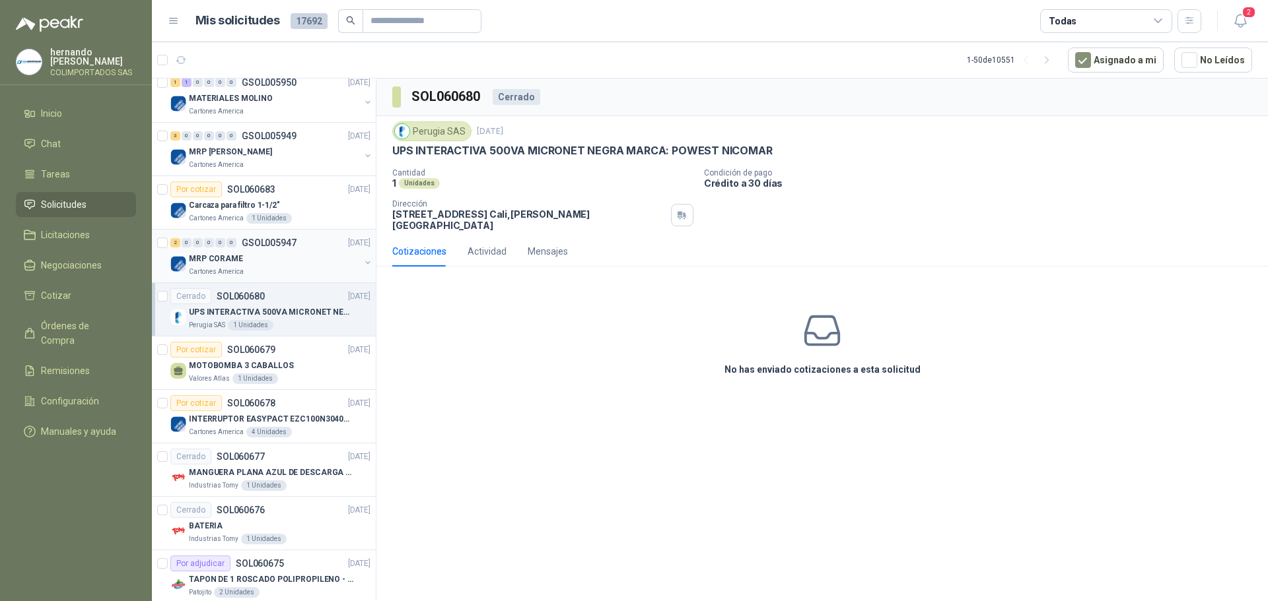
click at [272, 260] on div "MRP CORAME" at bounding box center [274, 259] width 171 height 16
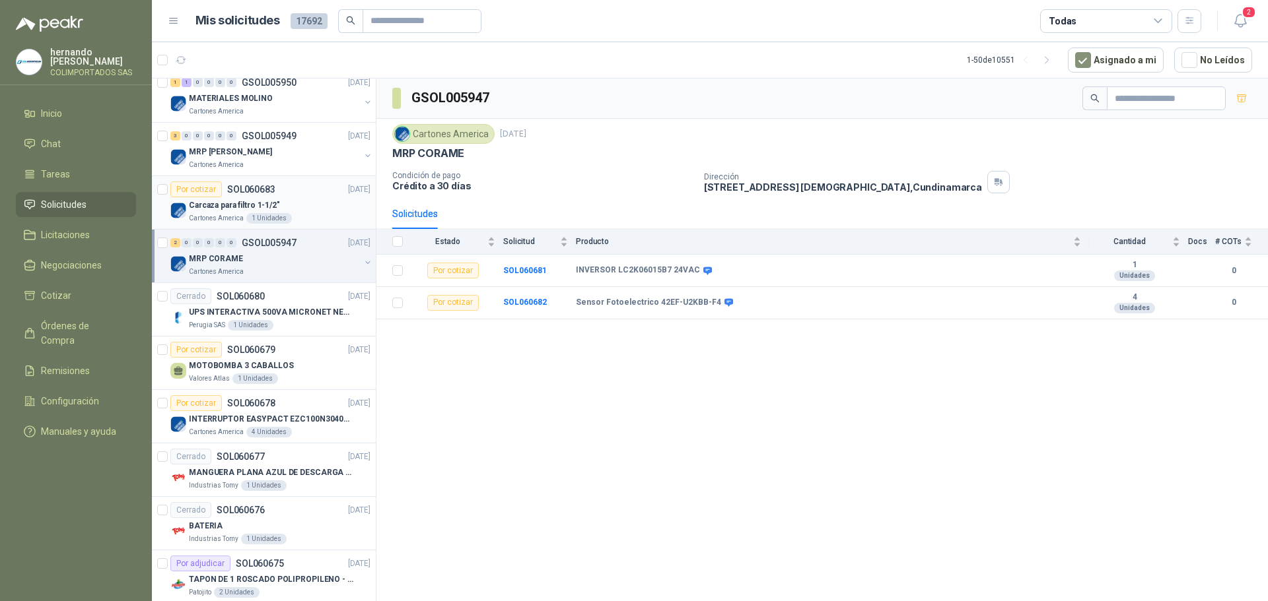
click at [315, 205] on div "Carcaza para filtro 1-1/2"" at bounding box center [280, 205] width 182 height 16
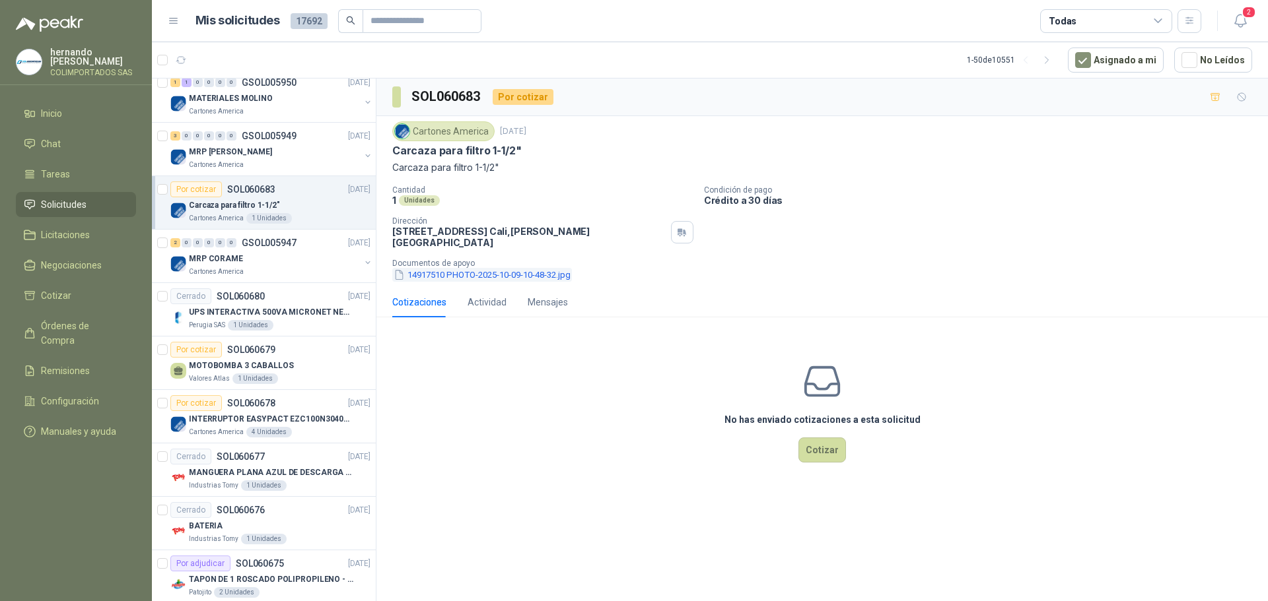
click at [467, 268] on button "14917510 PHOTO-2025-10-09-10-48-32.jpg" at bounding box center [482, 275] width 180 height 14
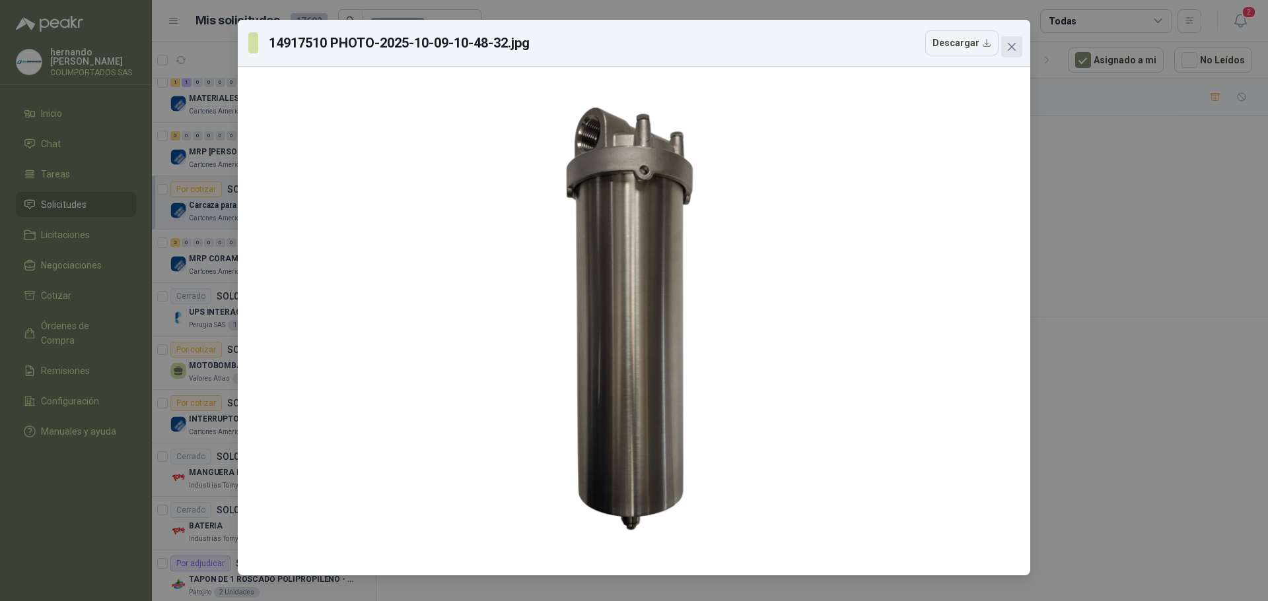
click at [1012, 44] on icon "close" at bounding box center [1011, 47] width 11 height 11
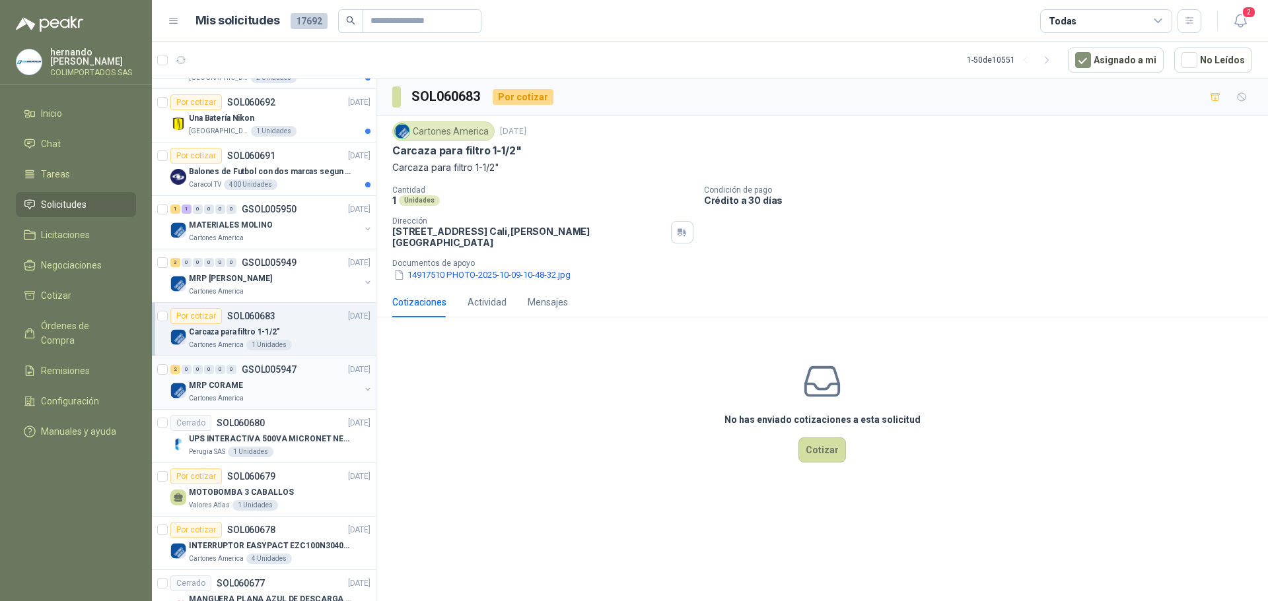
scroll to position [198, 0]
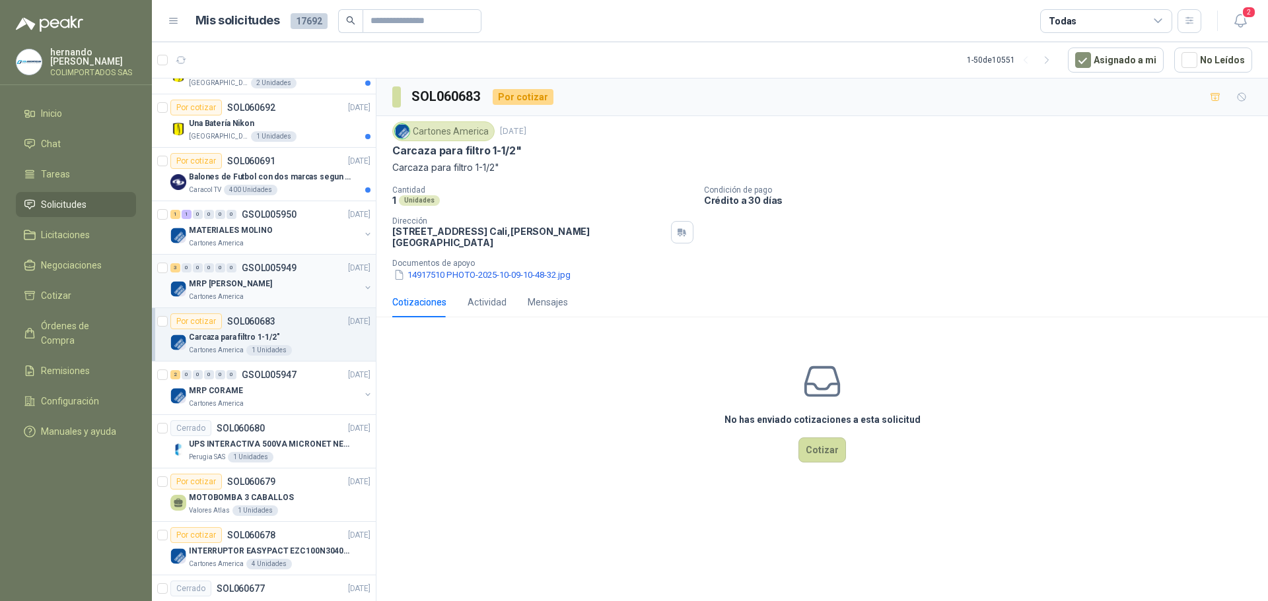
click at [292, 285] on div "MRP [PERSON_NAME]" at bounding box center [274, 284] width 171 height 16
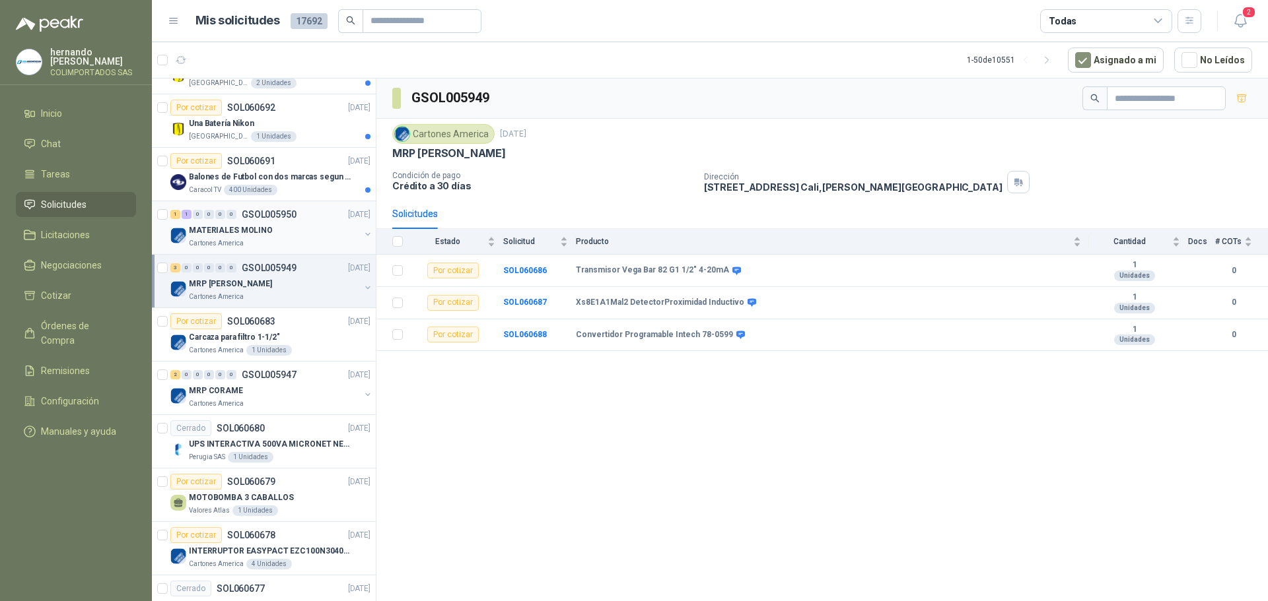
click at [297, 235] on div "MATERIALES MOLINO" at bounding box center [274, 230] width 171 height 16
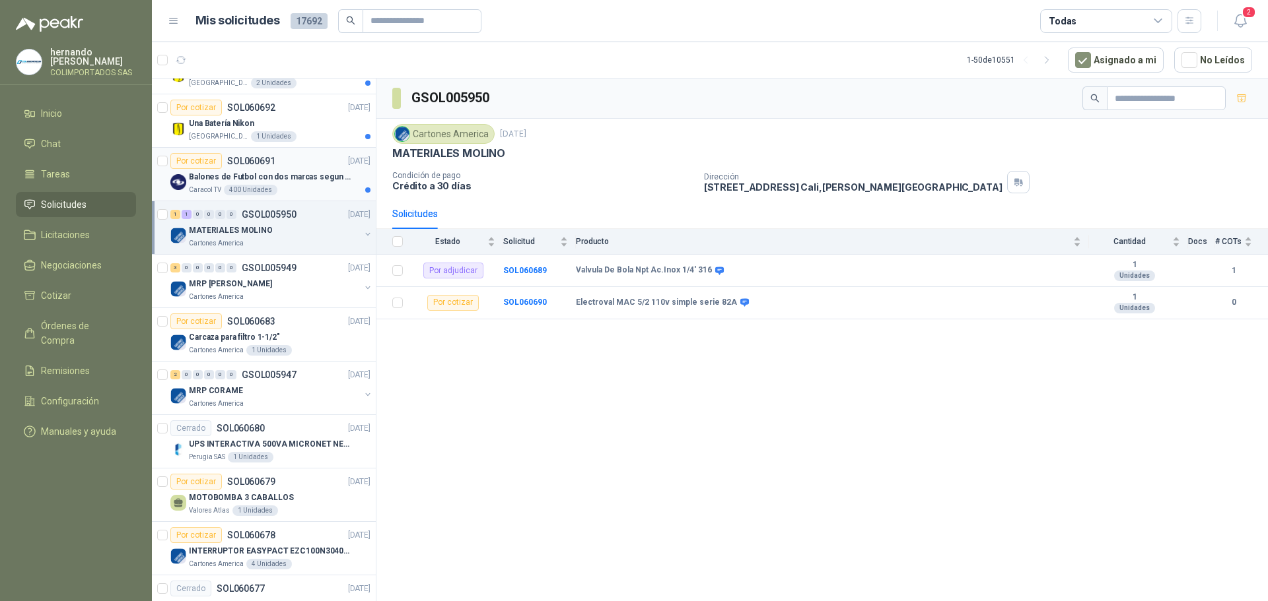
click at [306, 187] on div "Caracol TV 400 Unidades" at bounding box center [280, 190] width 182 height 11
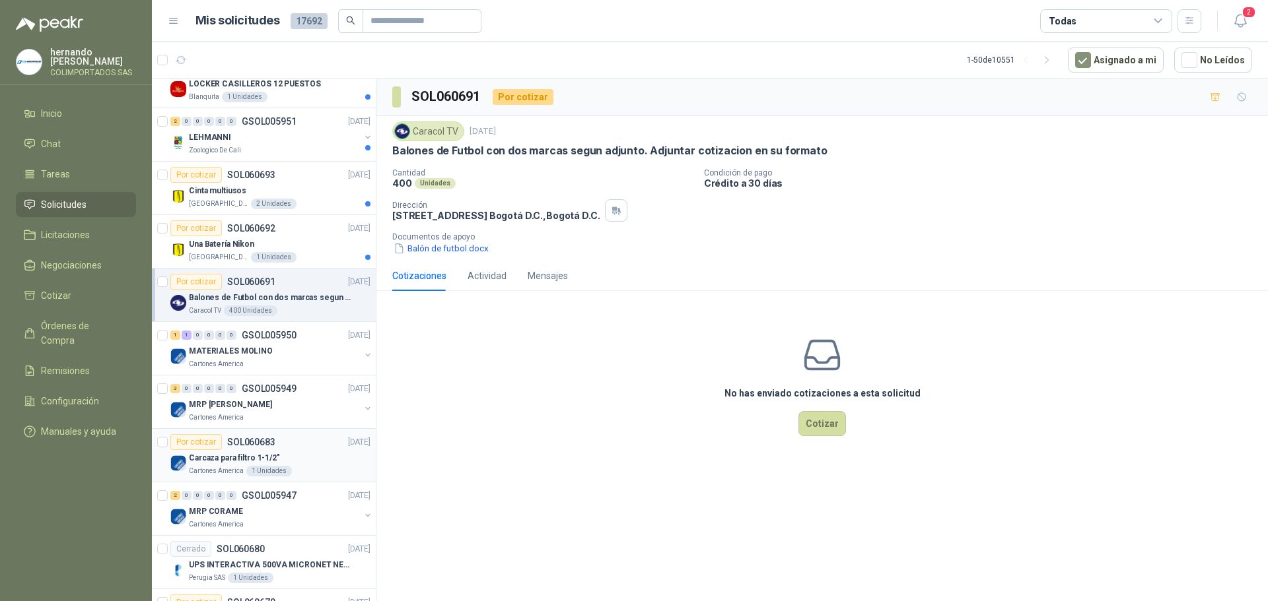
scroll to position [66, 0]
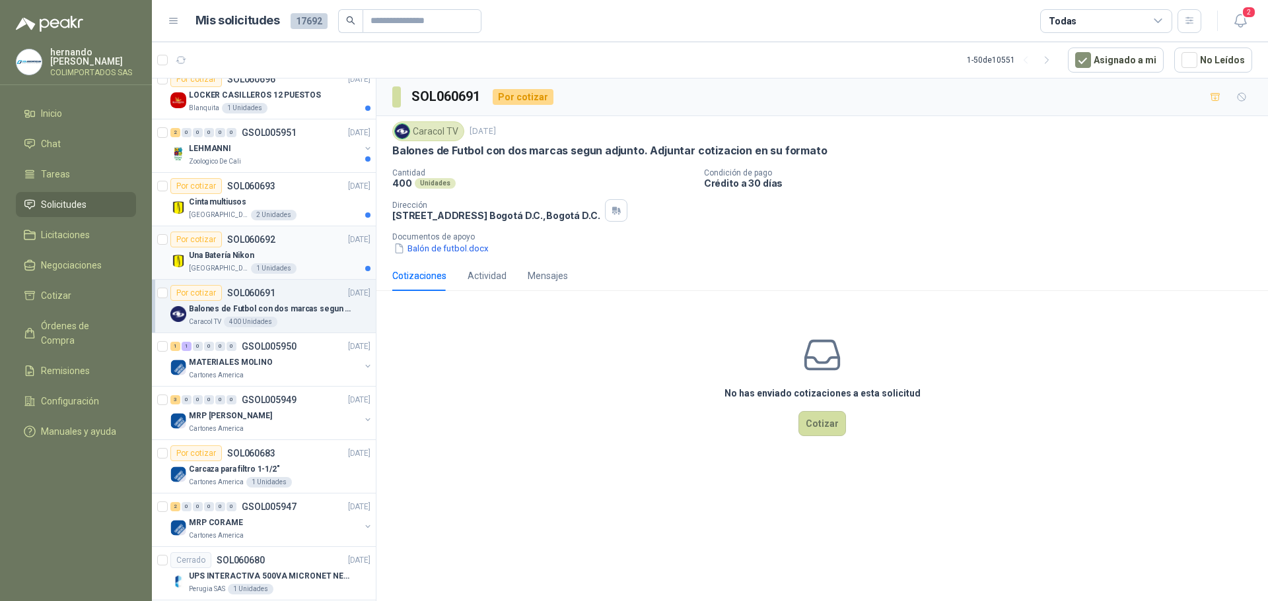
click at [309, 259] on div "Una Batería Nikon" at bounding box center [280, 256] width 182 height 16
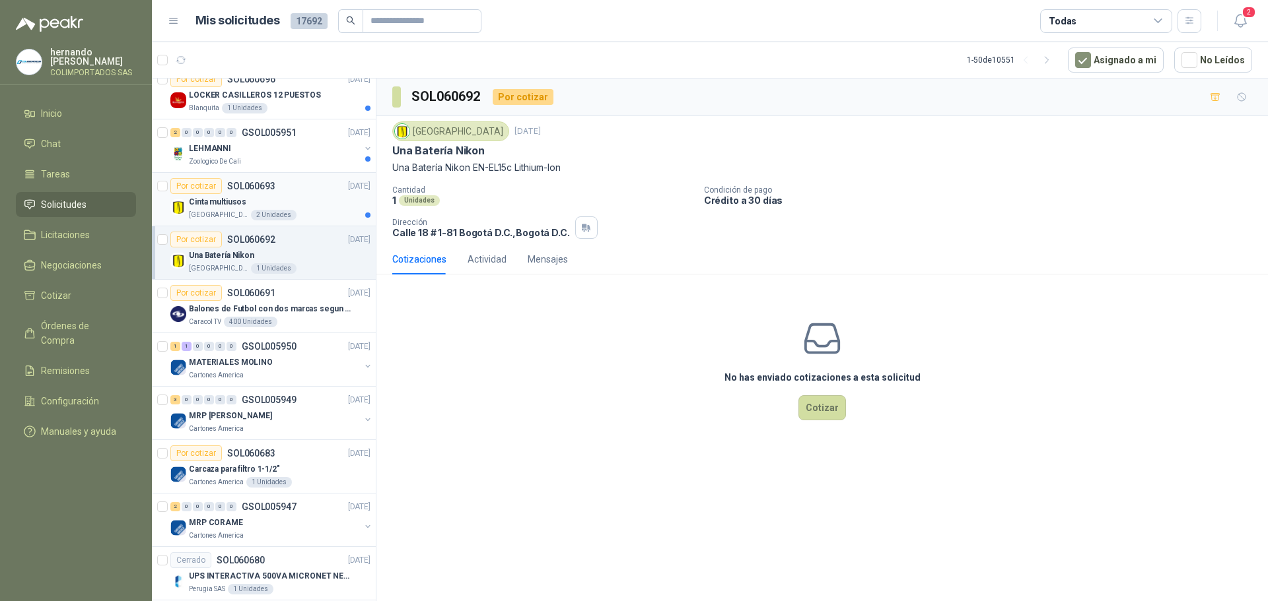
click at [304, 201] on div "Cinta multiusos" at bounding box center [280, 202] width 182 height 16
click at [301, 158] on div "Zoologico De Cali" at bounding box center [274, 161] width 171 height 11
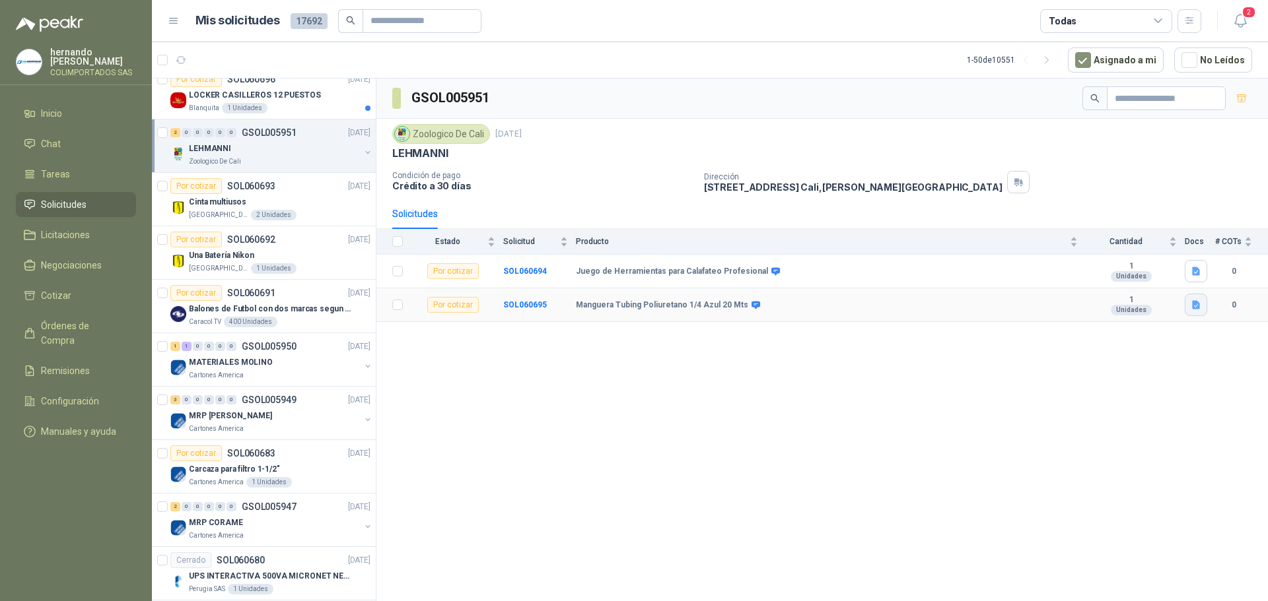
click at [1195, 306] on icon "button" at bounding box center [1196, 305] width 8 height 9
click at [1067, 273] on button "Manguera Tubing Poliuretano 1-4 Azul 20 Mts.png" at bounding box center [1094, 276] width 209 height 14
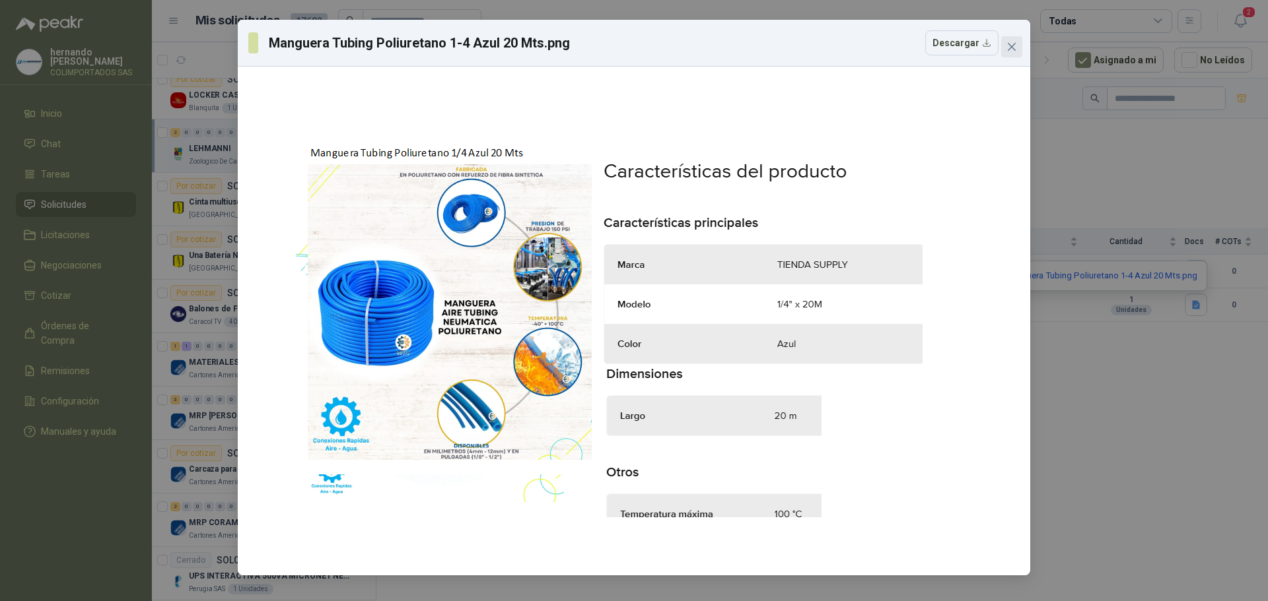
click at [1013, 46] on icon "close" at bounding box center [1011, 47] width 8 height 8
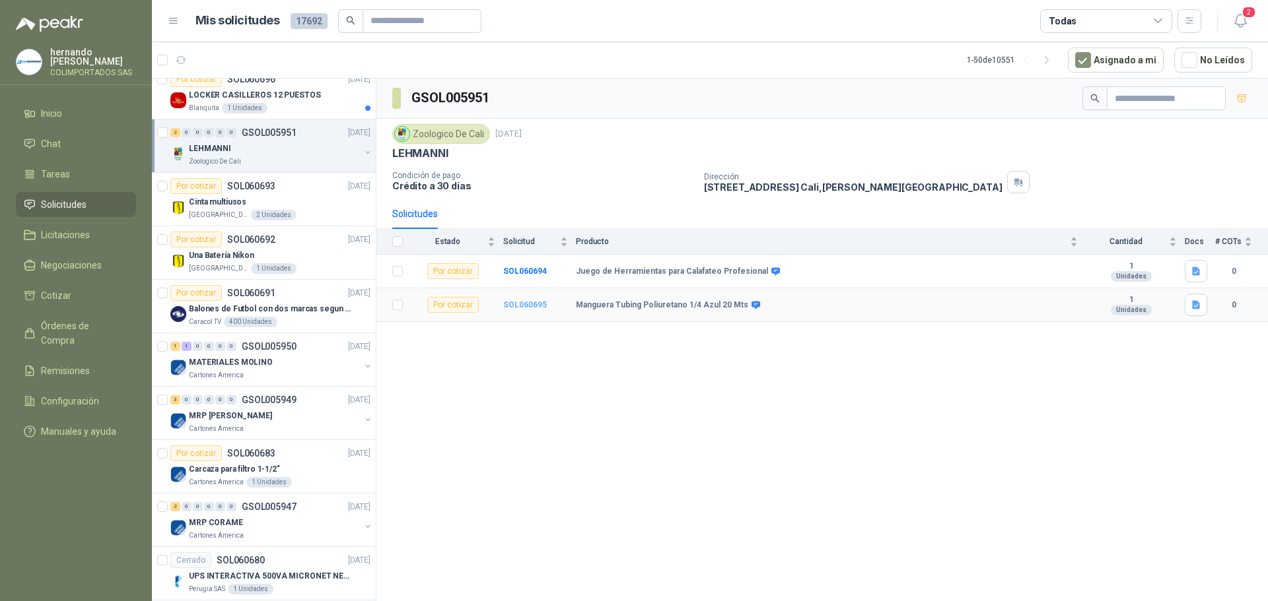
click at [521, 306] on b "SOL060695" at bounding box center [525, 304] width 44 height 9
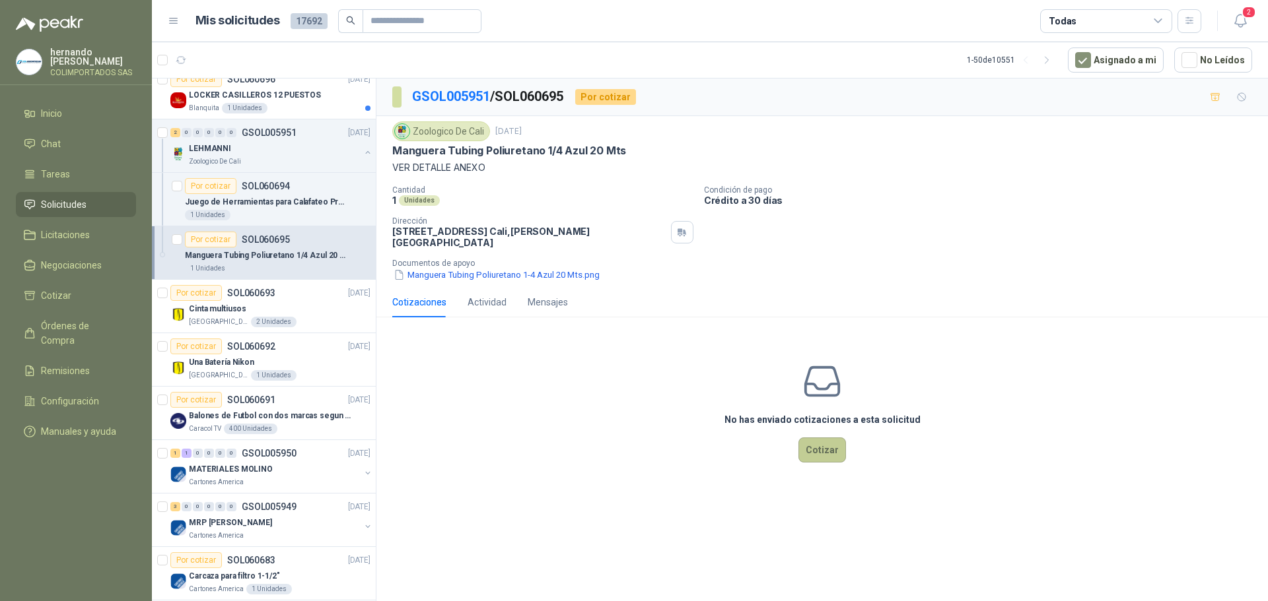
click at [815, 441] on button "Cotizar" at bounding box center [822, 450] width 48 height 25
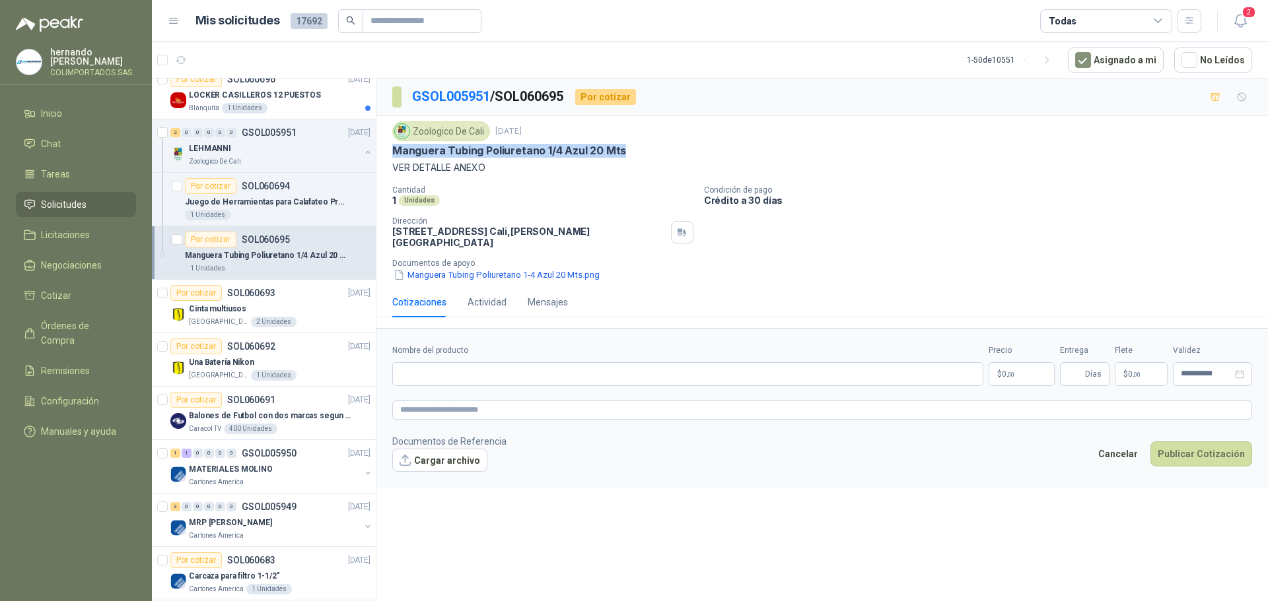
drag, startPoint x: 632, startPoint y: 151, endPoint x: 394, endPoint y: 154, distance: 237.7
click at [394, 154] on div "Manguera Tubing Poliuretano 1/4 Azul 20 Mts" at bounding box center [822, 151] width 860 height 14
copy p "Manguera Tubing Poliuretano 1/4 Azul 20 Mts"
click at [459, 367] on input "Nombre del producto" at bounding box center [687, 374] width 591 height 24
paste input "**********"
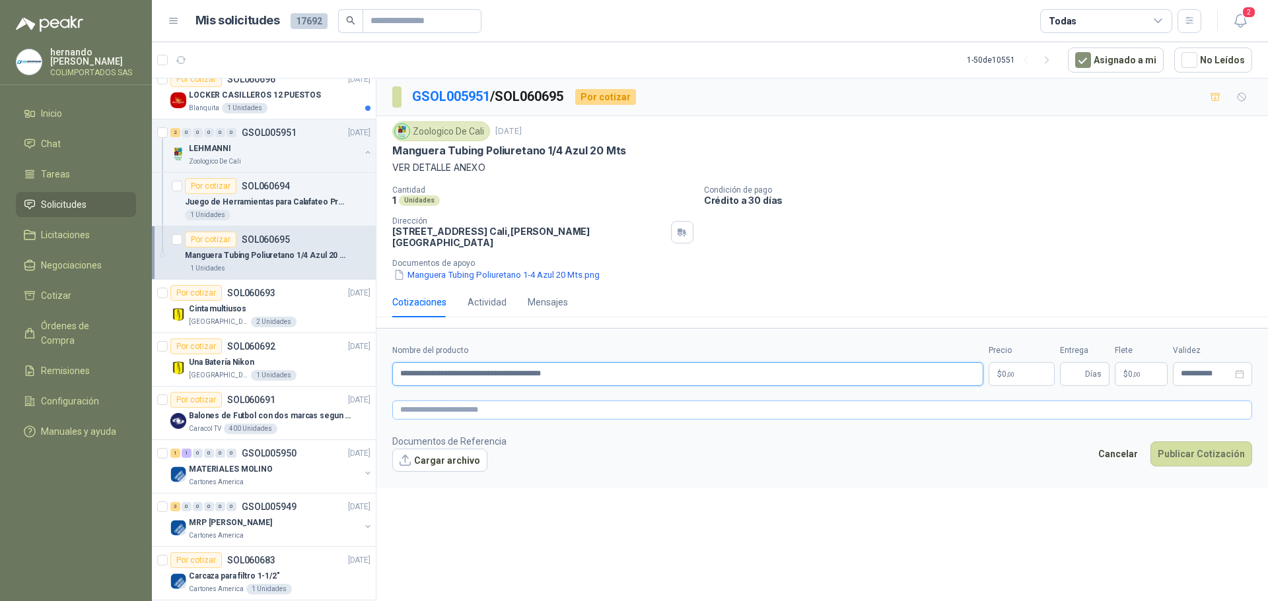
type input "**********"
click at [456, 401] on textarea at bounding box center [822, 410] width 860 height 19
paste textarea "**********"
type textarea "**********"
click at [1023, 362] on body "[PERSON_NAME] COLIMPORTADOS SAS Inicio Chat Tareas Solicitudes Licitaciones Neg…" at bounding box center [634, 300] width 1268 height 601
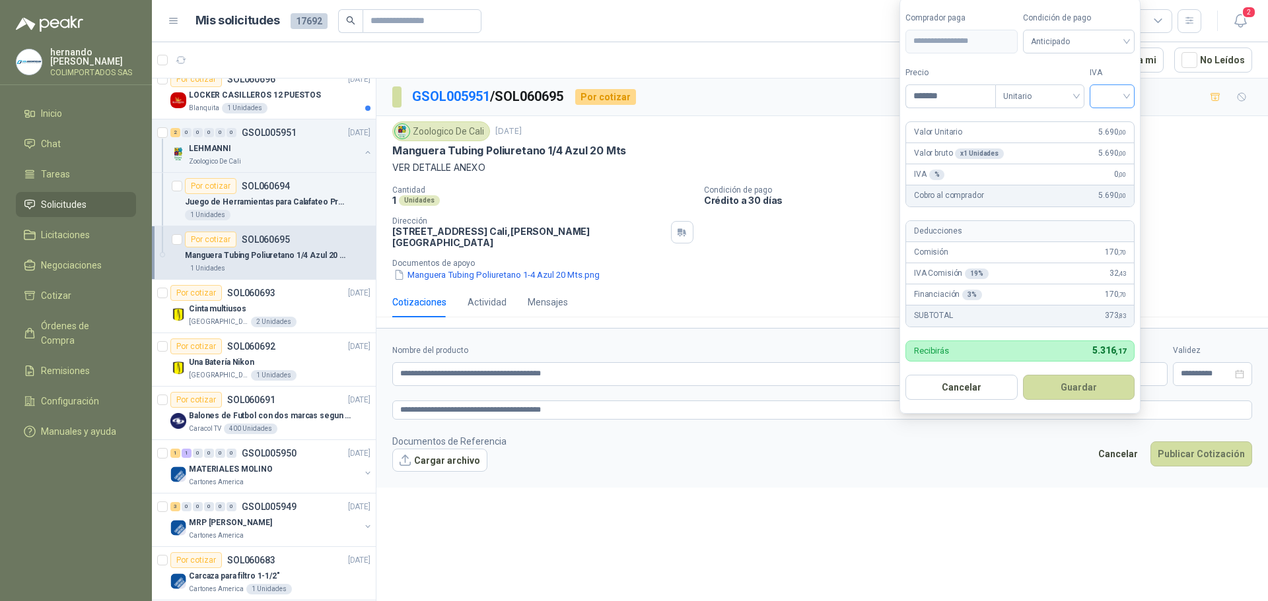
click at [1132, 96] on div at bounding box center [1111, 97] width 45 height 24
click at [1118, 122] on div "19%" at bounding box center [1115, 123] width 24 height 15
click at [1128, 40] on span "Anticipado" at bounding box center [1081, 42] width 98 height 20
click at [1078, 91] on div "Crédito a 30 días" at bounding box center [1081, 90] width 92 height 15
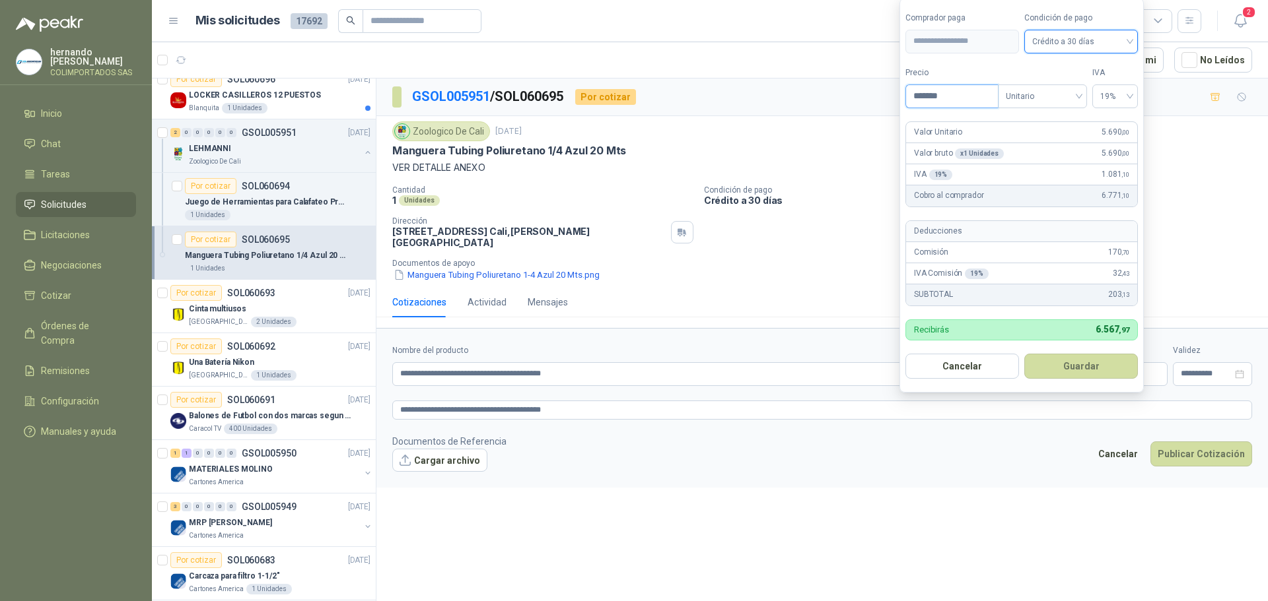
click at [949, 96] on input "*******" at bounding box center [952, 96] width 92 height 22
click at [1132, 94] on div "19%" at bounding box center [1115, 97] width 46 height 24
type input "*********"
click at [1116, 127] on div "19%" at bounding box center [1115, 123] width 24 height 15
click at [1084, 364] on button "Guardar" at bounding box center [1081, 366] width 114 height 25
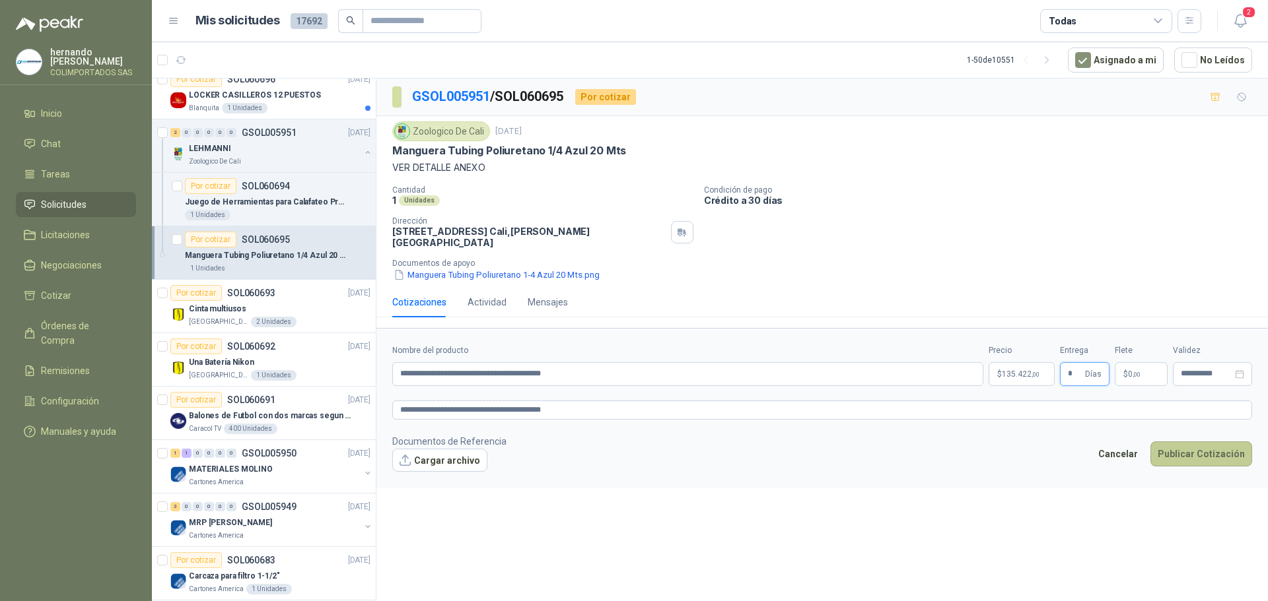
type input "*"
click at [1214, 442] on button "Publicar Cotización" at bounding box center [1201, 454] width 102 height 25
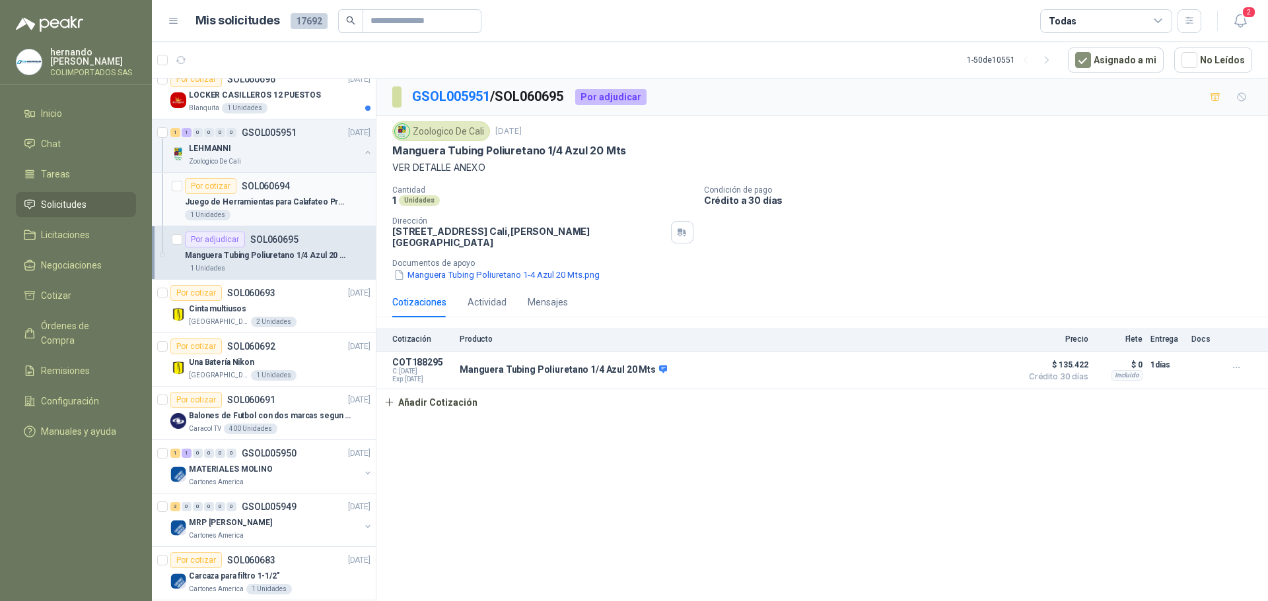
click at [315, 190] on div "Por cotizar SOL060694" at bounding box center [278, 186] width 186 height 16
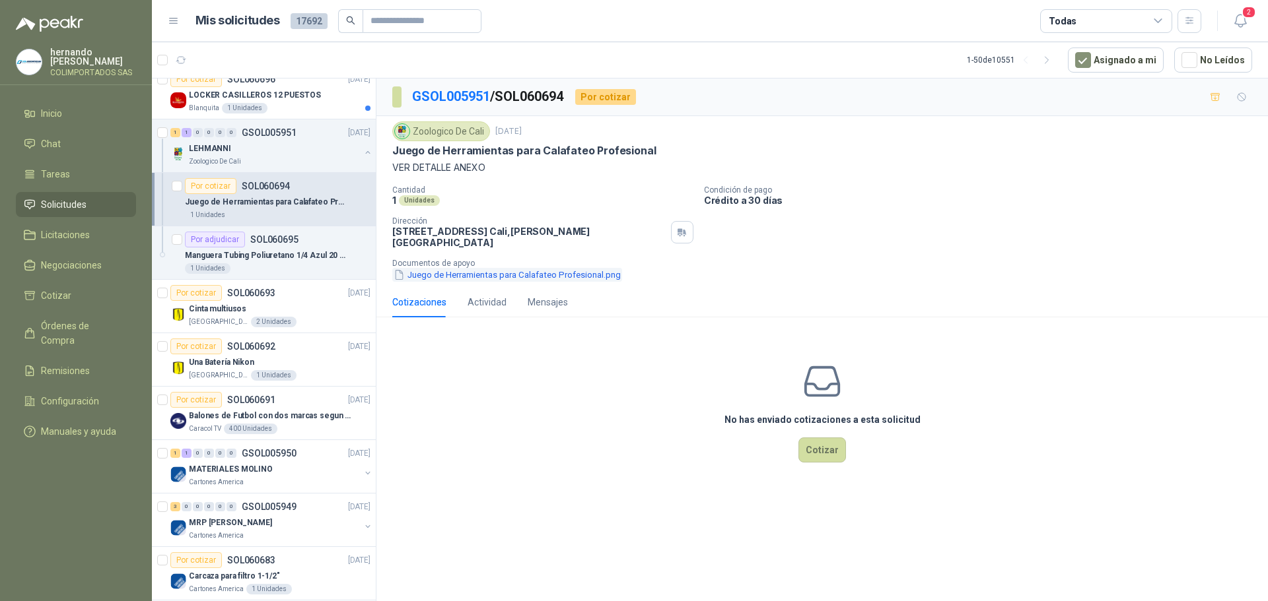
click at [527, 268] on button "Juego de Herramientas para Calafateo Profesional.png" at bounding box center [507, 275] width 230 height 14
click at [273, 252] on p "Manguera Tubing Poliuretano 1/4 Azul 20 Mts" at bounding box center [267, 256] width 164 height 13
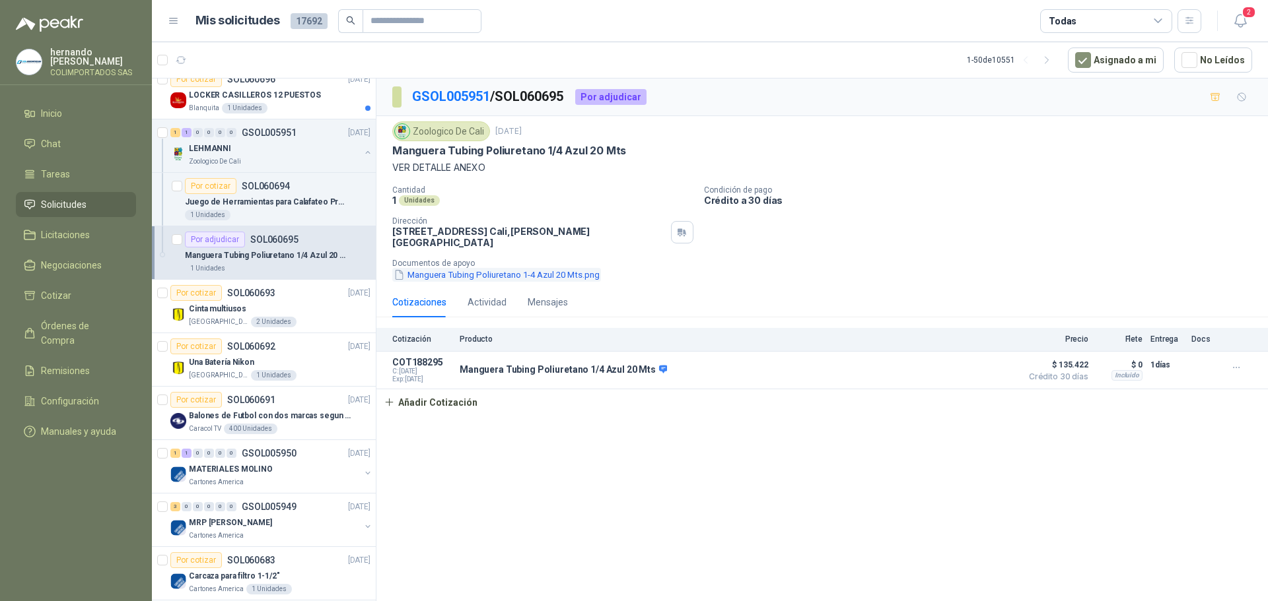
click at [491, 268] on button "Manguera Tubing Poliuretano 1-4 Azul 20 Mts.png" at bounding box center [496, 275] width 209 height 14
click at [362, 151] on button "button" at bounding box center [367, 152] width 11 height 11
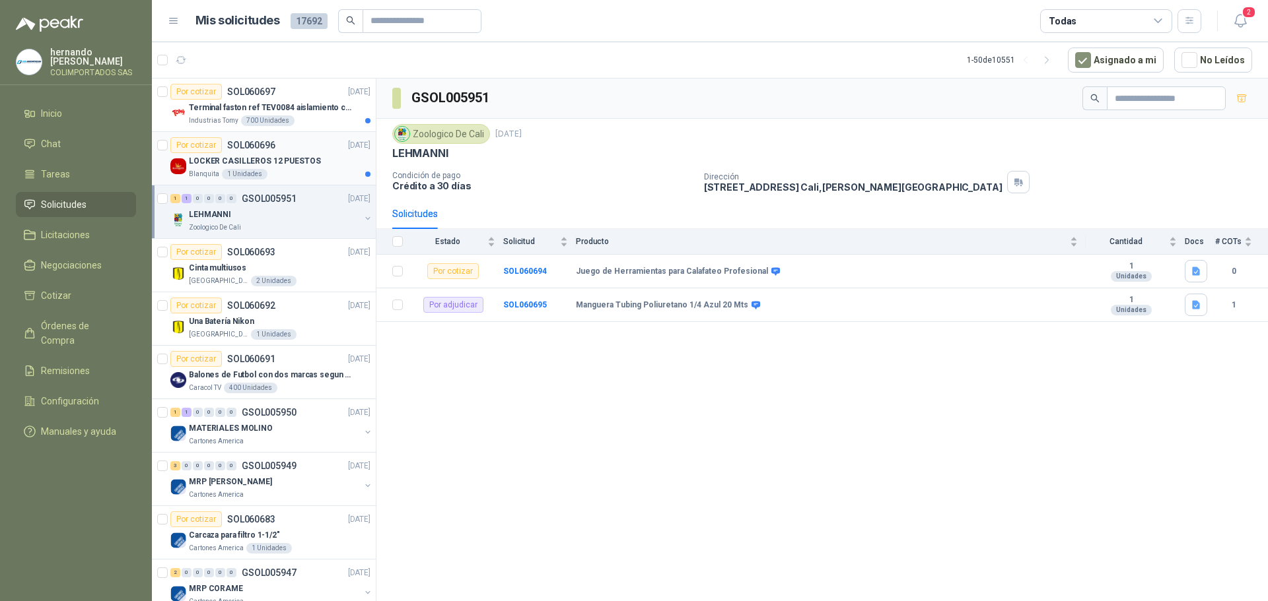
click at [320, 161] on div "LOCKER CASILLEROS 12 PUESTOS" at bounding box center [280, 161] width 182 height 16
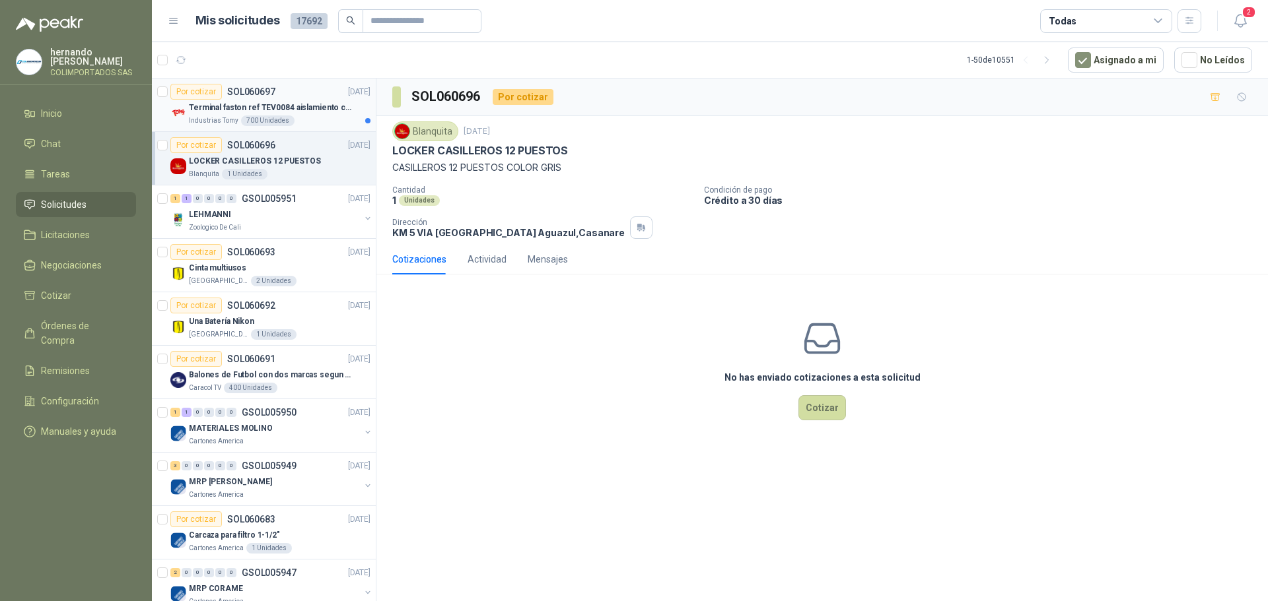
click at [320, 116] on div "Industrias Tomy 700 Unidades" at bounding box center [280, 121] width 182 height 11
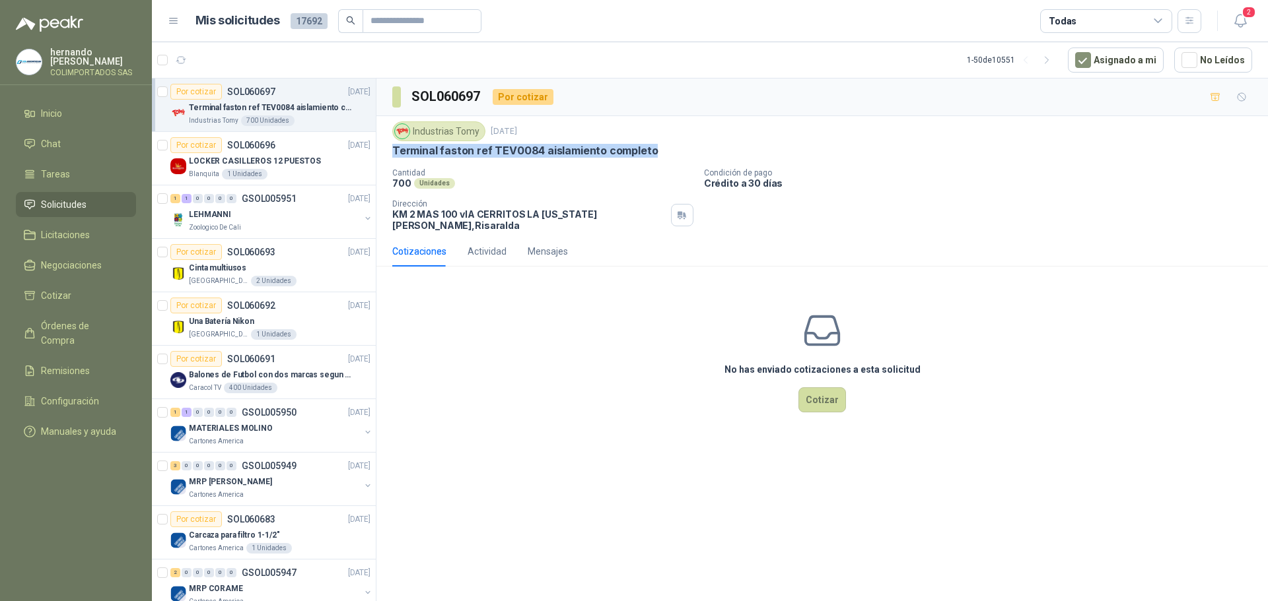
drag, startPoint x: 392, startPoint y: 149, endPoint x: 648, endPoint y: 154, distance: 255.5
click at [648, 154] on p "Terminal faston ref TEV0084 aislamiento completo" at bounding box center [524, 151] width 265 height 14
copy p "Terminal faston ref TEV0084 aislamiento completo"
click at [542, 327] on div "No has enviado cotizaciones a esta solicitud Cotizar" at bounding box center [821, 361] width 891 height 168
drag, startPoint x: 654, startPoint y: 147, endPoint x: 388, endPoint y: 158, distance: 267.0
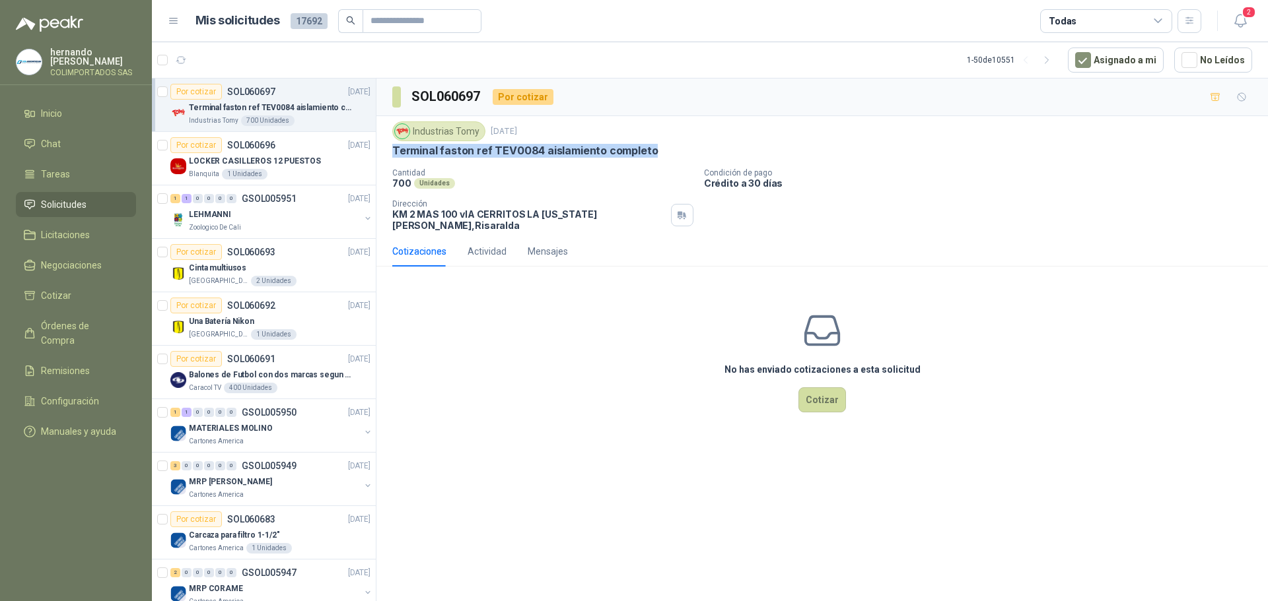
click at [387, 158] on div "Industrias Tomy [DATE] Terminal faston ref TEV0084 aislamiento completo Cantida…" at bounding box center [821, 176] width 891 height 120
copy p "Terminal faston ref TEV0084 aislamiento completo"
